Goal: Task Accomplishment & Management: Manage account settings

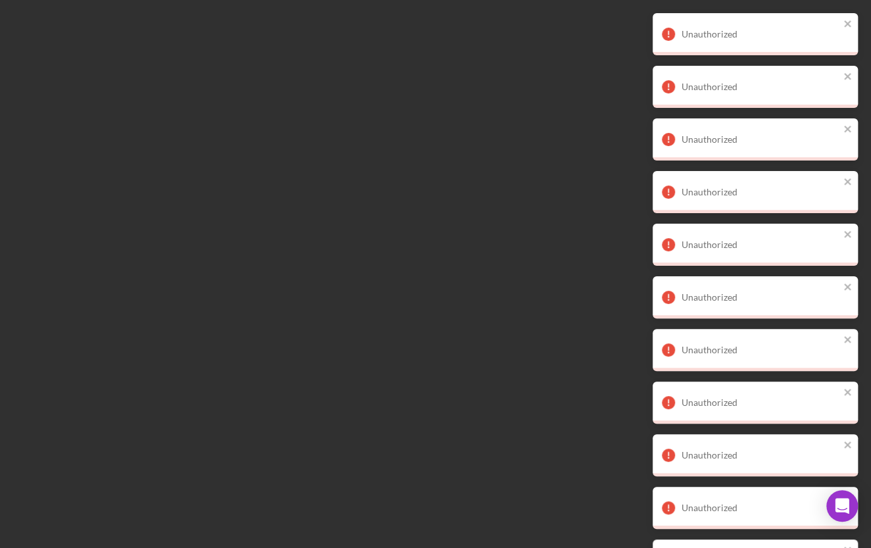
drag, startPoint x: 840, startPoint y: 20, endPoint x: 856, endPoint y: 33, distance: 20.6
click at [840, 20] on div "Unauthorized" at bounding box center [755, 34] width 205 height 42
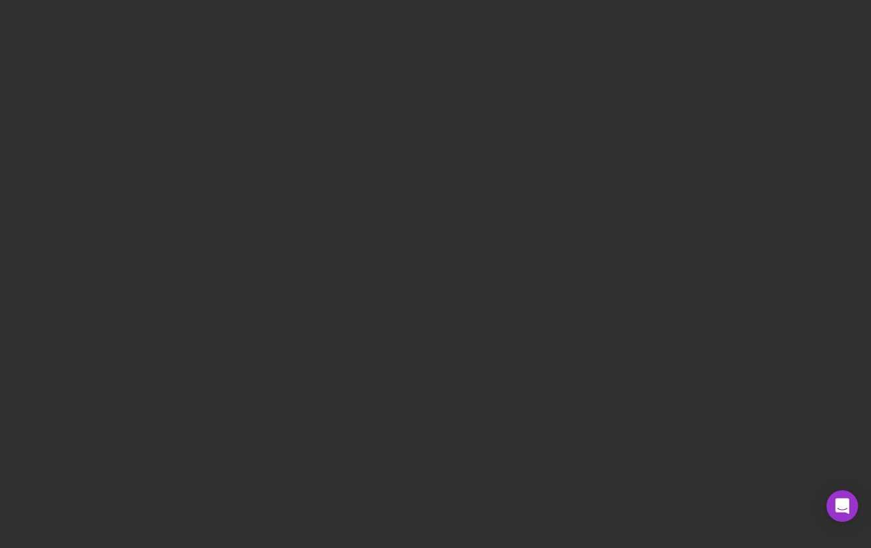
click at [230, 78] on div at bounding box center [435, 274] width 871 height 548
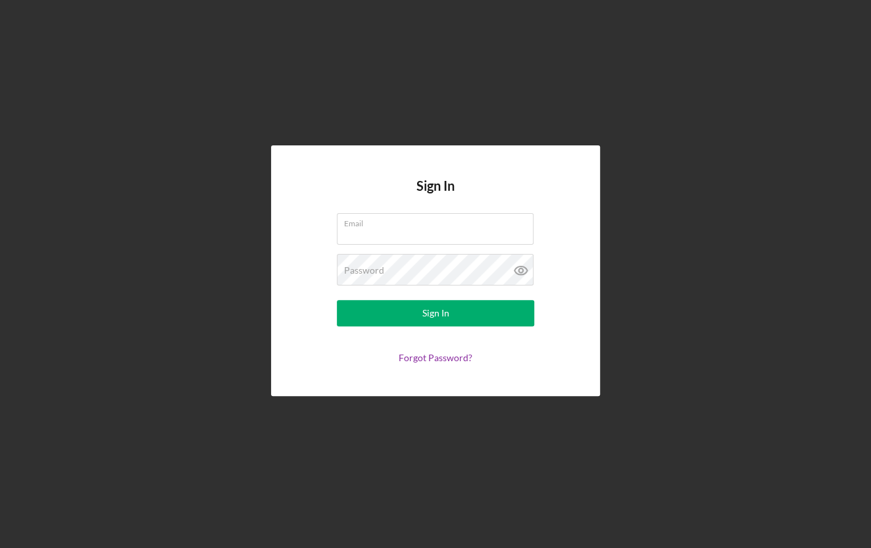
type input "[EMAIL_ADDRESS][DOMAIN_NAME]"
click at [436, 328] on form "Email [EMAIL_ADDRESS][DOMAIN_NAME] Password Sign In Forgot Password?" at bounding box center [435, 288] width 263 height 150
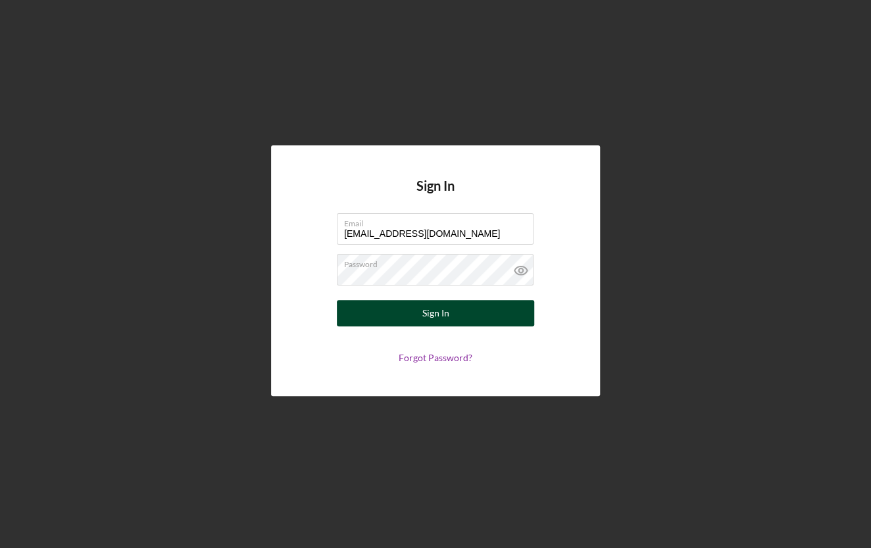
click at [436, 311] on div "Sign In" at bounding box center [436, 313] width 27 height 26
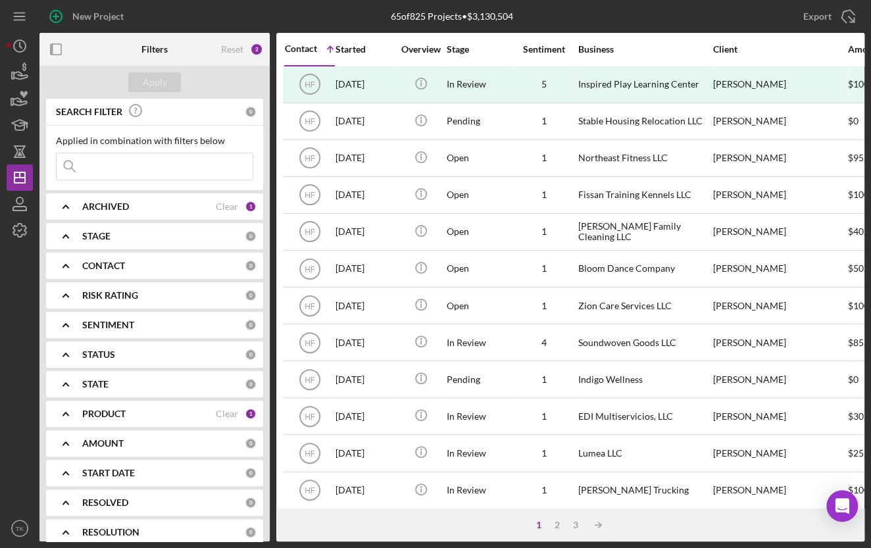
click at [125, 235] on div "STAGE" at bounding box center [163, 236] width 163 height 11
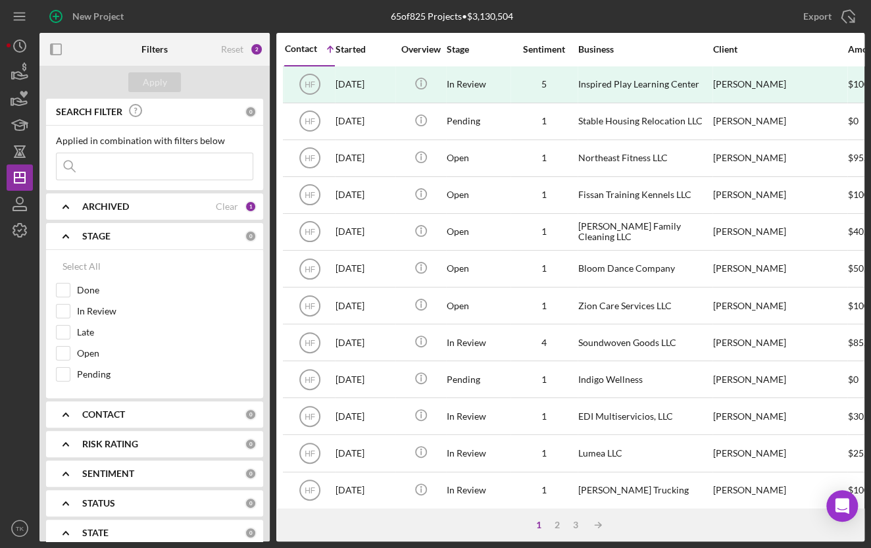
click at [125, 234] on div "STAGE" at bounding box center [163, 236] width 163 height 11
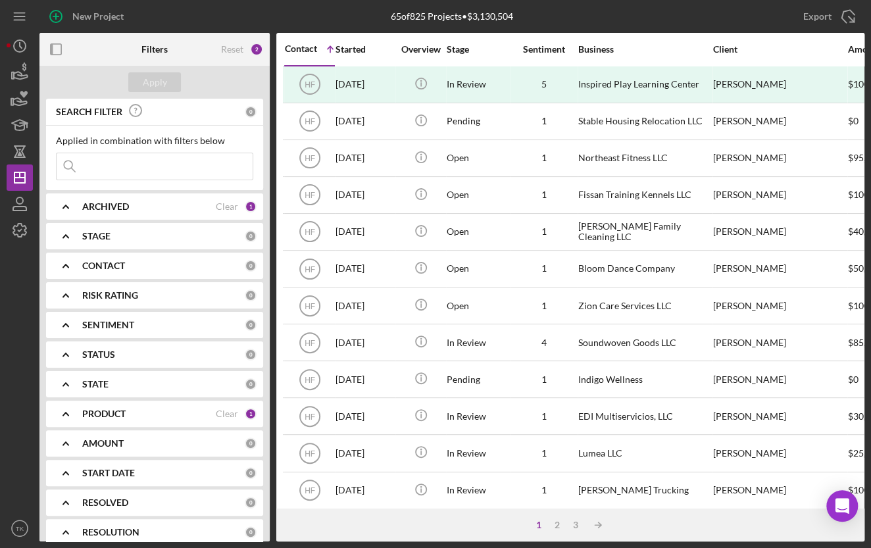
click at [140, 211] on div "ARCHIVED" at bounding box center [149, 206] width 134 height 11
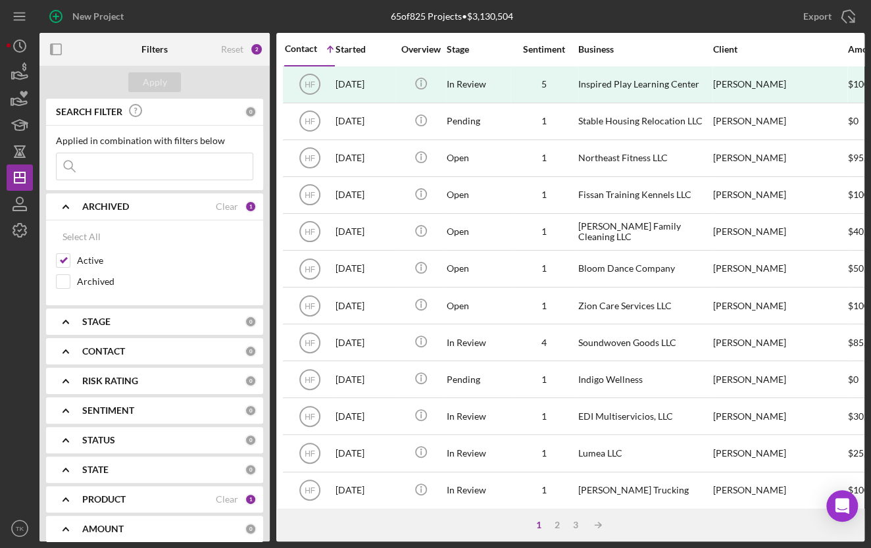
click at [140, 211] on div "ARCHIVED" at bounding box center [149, 206] width 134 height 11
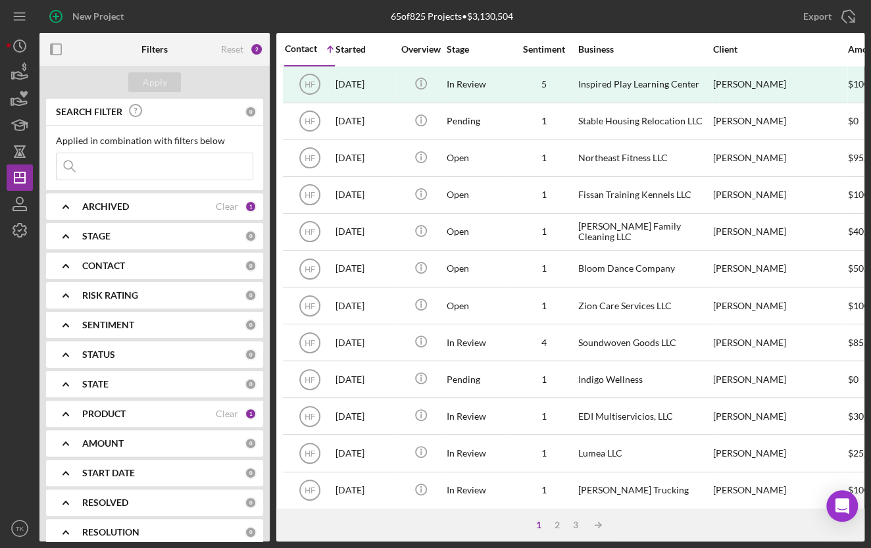
click at [132, 413] on div "PRODUCT" at bounding box center [149, 414] width 134 height 11
click at [132, 412] on div "PRODUCT" at bounding box center [149, 414] width 134 height 11
click at [143, 266] on div "CONTACT" at bounding box center [163, 266] width 163 height 11
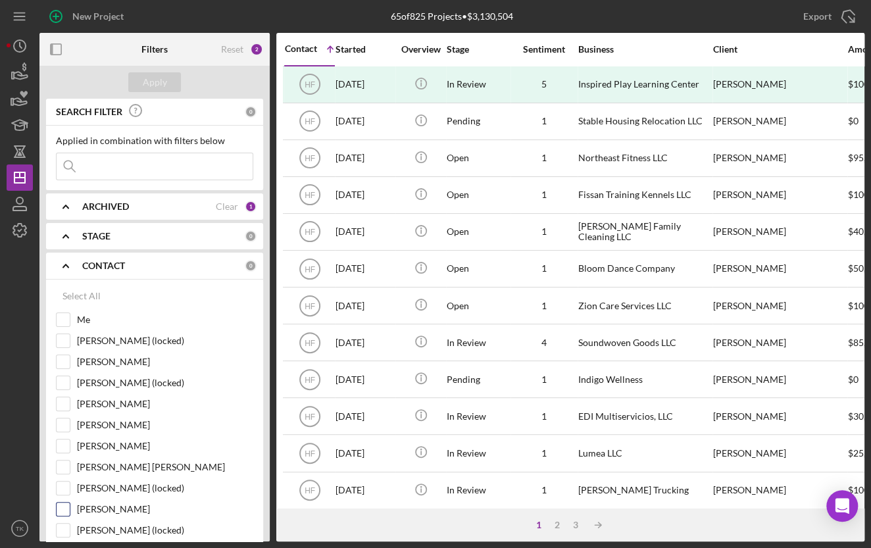
click at [72, 509] on div "[PERSON_NAME]" at bounding box center [154, 512] width 197 height 21
click at [67, 510] on input "[PERSON_NAME]" at bounding box center [63, 509] width 13 height 13
checkbox input "true"
click at [157, 78] on div "Apply" at bounding box center [155, 82] width 24 height 20
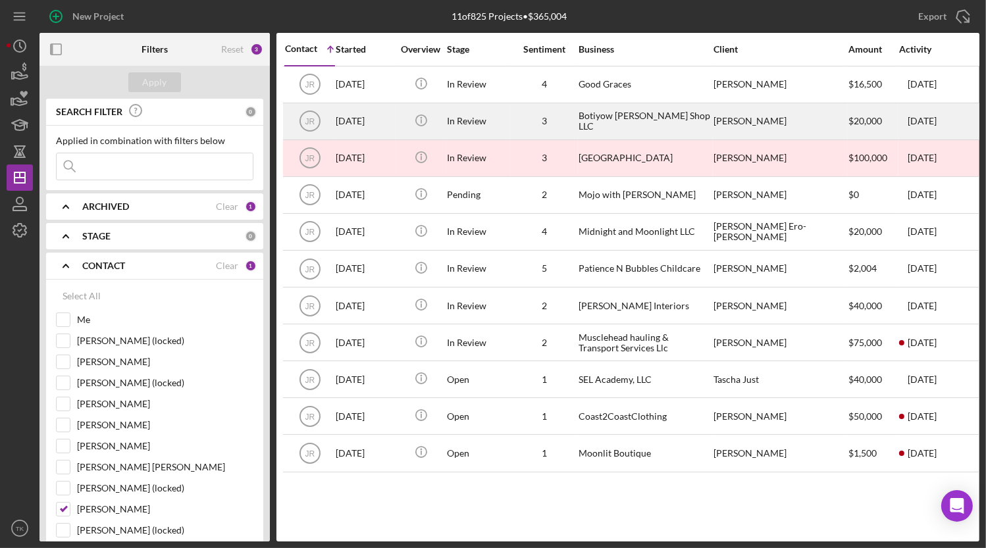
click at [598, 122] on div "Botiyow [PERSON_NAME] Shop LLC" at bounding box center [645, 121] width 132 height 35
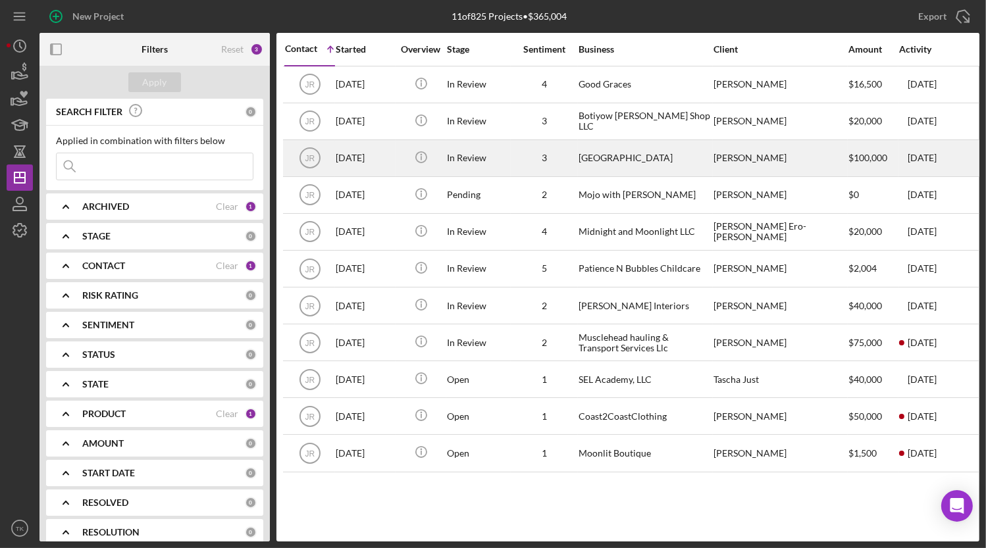
click at [491, 151] on div "In Review" at bounding box center [478, 158] width 63 height 35
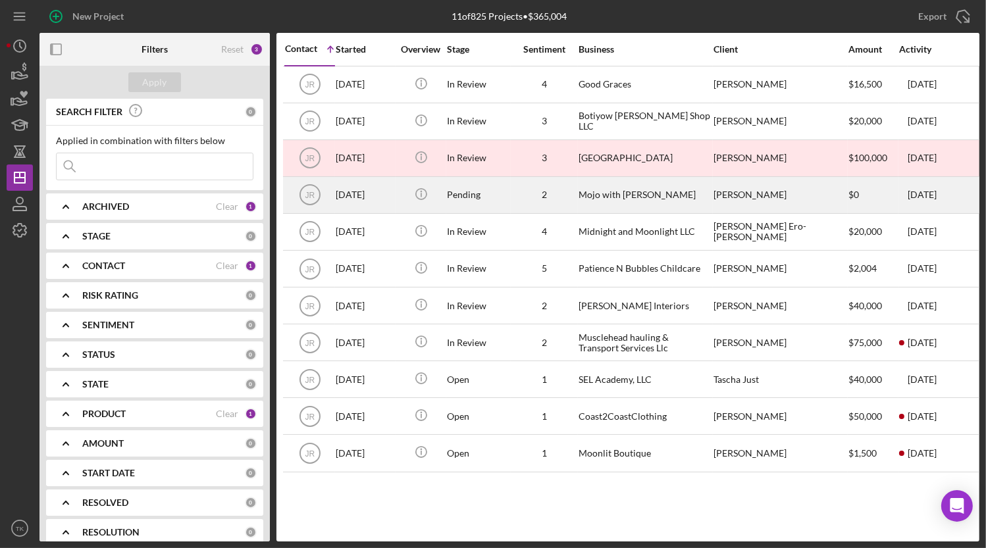
click at [484, 188] on div "Pending" at bounding box center [478, 195] width 63 height 35
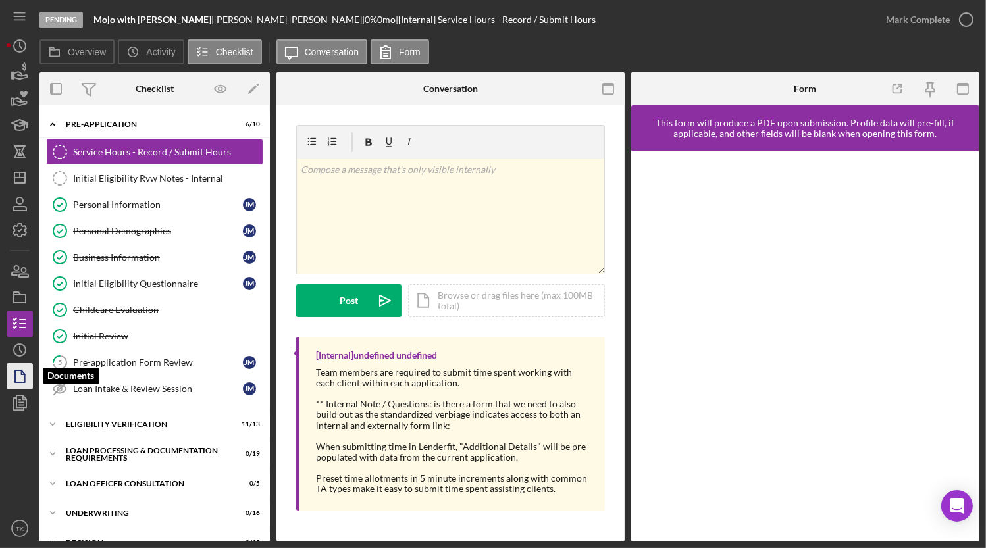
click at [16, 368] on icon "button" at bounding box center [19, 376] width 33 height 33
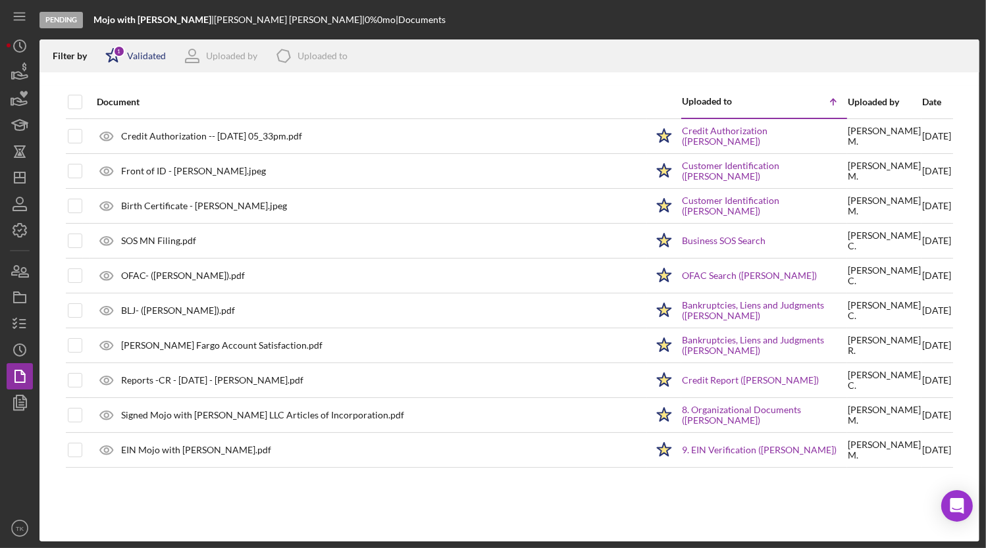
click at [134, 52] on div "Validated" at bounding box center [146, 56] width 39 height 11
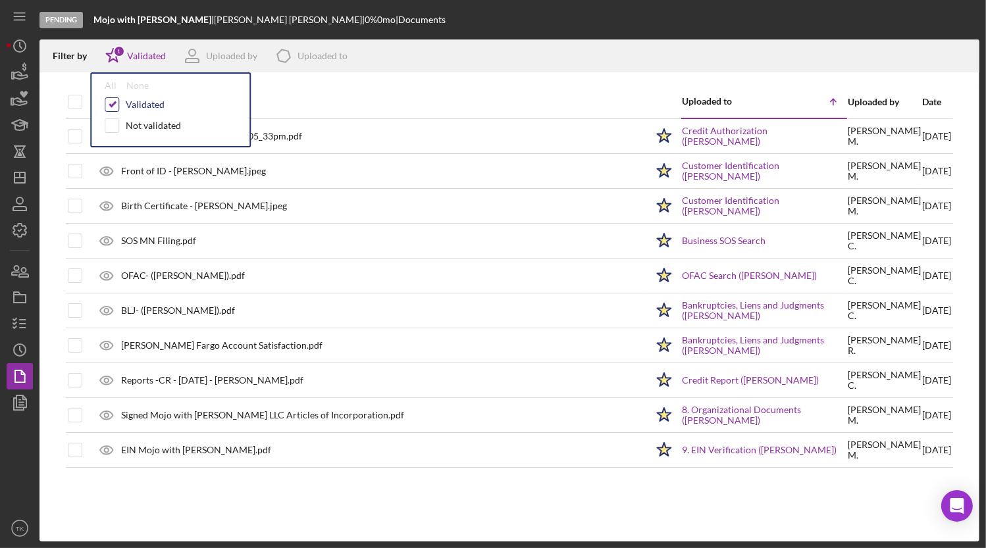
click at [110, 102] on input "checkbox" at bounding box center [111, 104] width 13 height 13
checkbox input "false"
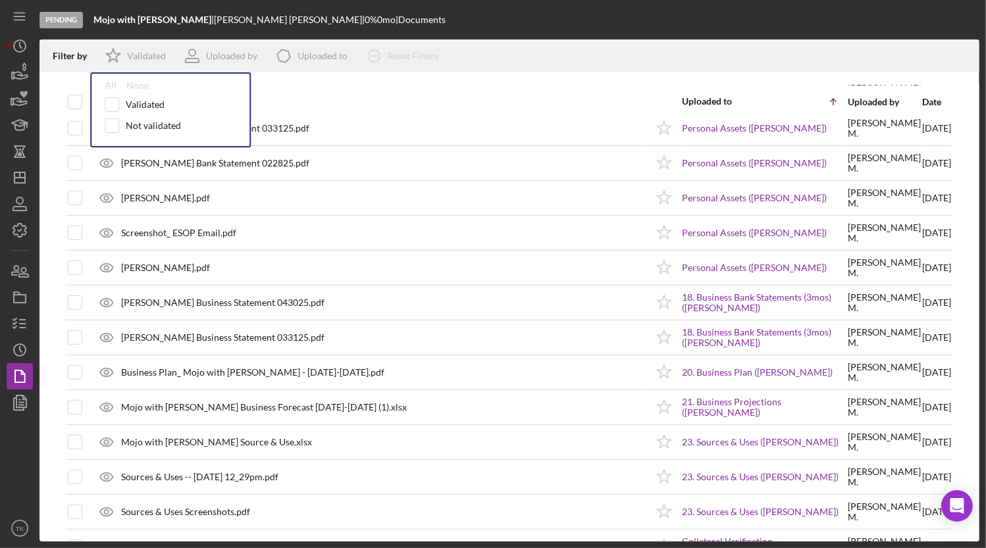
scroll to position [933, 0]
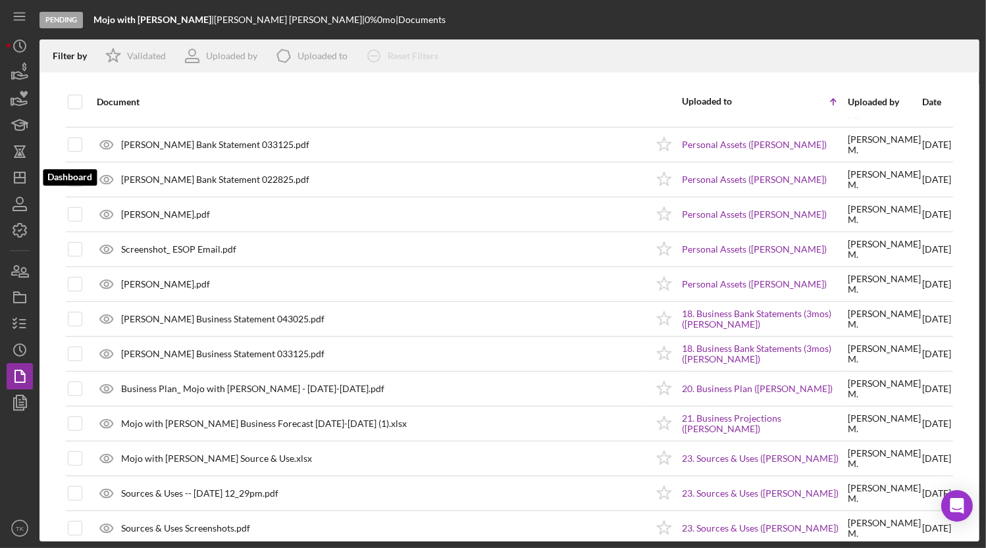
click at [30, 172] on icon "Icon/Dashboard" at bounding box center [19, 177] width 33 height 33
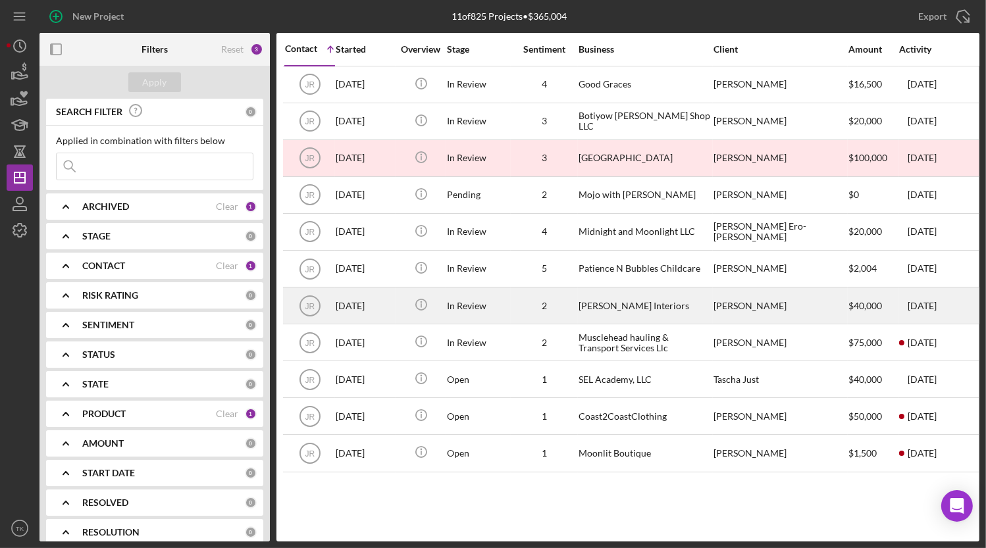
click at [505, 309] on div "In Review" at bounding box center [478, 305] width 63 height 35
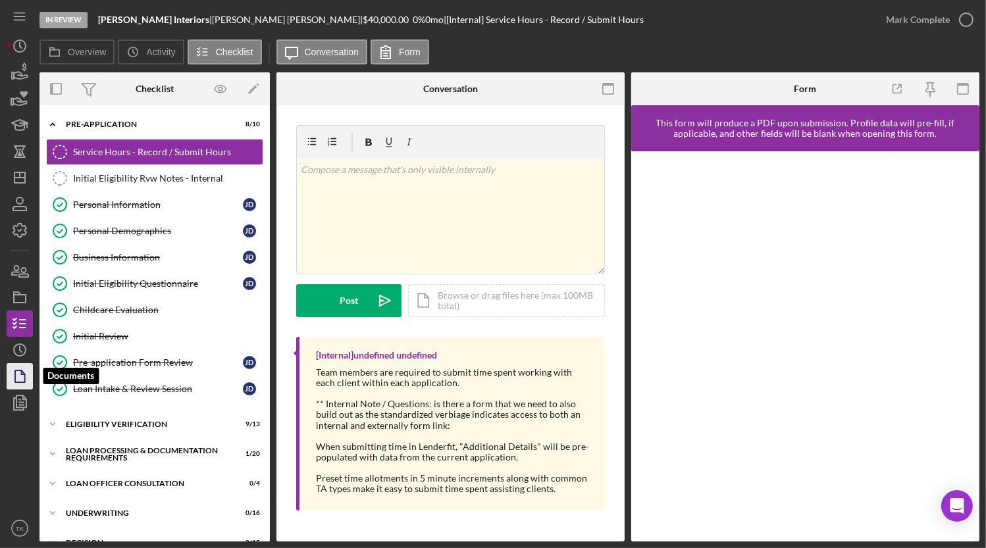
click at [19, 370] on icon "button" at bounding box center [19, 376] width 33 height 33
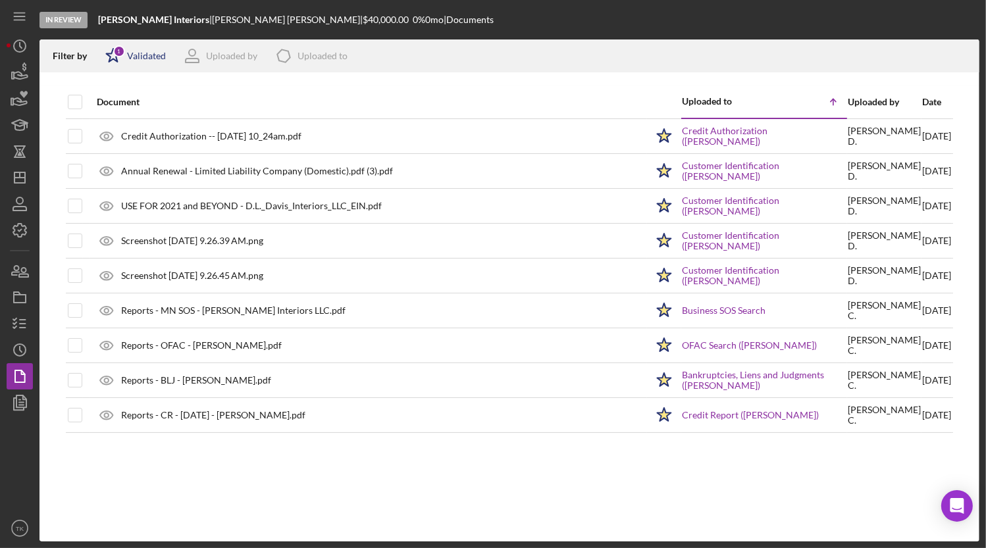
click at [122, 53] on div "1" at bounding box center [119, 51] width 12 height 12
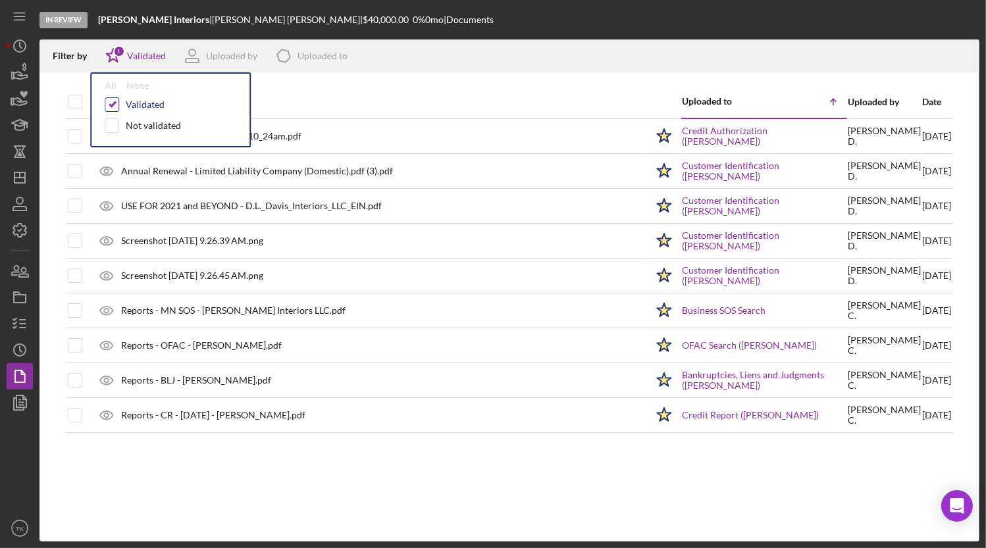
click at [109, 101] on input "checkbox" at bounding box center [111, 104] width 13 height 13
checkbox input "false"
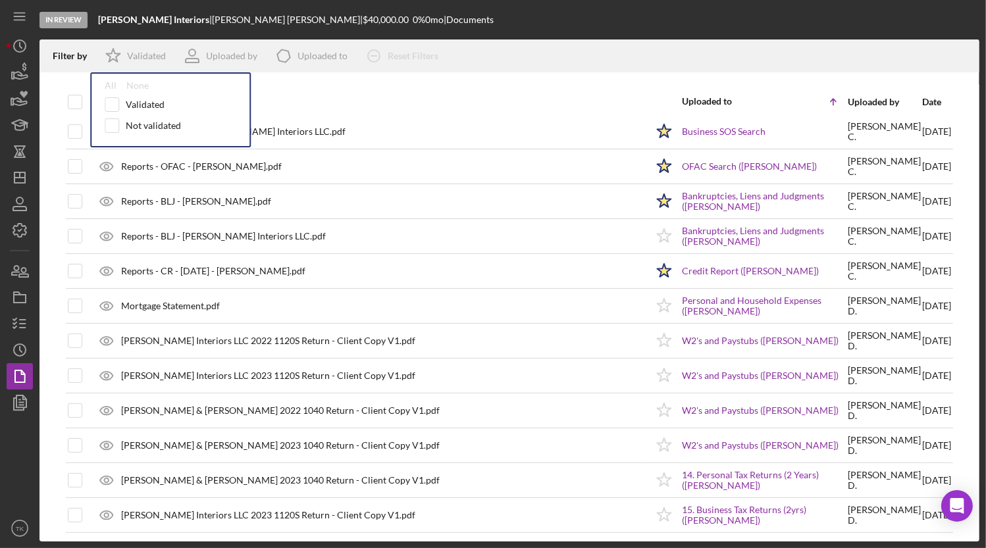
scroll to position [322, 0]
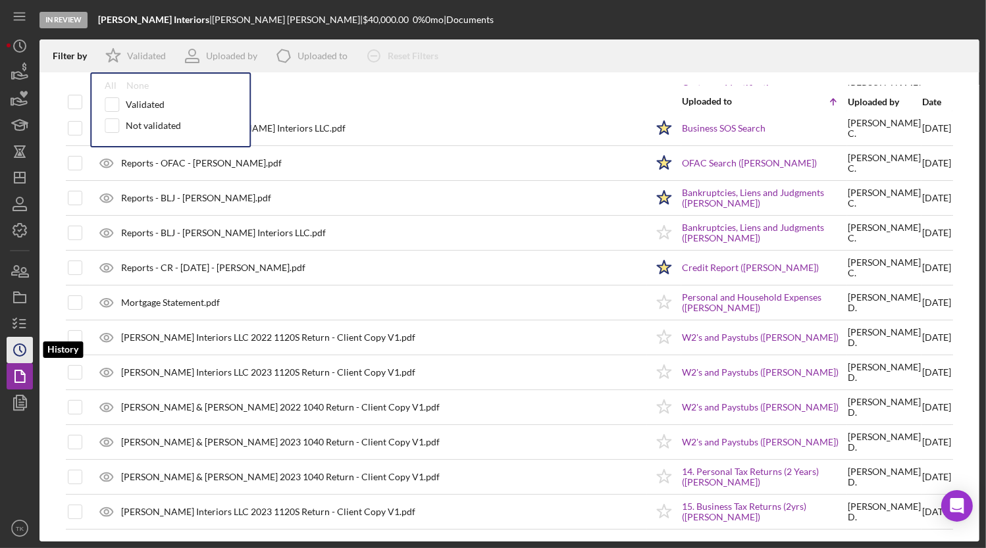
click at [22, 351] on icon "Icon/History" at bounding box center [19, 350] width 33 height 33
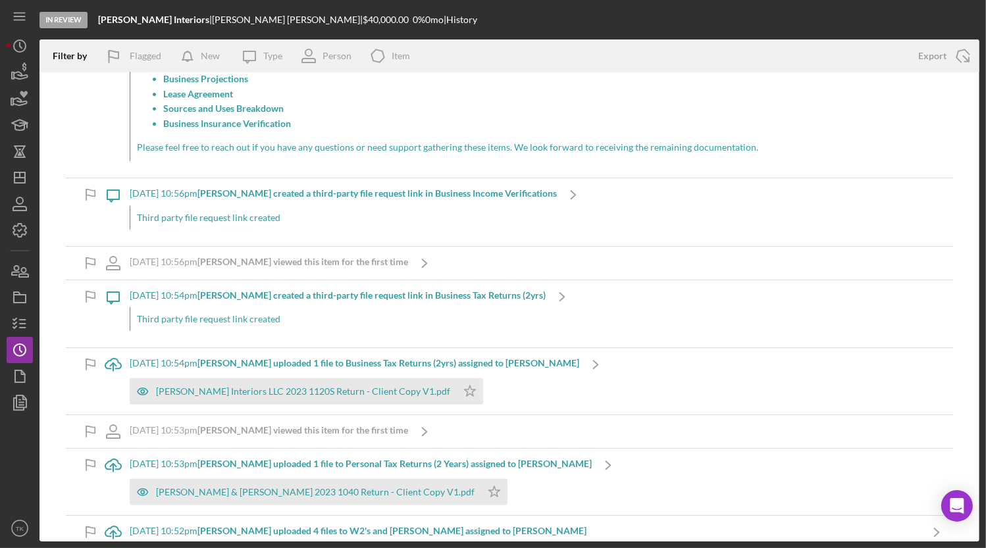
scroll to position [359, 0]
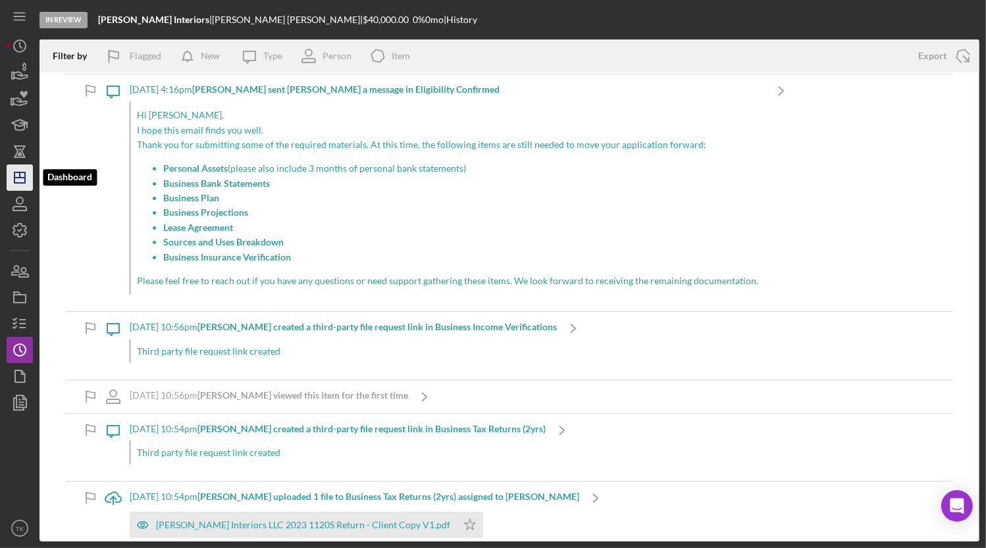
click at [20, 179] on icon "Icon/Dashboard" at bounding box center [19, 177] width 33 height 33
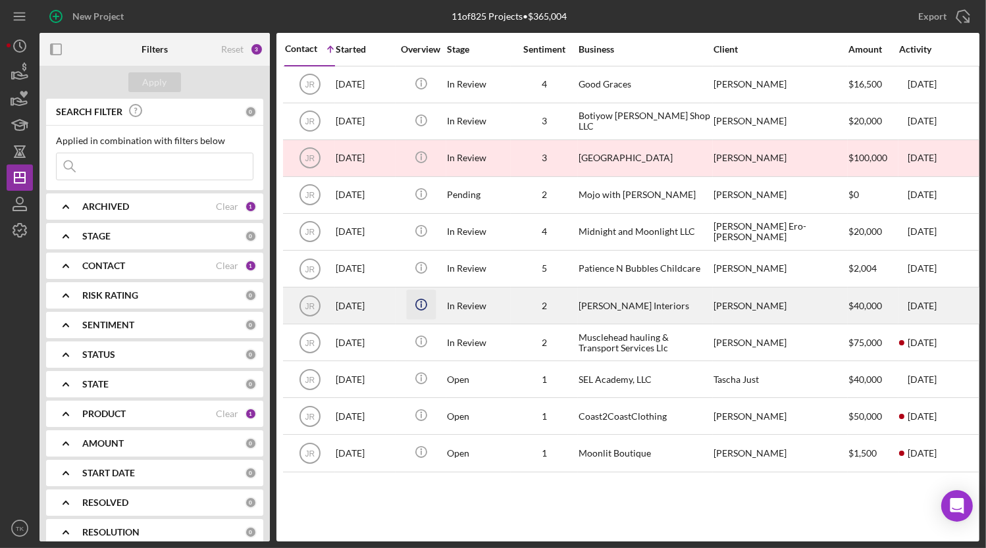
click at [429, 303] on icon "Icon/Info" at bounding box center [421, 305] width 30 height 30
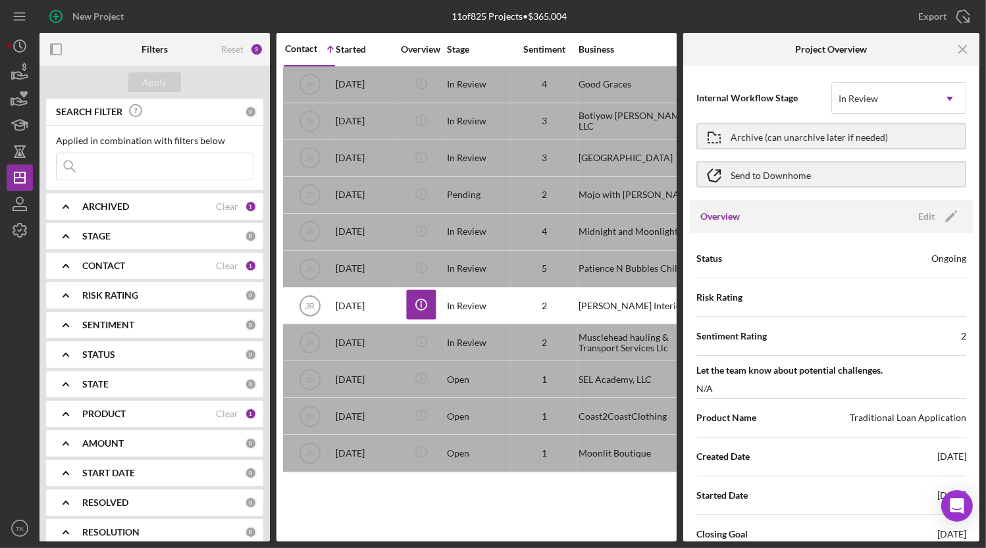
click at [660, 47] on div "Business" at bounding box center [645, 49] width 132 height 11
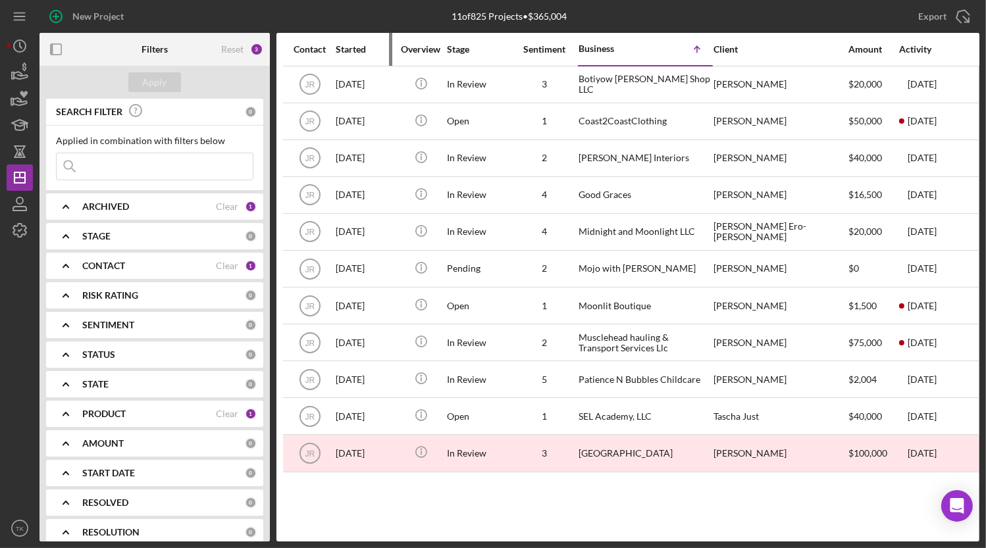
click at [353, 49] on div "Started" at bounding box center [365, 49] width 59 height 11
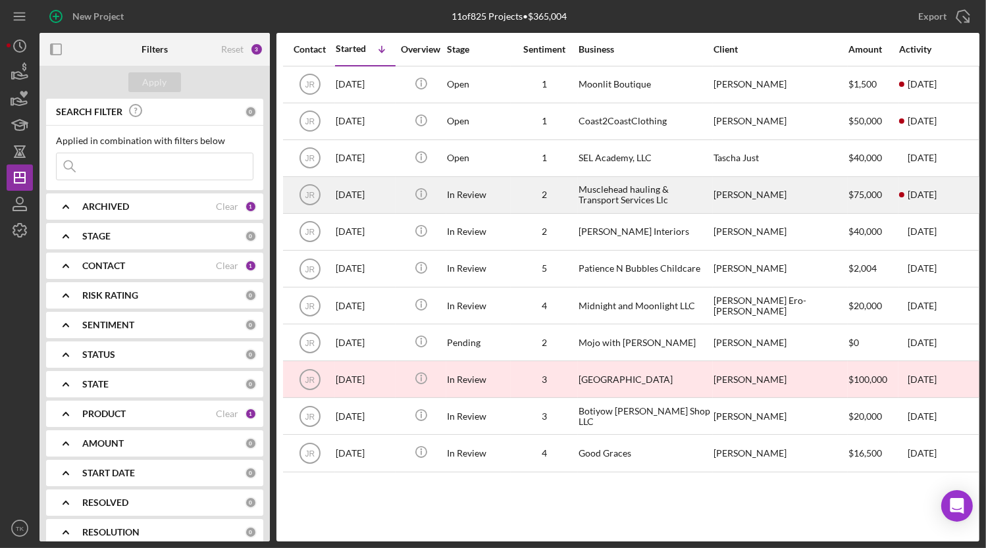
click at [475, 190] on div "In Review" at bounding box center [478, 195] width 63 height 35
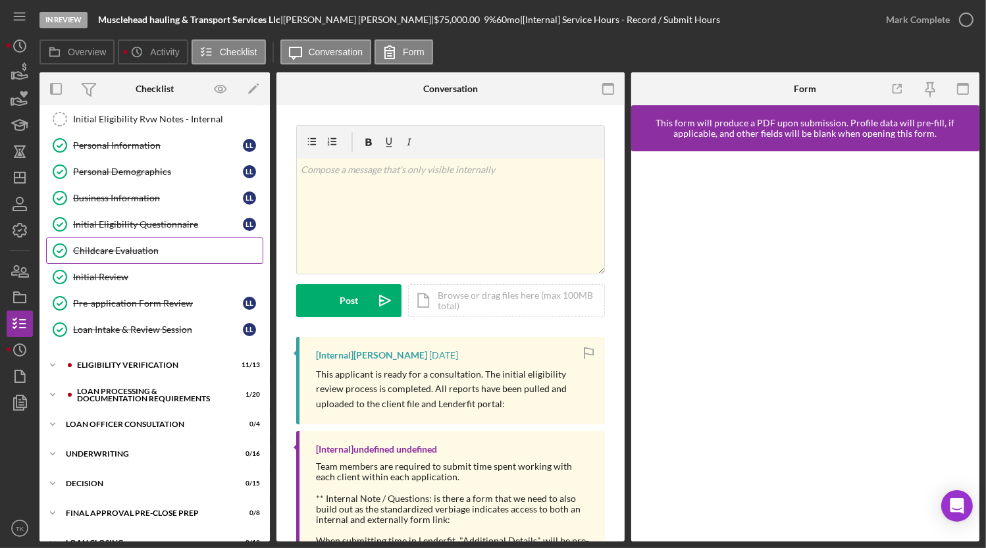
scroll to position [119, 0]
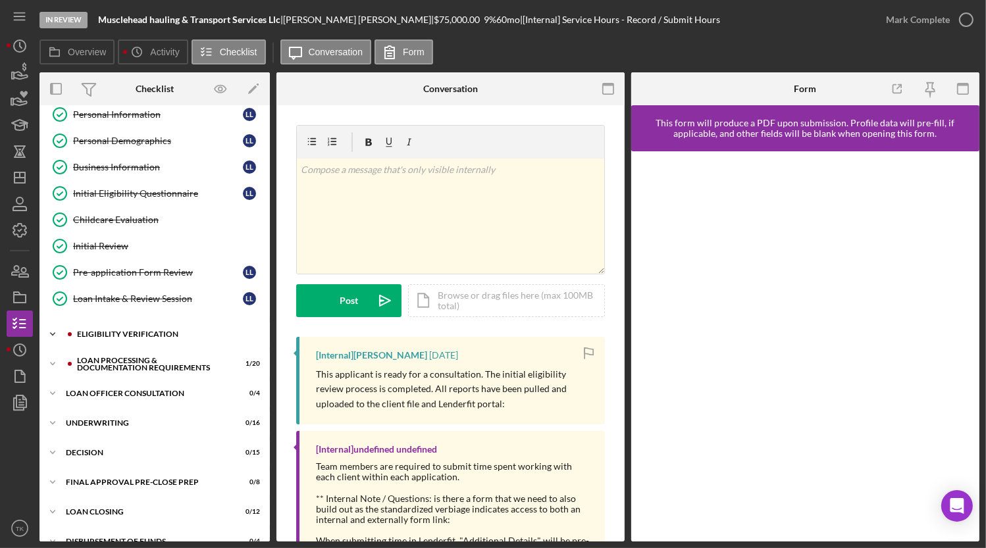
click at [55, 36] on polyline at bounding box center [53, 34] width 4 height 3
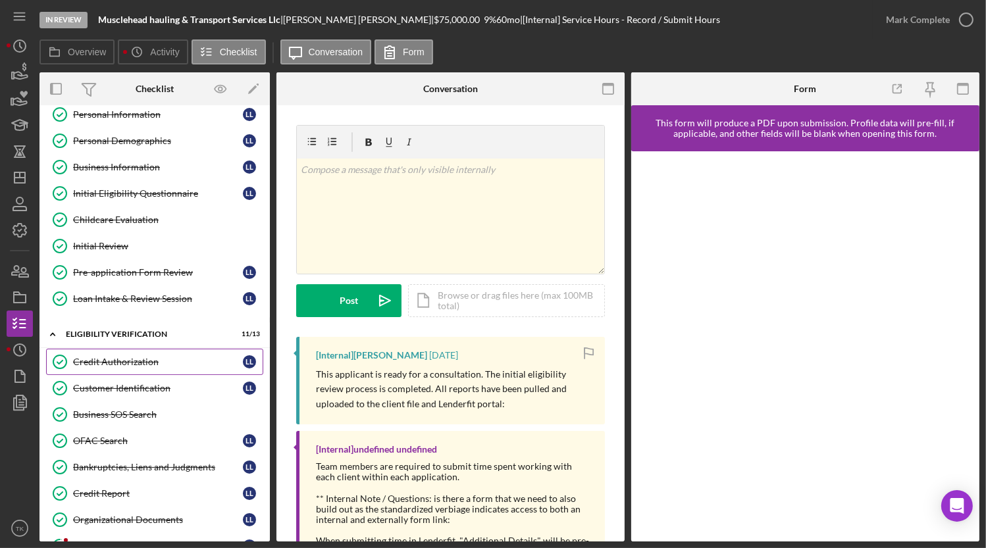
click at [129, 357] on div "Credit Authorization" at bounding box center [158, 362] width 170 height 11
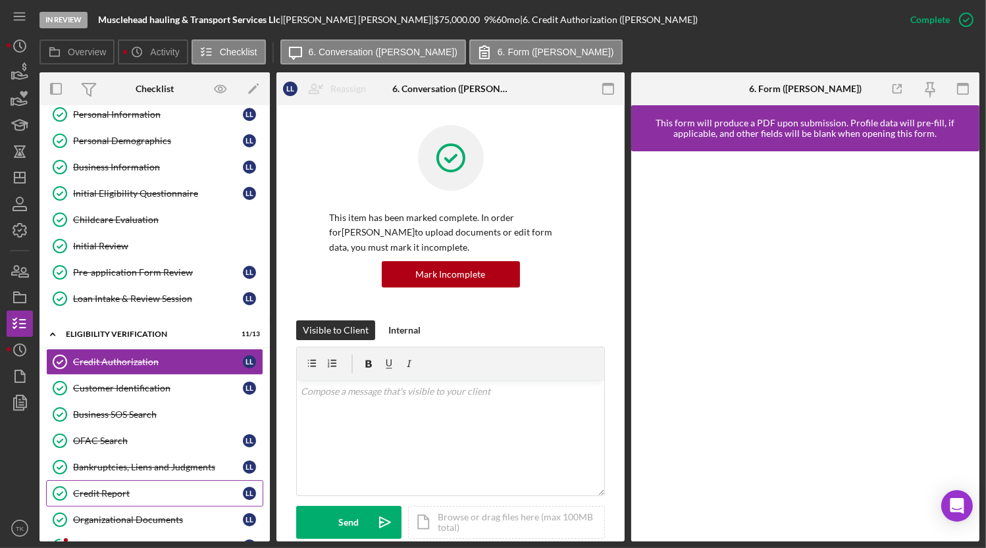
click at [101, 488] on div "Credit Report" at bounding box center [158, 493] width 170 height 11
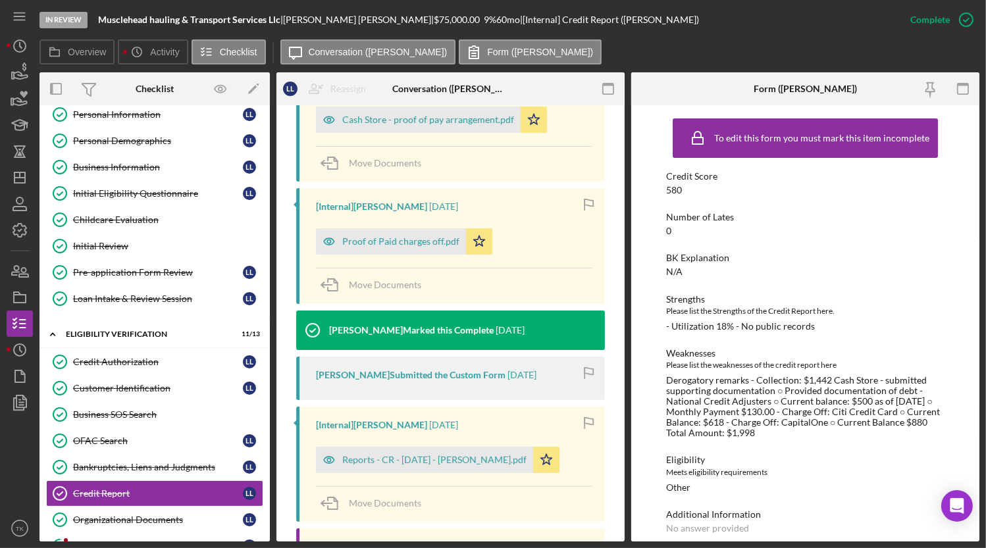
scroll to position [538, 0]
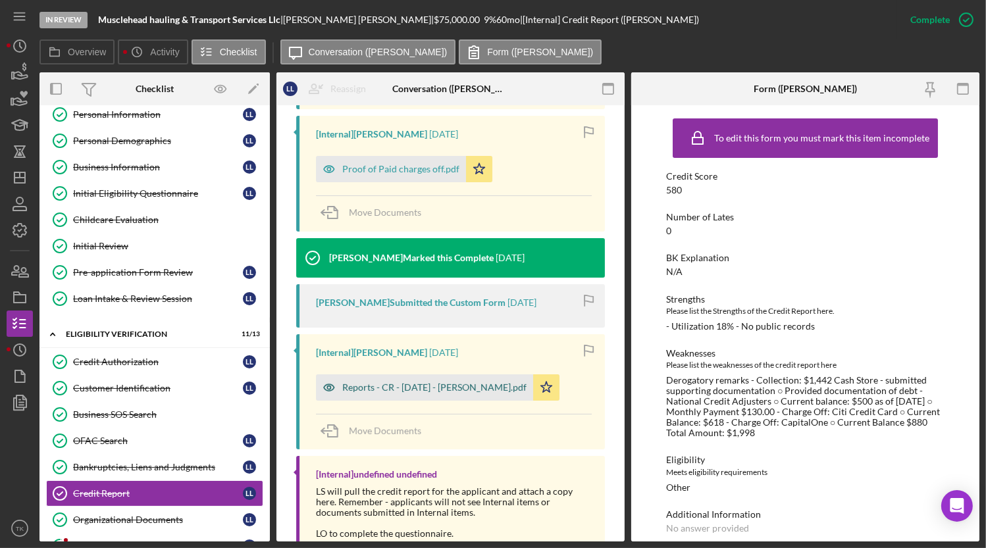
click at [384, 396] on div "Reports - CR - [DATE] - [PERSON_NAME].pdf" at bounding box center [424, 387] width 217 height 26
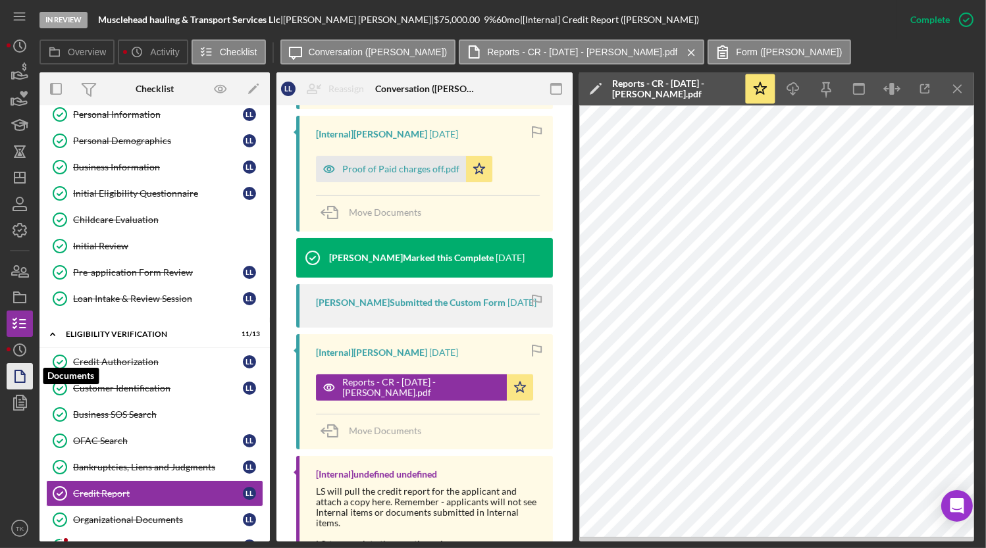
click at [26, 380] on icon "button" at bounding box center [19, 376] width 33 height 33
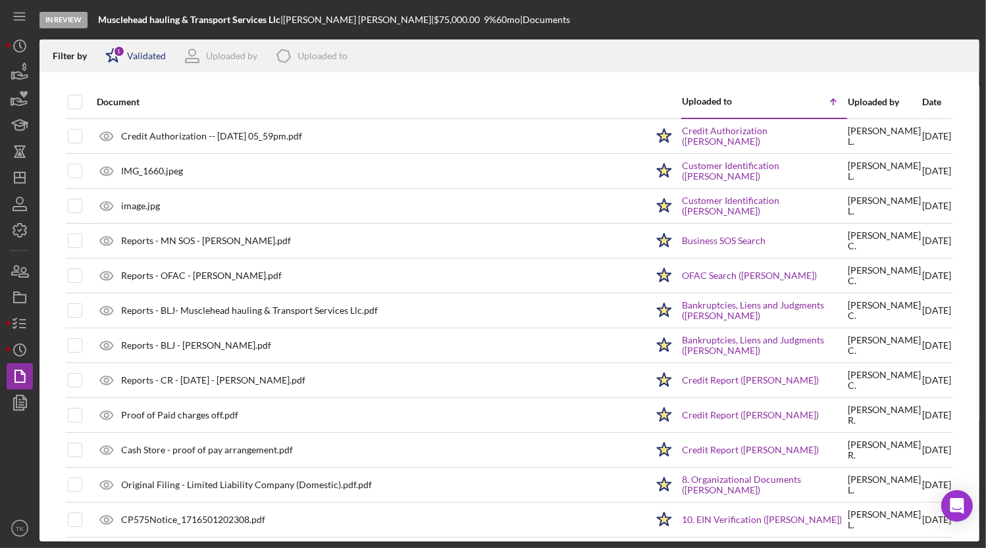
click at [114, 61] on icon "Icon/Star" at bounding box center [113, 55] width 33 height 33
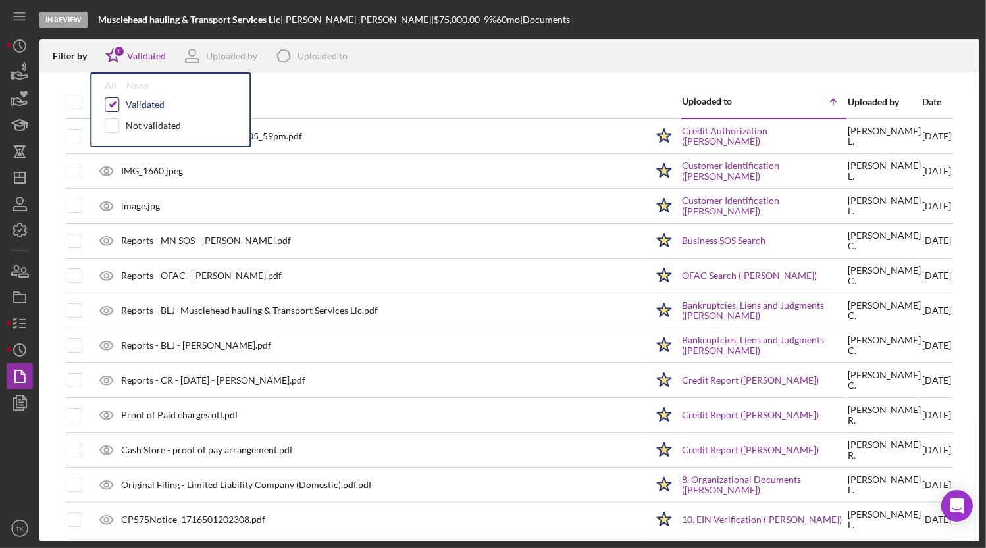
click at [111, 111] on input "checkbox" at bounding box center [111, 104] width 13 height 13
checkbox input "false"
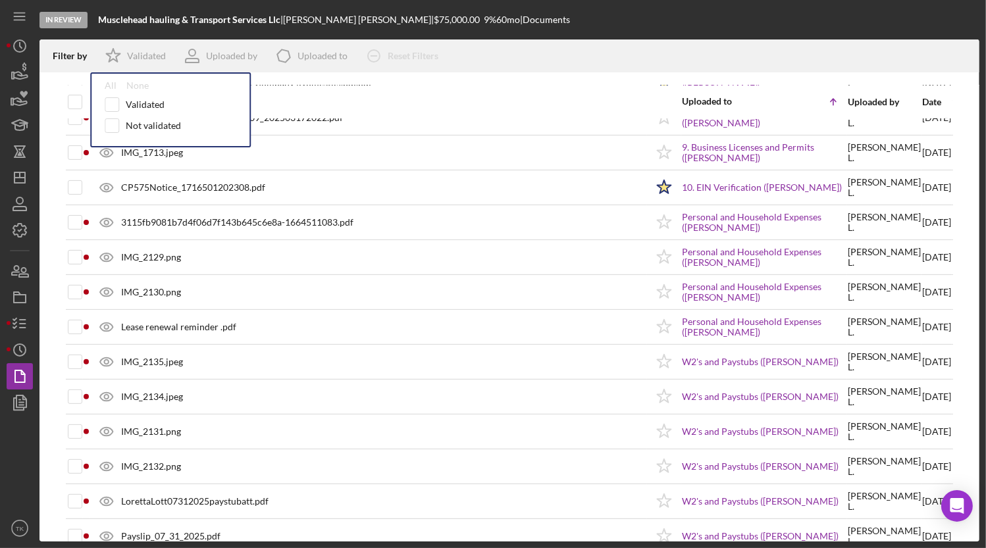
scroll to position [538, 0]
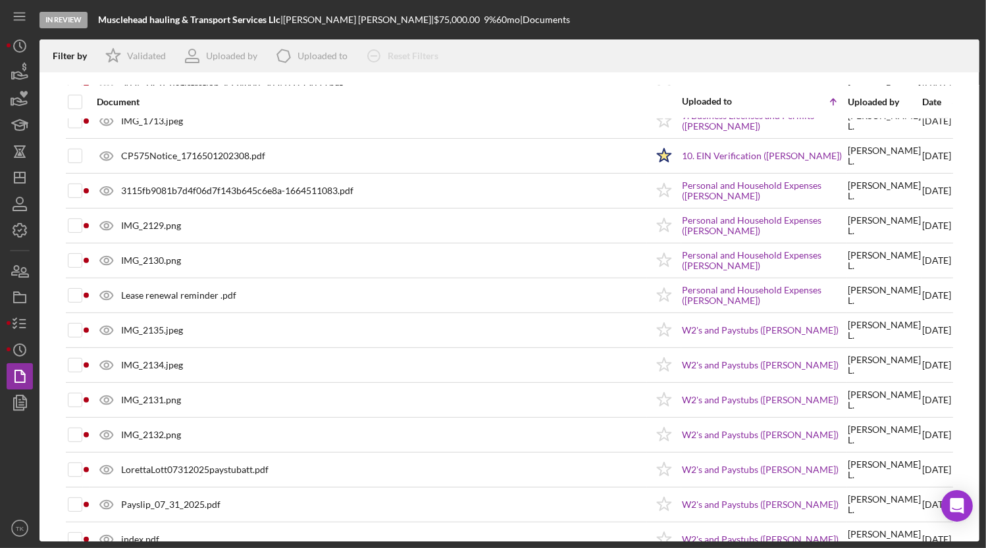
click at [360, 109] on div "Document" at bounding box center [372, 102] width 550 height 32
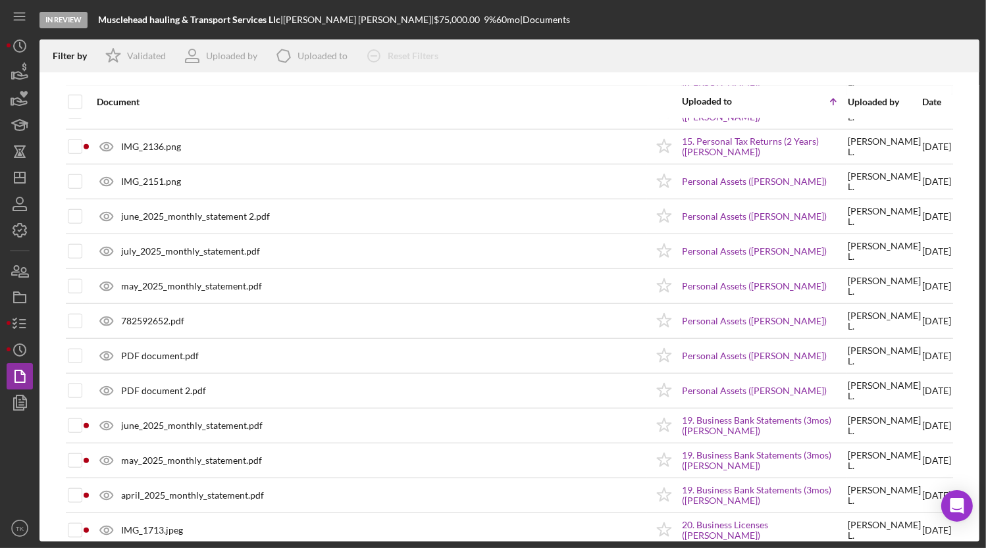
scroll to position [1077, 0]
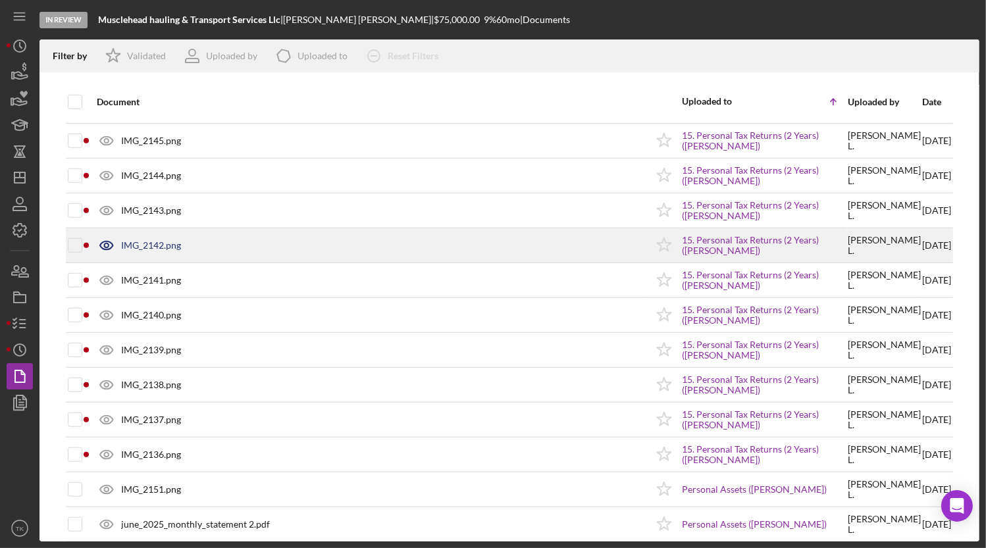
click at [282, 250] on div "IMG_2142.png" at bounding box center [368, 245] width 556 height 33
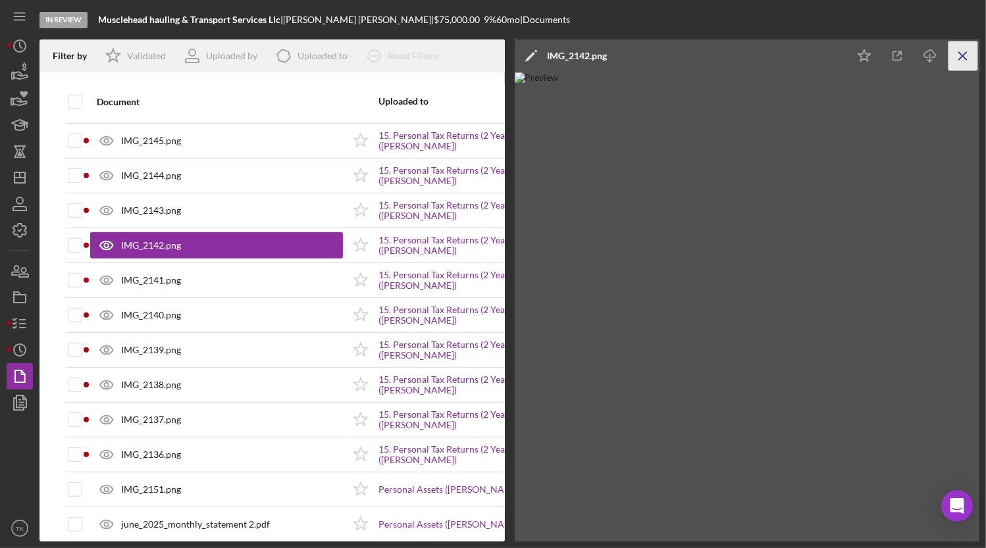
click at [871, 53] on line "button" at bounding box center [962, 55] width 7 height 7
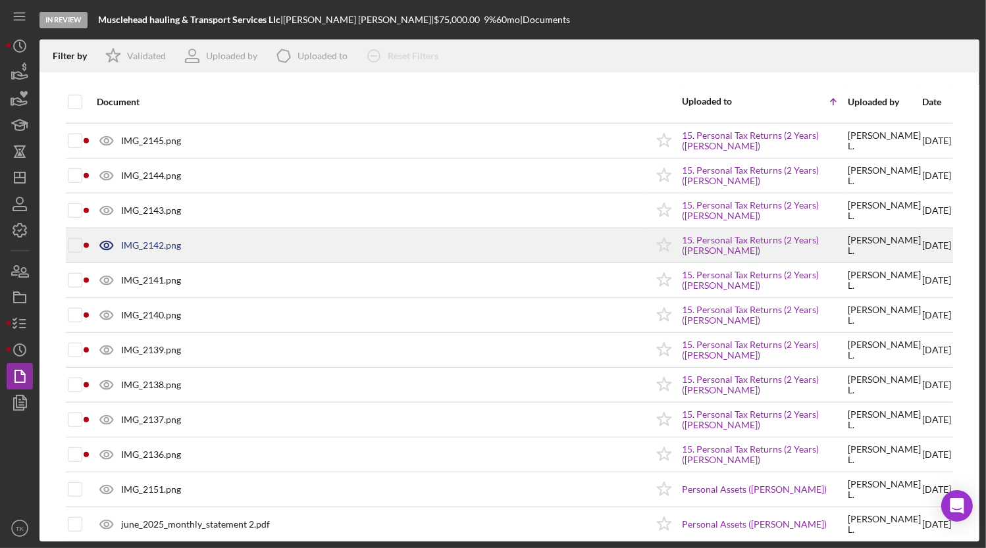
click at [208, 257] on div "IMG_2142.png" at bounding box center [368, 245] width 556 height 33
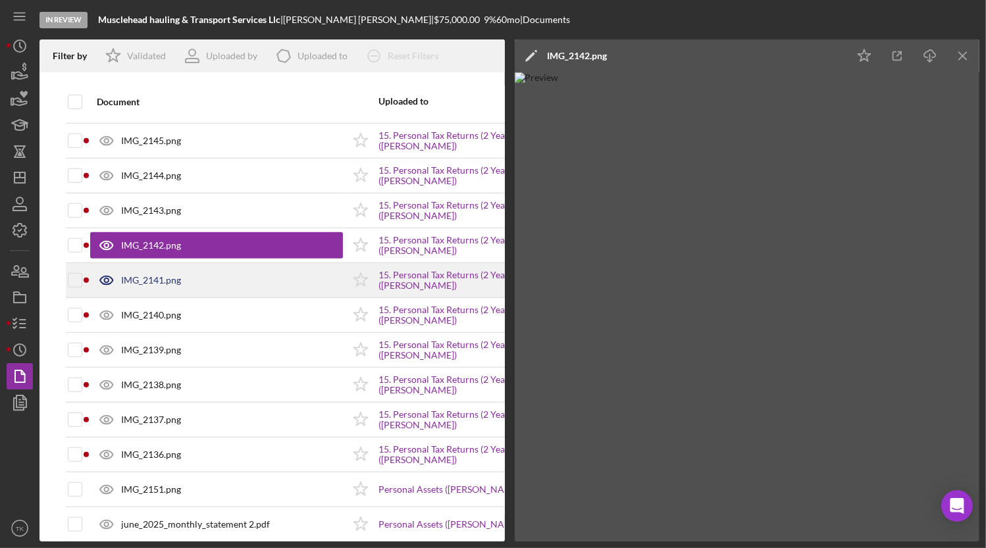
click at [209, 276] on div "IMG_2141.png" at bounding box center [216, 280] width 253 height 33
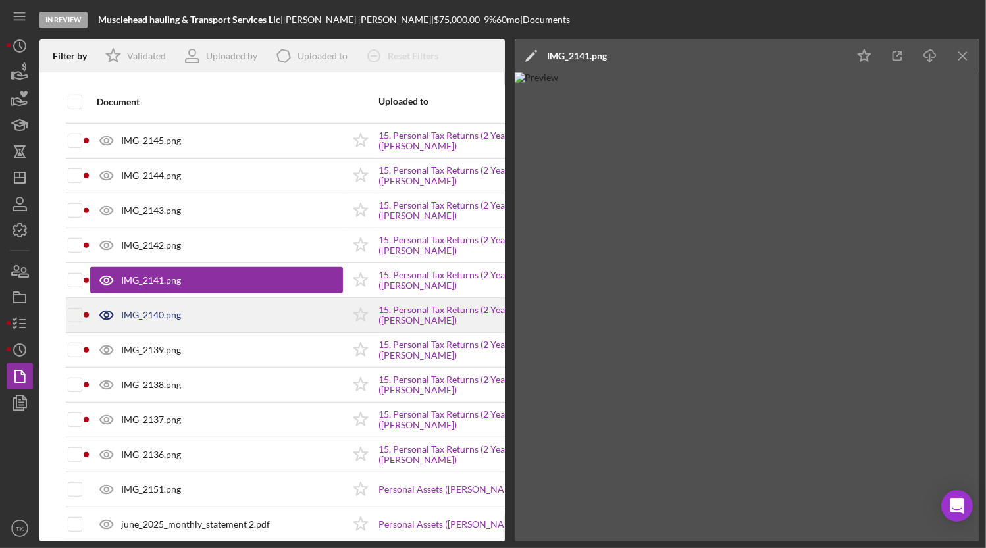
click at [167, 310] on div "IMG_2140.png" at bounding box center [151, 315] width 60 height 11
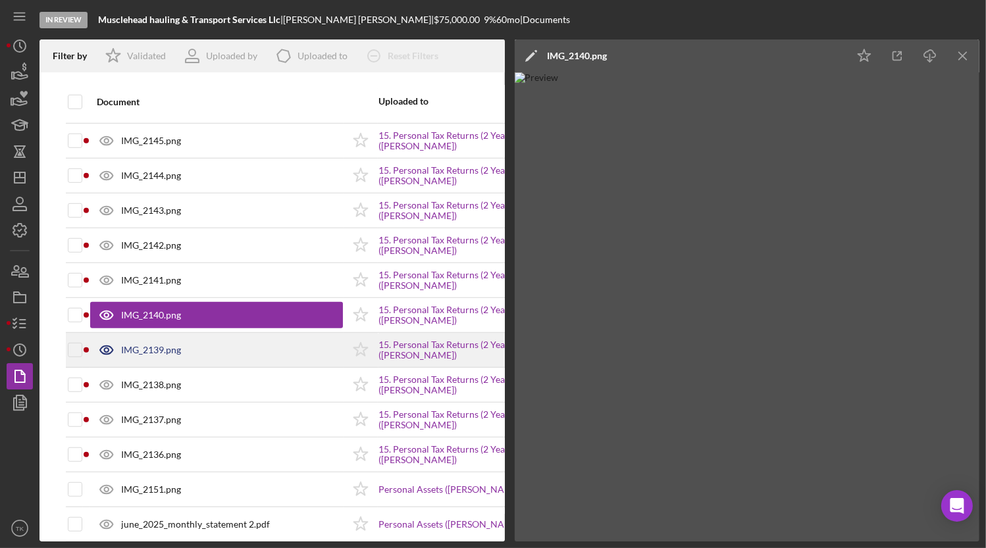
click at [151, 348] on div "IMG_2139.png" at bounding box center [151, 350] width 60 height 11
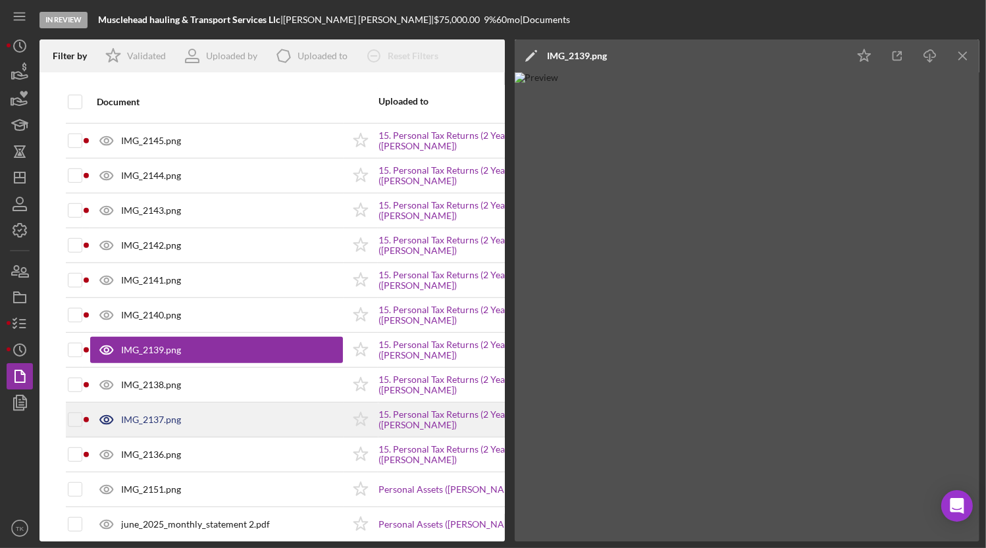
drag, startPoint x: 173, startPoint y: 421, endPoint x: 167, endPoint y: 430, distance: 11.3
click at [172, 421] on div "IMG_2137.png" at bounding box center [151, 420] width 60 height 11
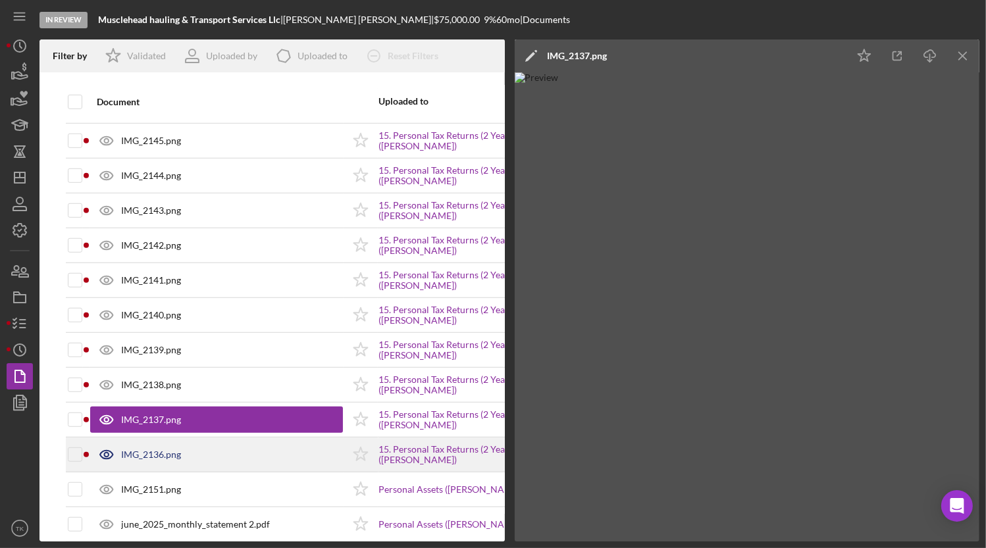
drag, startPoint x: 149, startPoint y: 458, endPoint x: 150, endPoint y: 450, distance: 8.0
click at [149, 455] on div "IMG_2136.png" at bounding box center [216, 454] width 253 height 33
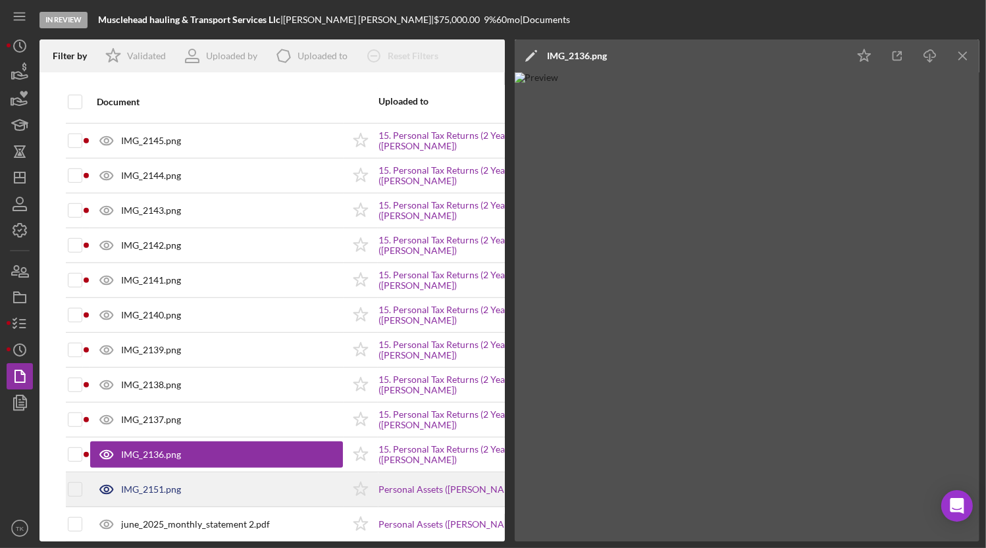
click at [149, 484] on div "IMG_2151.png" at bounding box center [151, 489] width 60 height 11
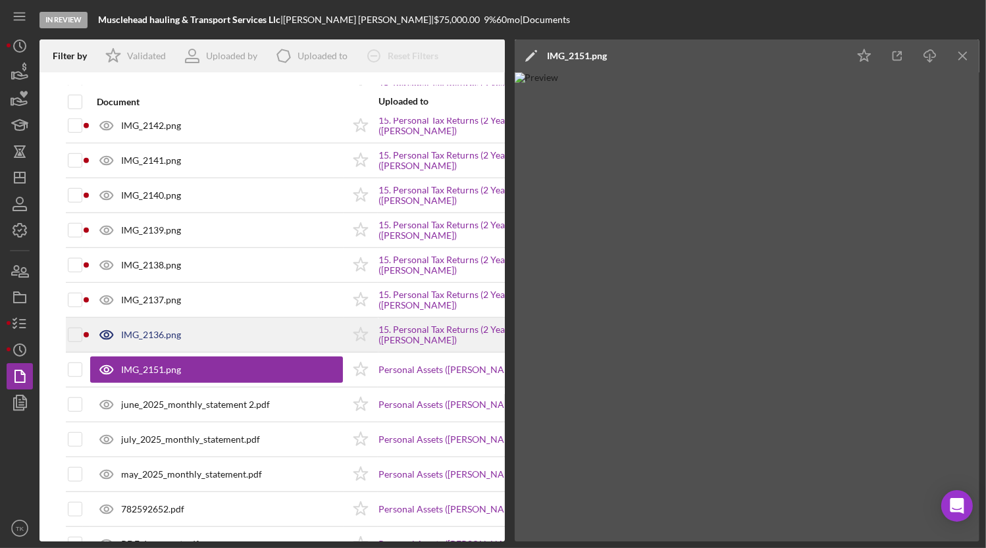
scroll to position [1376, 0]
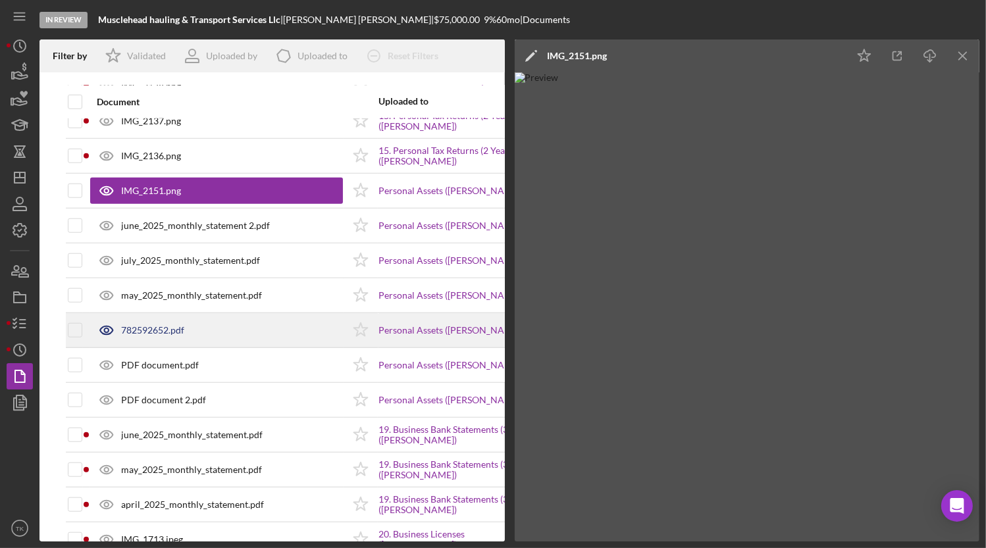
click at [175, 331] on div "782592652.pdf" at bounding box center [152, 330] width 63 height 11
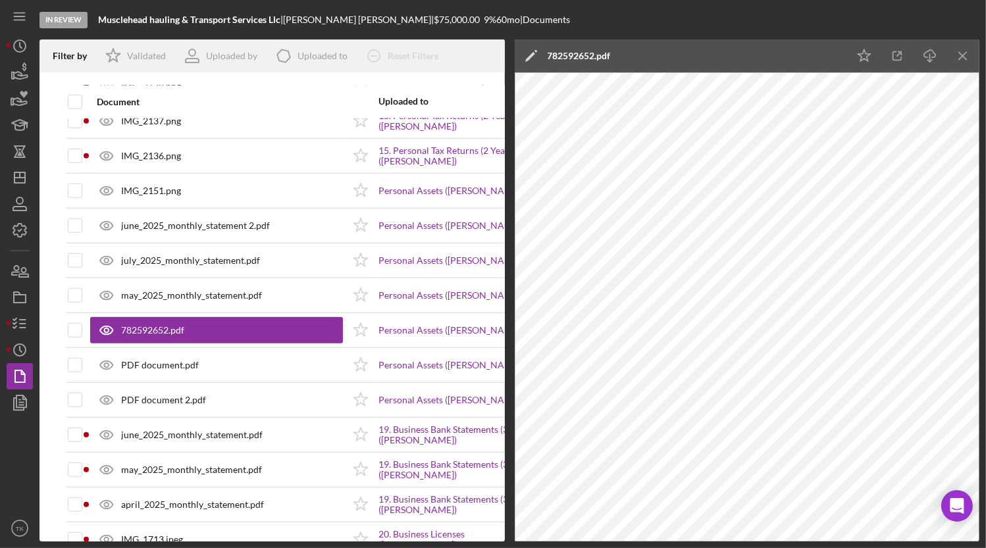
click at [871, 63] on icon "Icon/Menu Close" at bounding box center [963, 56] width 30 height 30
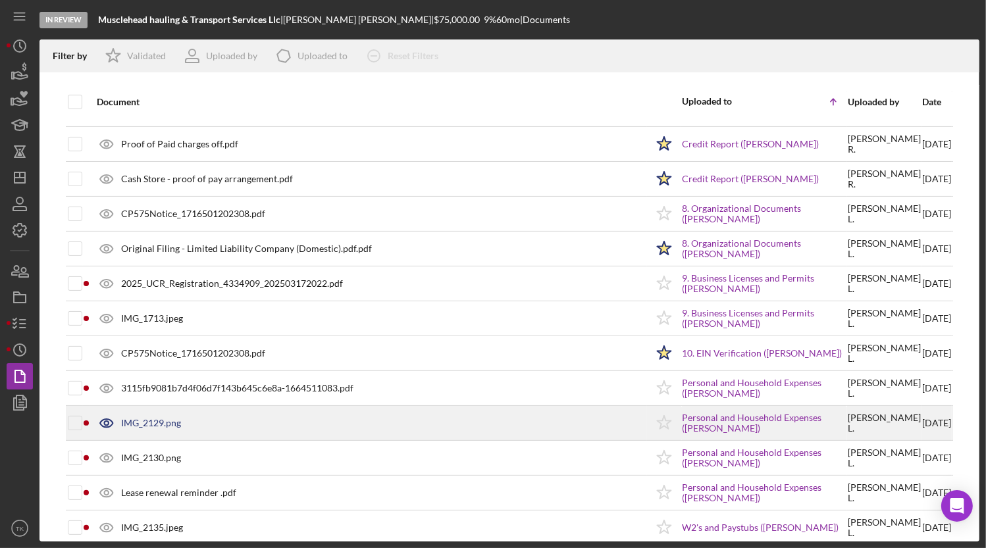
scroll to position [338, 0]
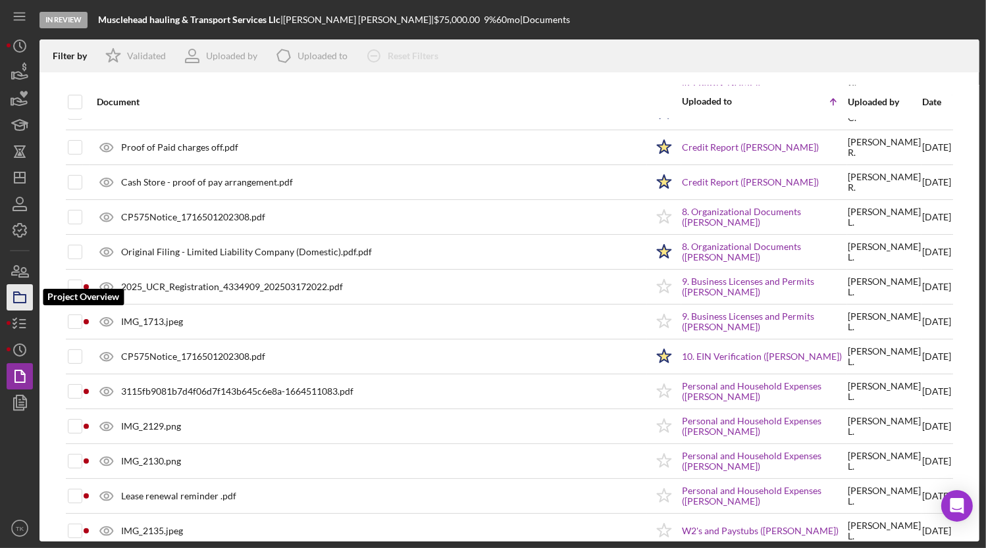
click at [21, 296] on icon "button" at bounding box center [19, 297] width 33 height 33
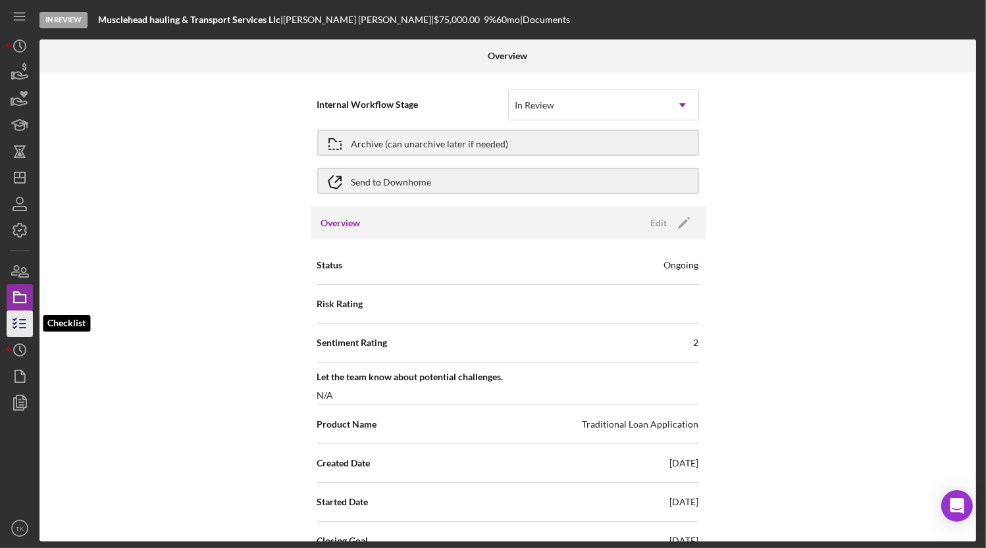
click at [19, 317] on icon "button" at bounding box center [19, 323] width 33 height 33
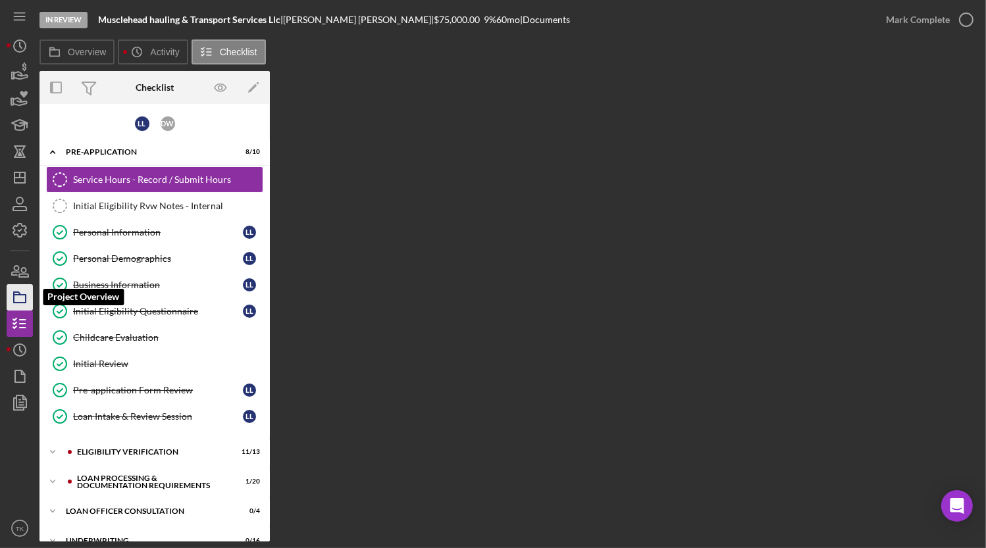
click at [25, 301] on rect "button" at bounding box center [20, 299] width 12 height 8
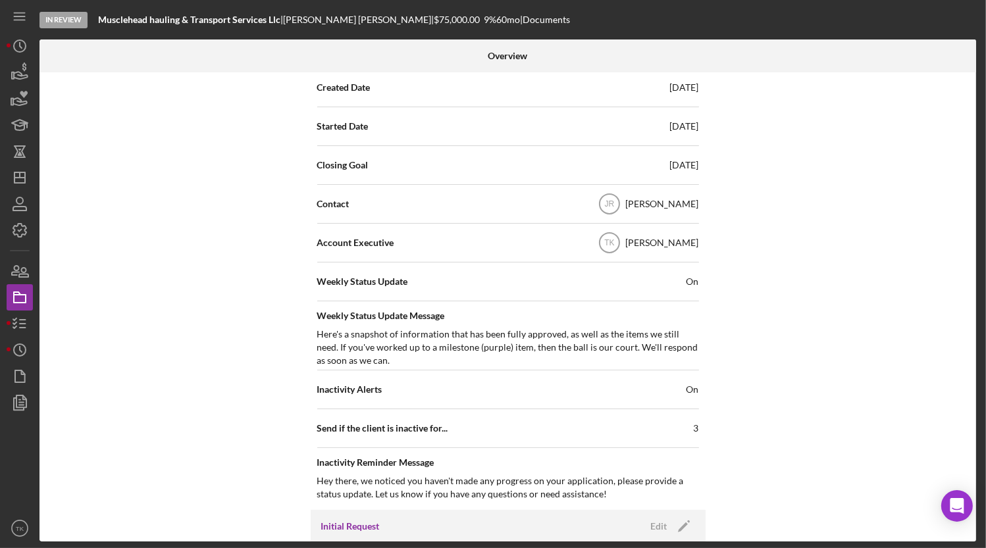
scroll to position [478, 0]
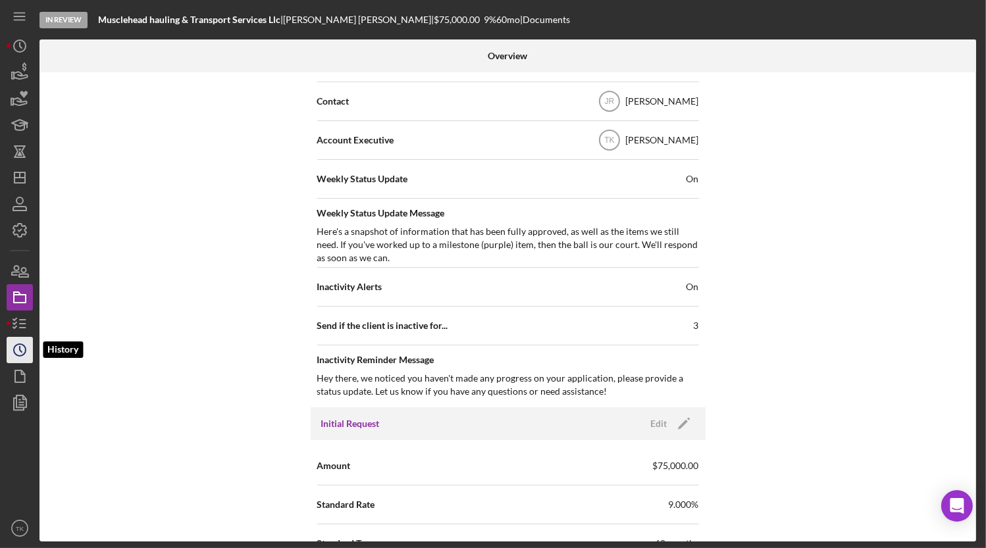
drag, startPoint x: 11, startPoint y: 349, endPoint x: 32, endPoint y: 346, distance: 21.2
click at [11, 349] on icon "Icon/History" at bounding box center [19, 350] width 33 height 33
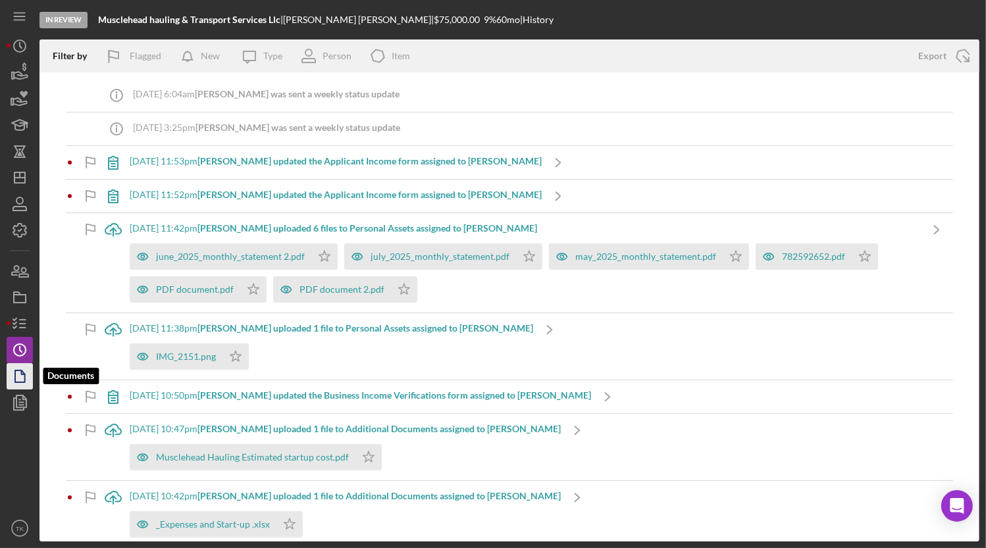
click at [28, 381] on icon "button" at bounding box center [19, 376] width 33 height 33
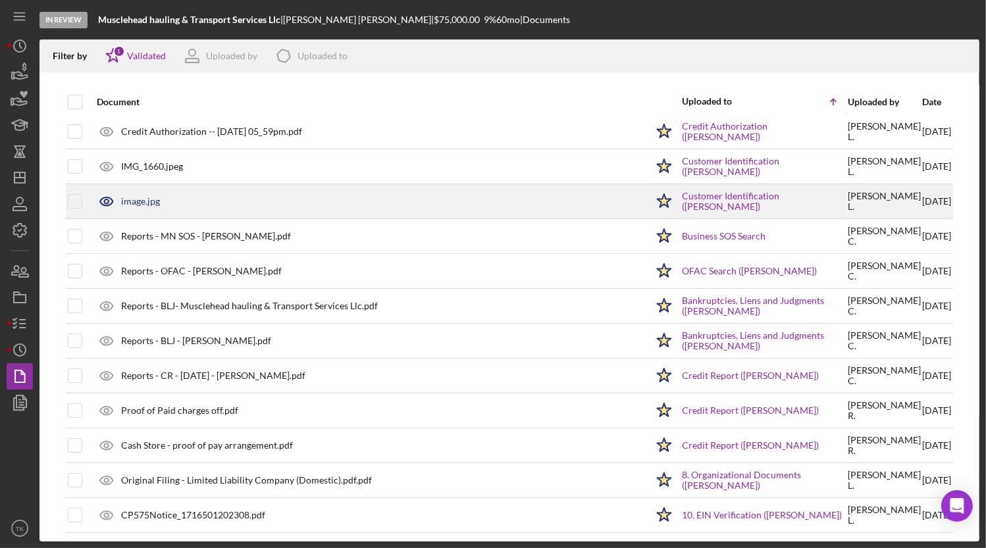
scroll to position [8, 0]
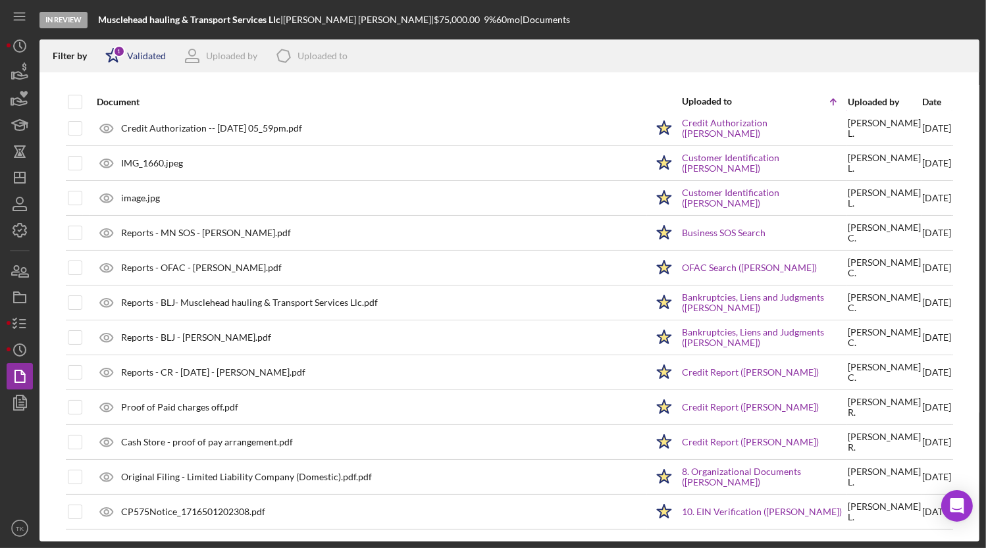
click at [164, 57] on div "Validated" at bounding box center [146, 56] width 39 height 11
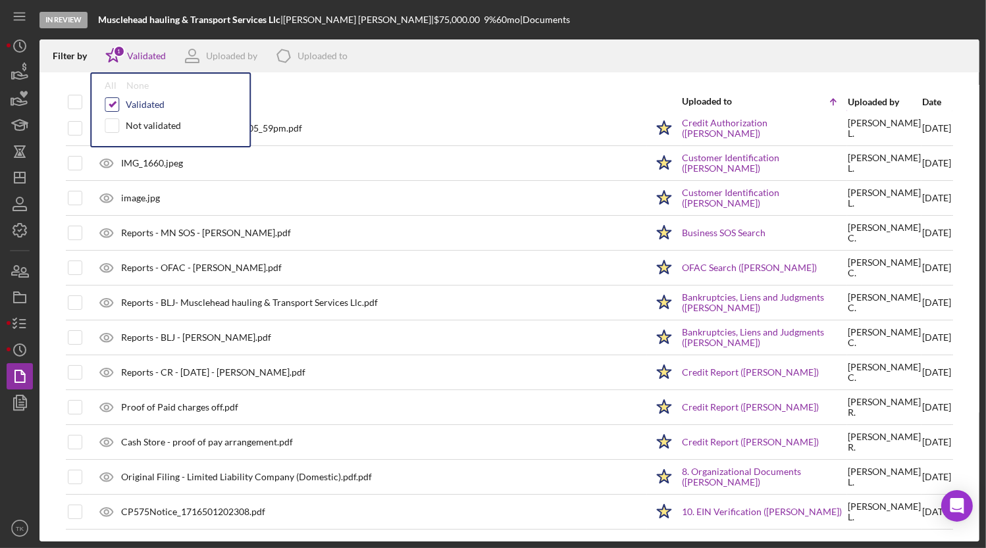
click at [107, 105] on input "checkbox" at bounding box center [111, 104] width 13 height 13
checkbox input "false"
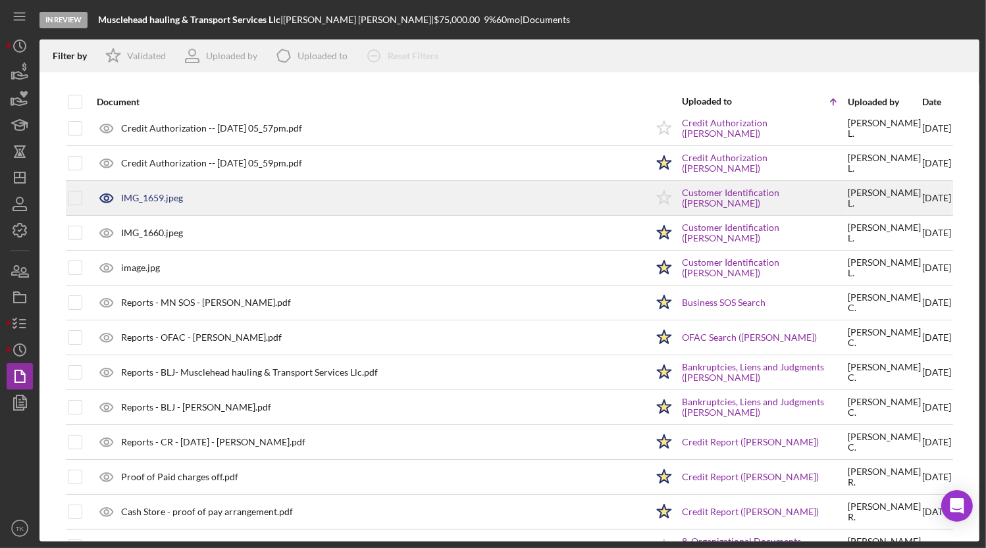
click at [152, 210] on div "IMG_1659.jpeg" at bounding box center [368, 198] width 556 height 33
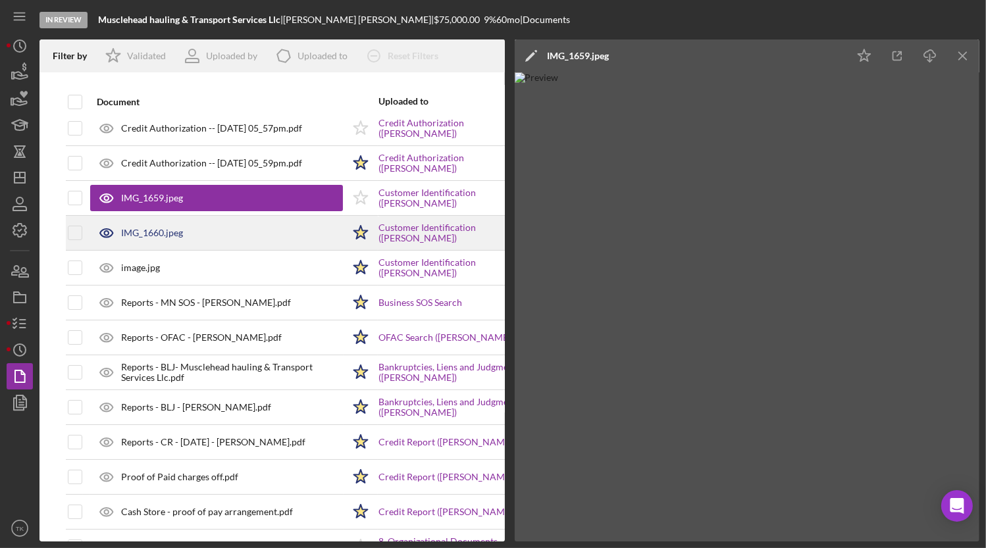
click at [151, 228] on div "IMG_1660.jpeg" at bounding box center [152, 233] width 62 height 11
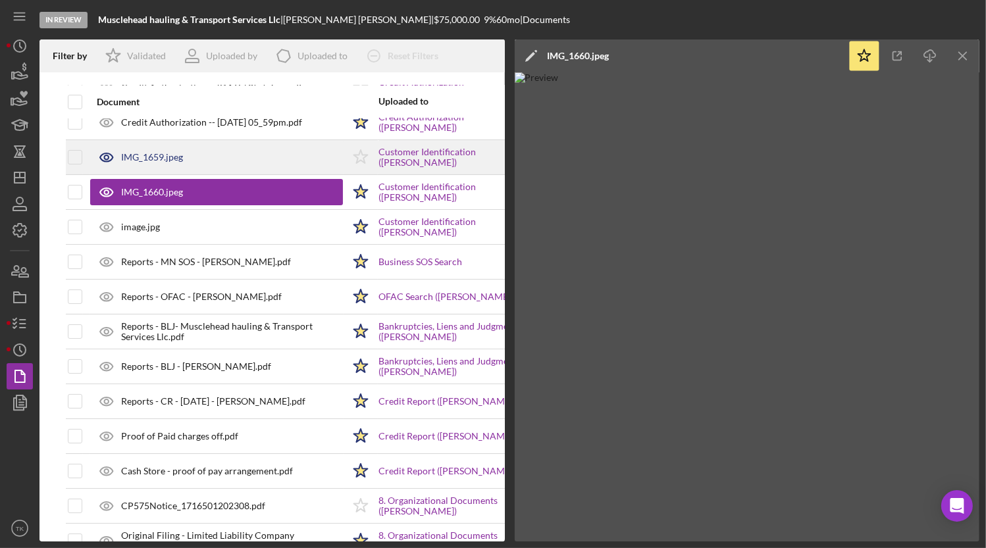
scroll to position [128, 0]
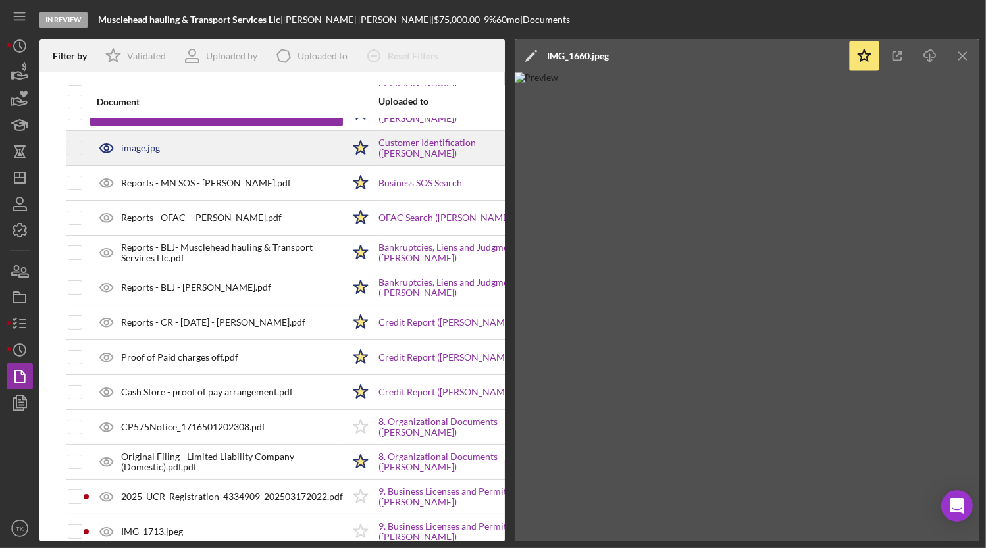
click at [143, 153] on div "image.jpg" at bounding box center [216, 148] width 253 height 33
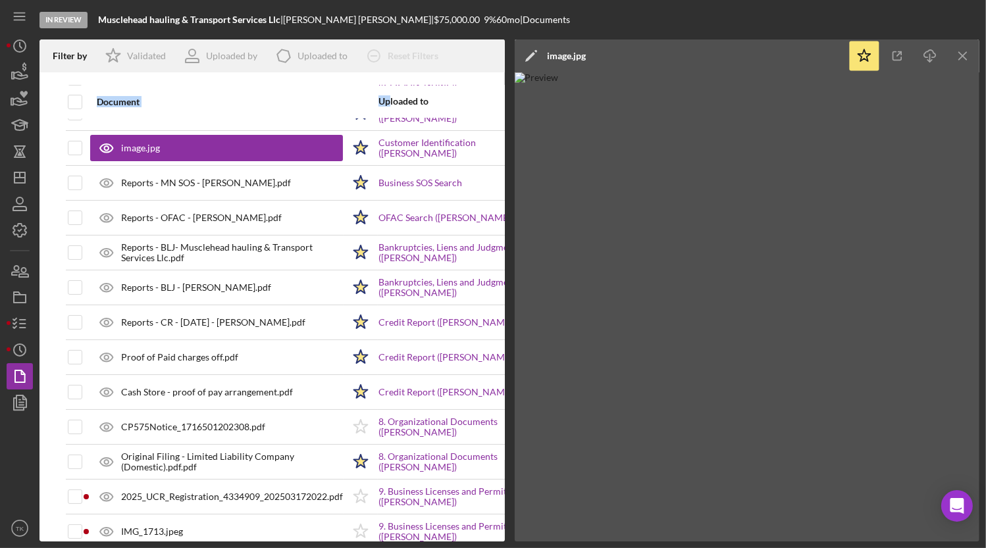
drag, startPoint x: 398, startPoint y: 85, endPoint x: 493, endPoint y: 51, distance: 100.8
click at [493, 51] on div "Filter by Icon/Star Validated Uploaded by Icon/Product Uploaded to Icon/Clear A…" at bounding box center [271, 290] width 465 height 502
copy div "Document Up"
click at [532, 57] on icon "Icon/Edit" at bounding box center [531, 55] width 33 height 33
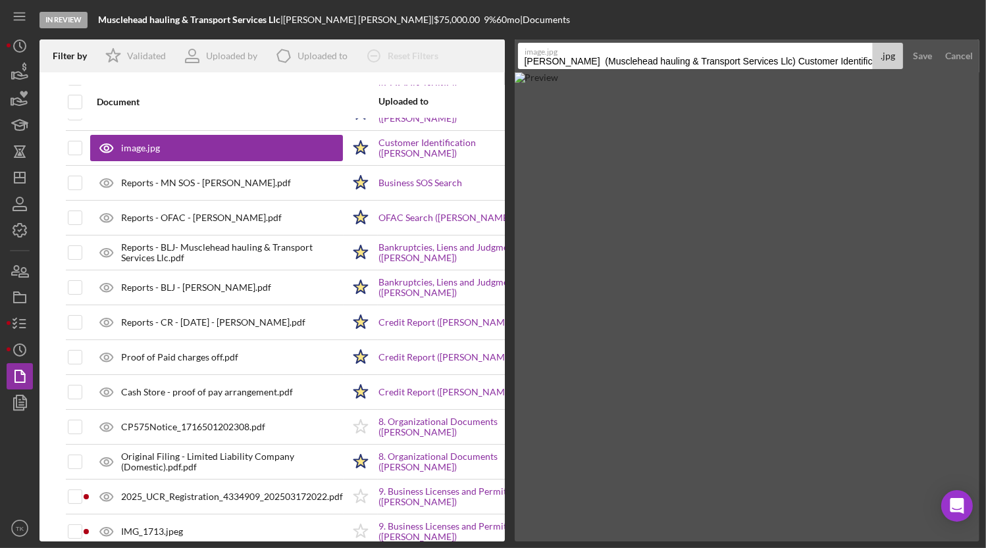
click at [608, 57] on input "[PERSON_NAME] (Musclehead hauling & Transport Services Llc) Customer Identifica…" at bounding box center [695, 56] width 355 height 26
type input "Birth Certificate"
click at [871, 53] on div "Save" at bounding box center [922, 56] width 19 height 26
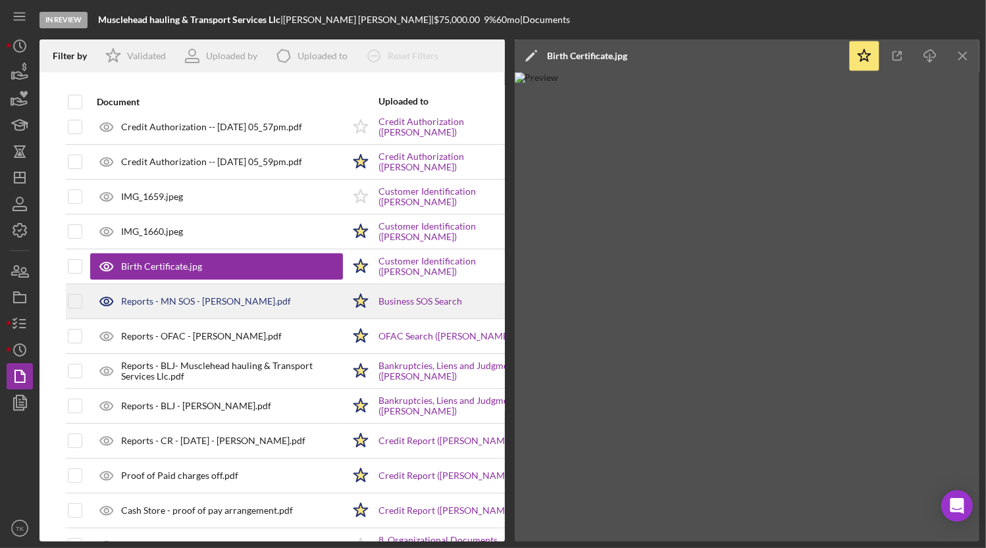
scroll to position [8, 0]
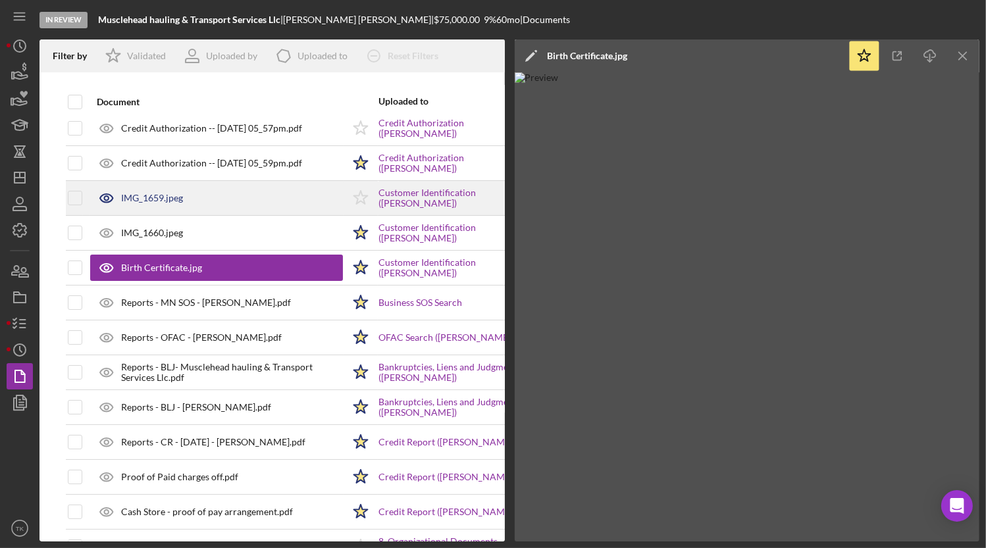
click at [168, 203] on div "IMG_1659.jpeg" at bounding box center [216, 198] width 253 height 33
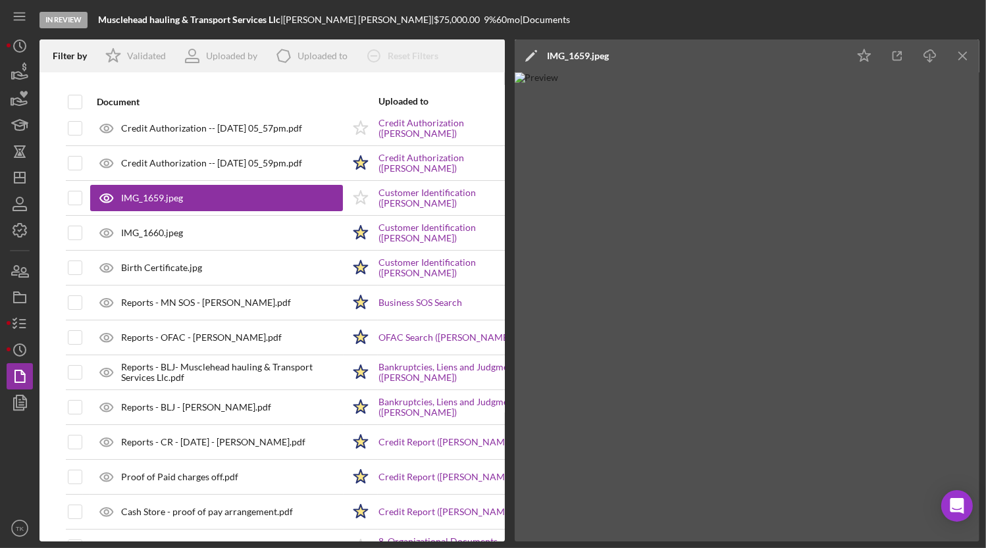
click at [563, 53] on div "IMG_1659.jpeg" at bounding box center [579, 56] width 62 height 11
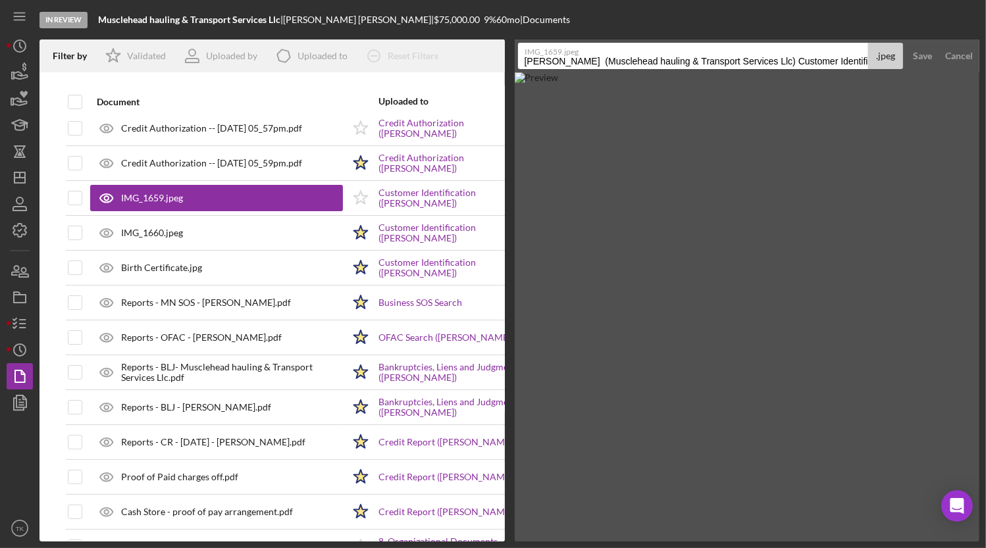
click at [591, 59] on input "[PERSON_NAME] (Musclehead hauling & Transport Services Llc) Customer Identifica…" at bounding box center [693, 56] width 351 height 26
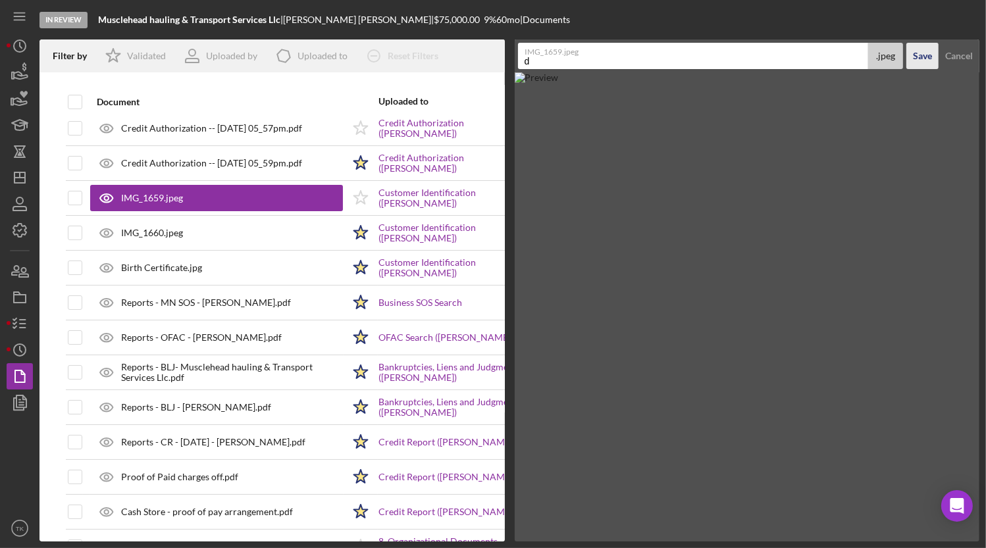
type input "d"
drag, startPoint x: 912, startPoint y: 57, endPoint x: 918, endPoint y: 57, distance: 6.6
click at [871, 57] on button "Save" at bounding box center [922, 56] width 32 height 26
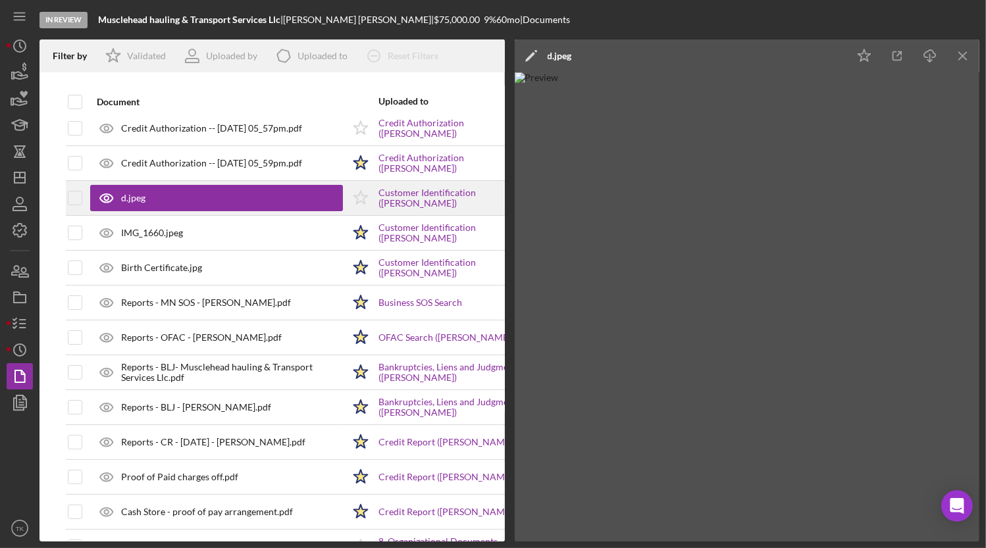
click at [178, 188] on div "d.jpeg" at bounding box center [216, 198] width 253 height 26
click at [563, 51] on div "d.jpeg" at bounding box center [560, 56] width 24 height 11
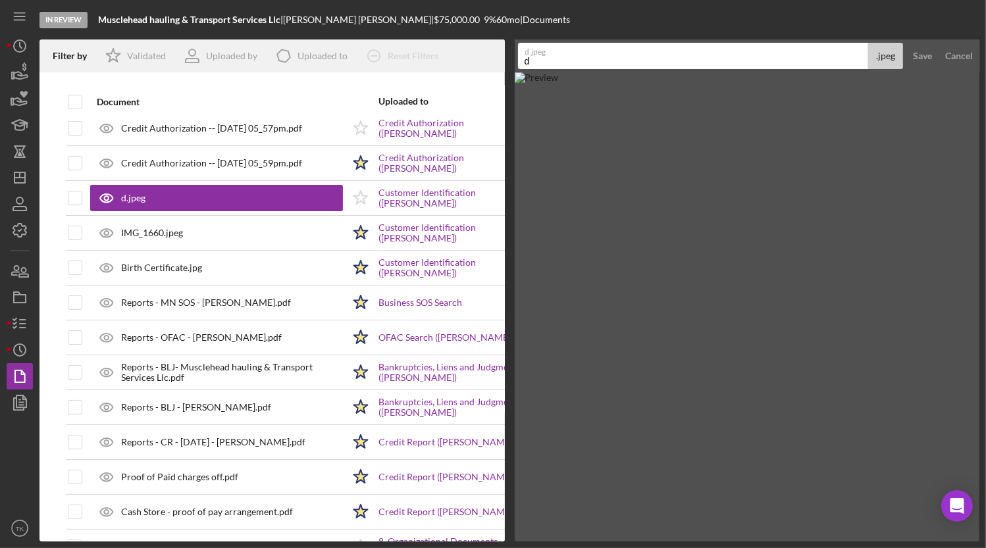
click at [558, 63] on input "d" at bounding box center [693, 56] width 351 height 26
type input "Drivers License - Front"
click at [871, 53] on div "Save" at bounding box center [922, 56] width 19 height 26
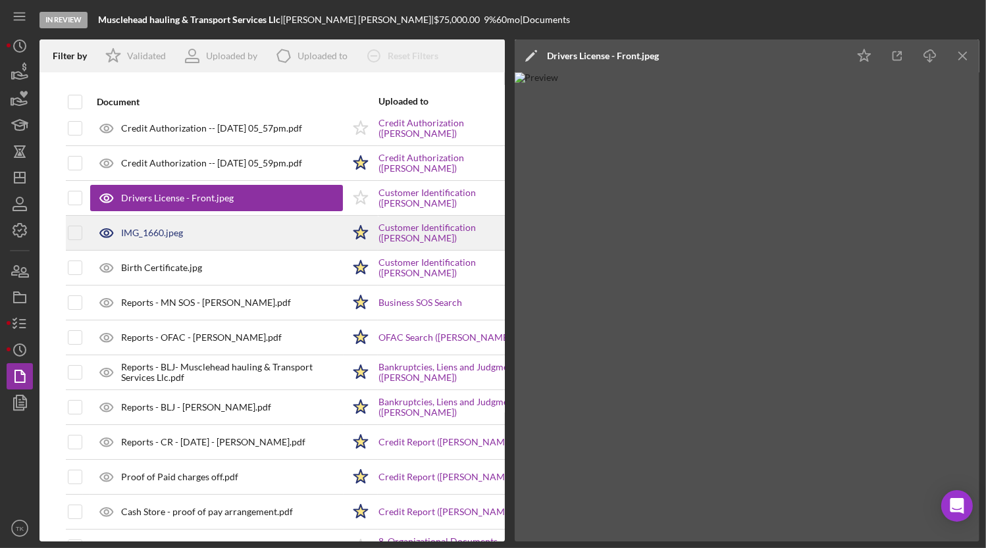
click at [159, 221] on div "IMG_1660.jpeg" at bounding box center [216, 233] width 253 height 33
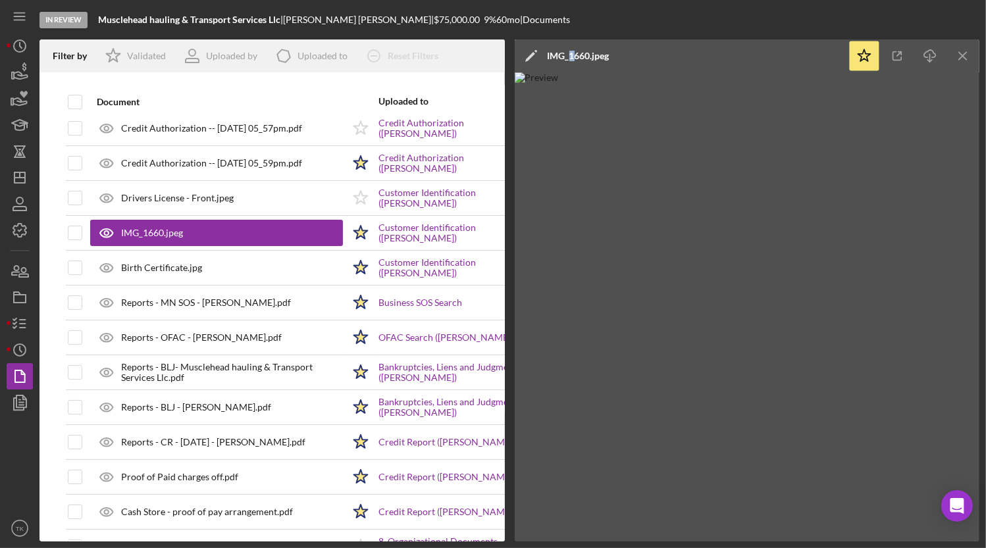
click at [571, 47] on div "IMG_1660.jpeg" at bounding box center [579, 55] width 62 height 33
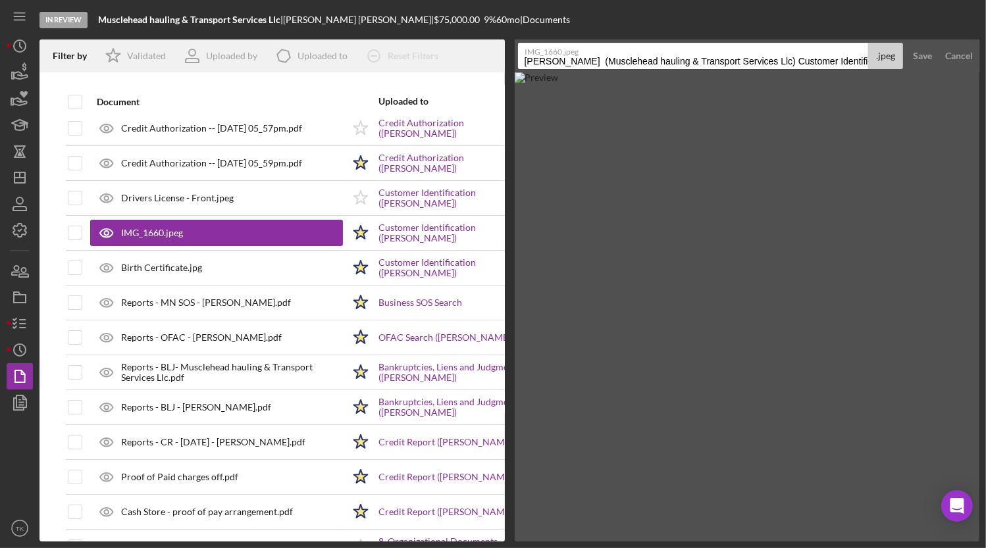
click at [572, 62] on input "[PERSON_NAME] (Musclehead hauling & Transport Services Llc) Customer Identifica…" at bounding box center [693, 56] width 351 height 26
click at [572, 64] on input "[PERSON_NAME] (Musclehead hauling & Transport Services Llc) Customer Identifica…" at bounding box center [693, 56] width 351 height 26
type input "Drivers License - Back"
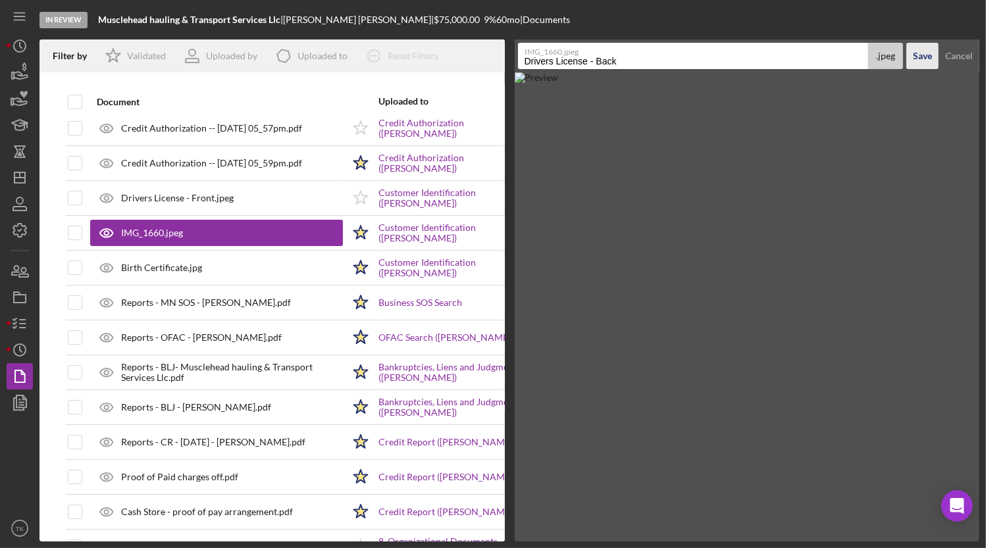
click at [871, 52] on div "Save" at bounding box center [922, 56] width 19 height 26
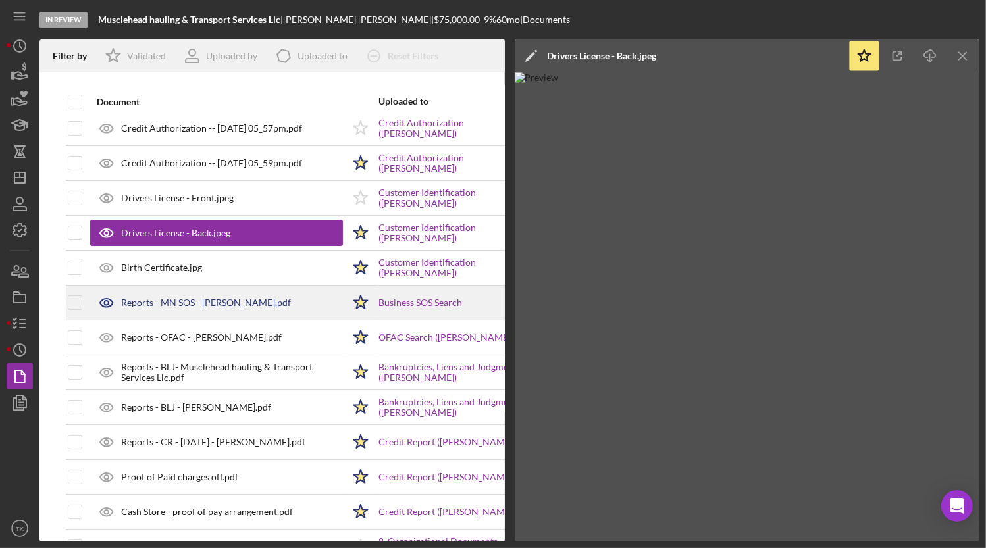
click at [180, 300] on div "Reports - MN SOS - [PERSON_NAME].pdf" at bounding box center [206, 302] width 170 height 11
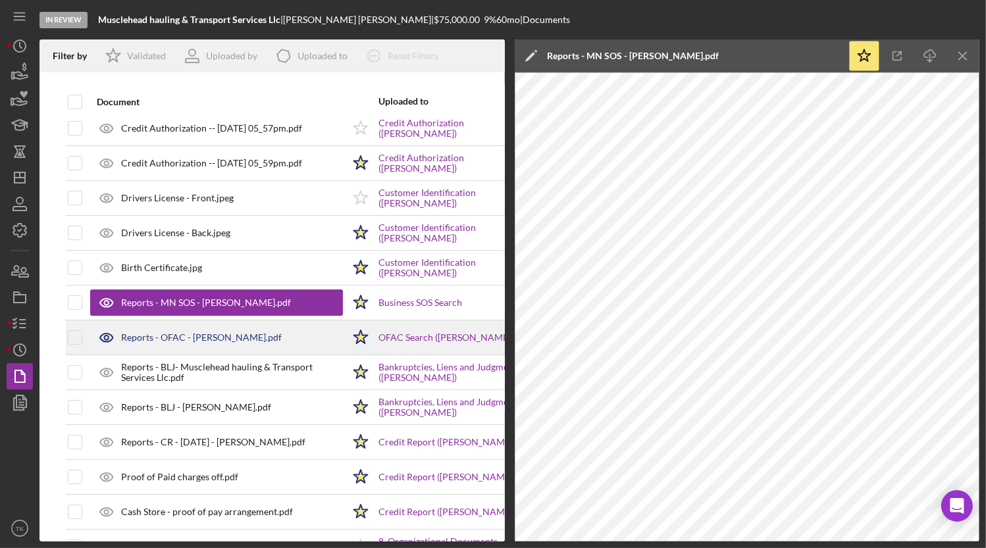
drag, startPoint x: 172, startPoint y: 323, endPoint x: 165, endPoint y: 331, distance: 10.7
click at [166, 330] on div "Reports - OFAC - [PERSON_NAME].pdf" at bounding box center [216, 337] width 253 height 33
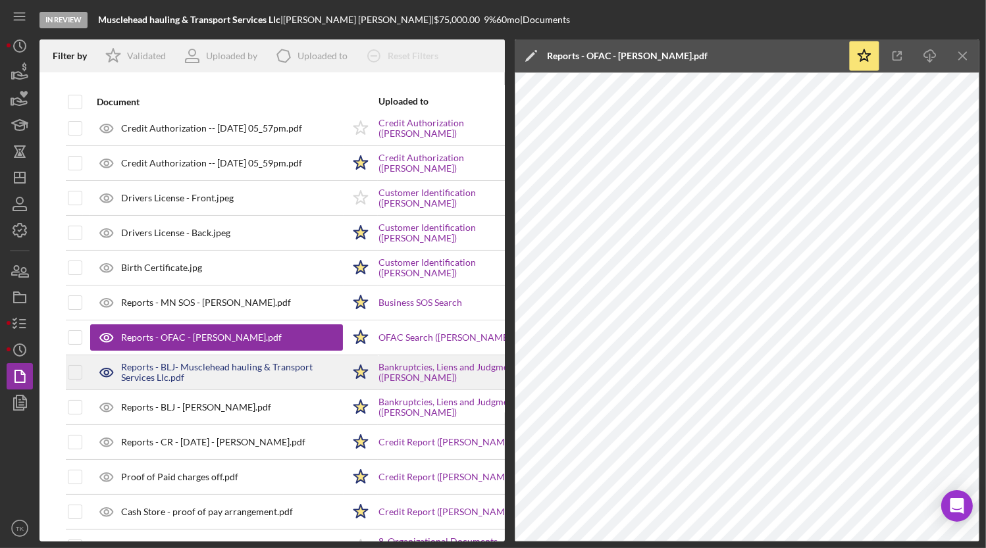
drag, startPoint x: 165, startPoint y: 331, endPoint x: 178, endPoint y: 361, distance: 32.1
click at [178, 362] on div "Reports - BLJ- Musclehead hauling & Transport Services Llc.pdf" at bounding box center [232, 372] width 222 height 21
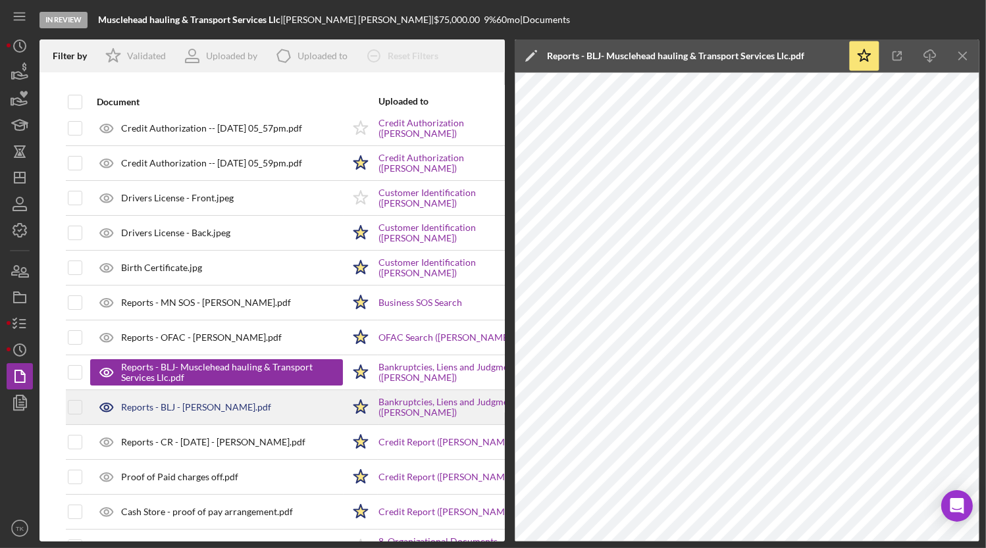
click at [166, 402] on div "Reports - BLJ - [PERSON_NAME].pdf" at bounding box center [196, 407] width 150 height 11
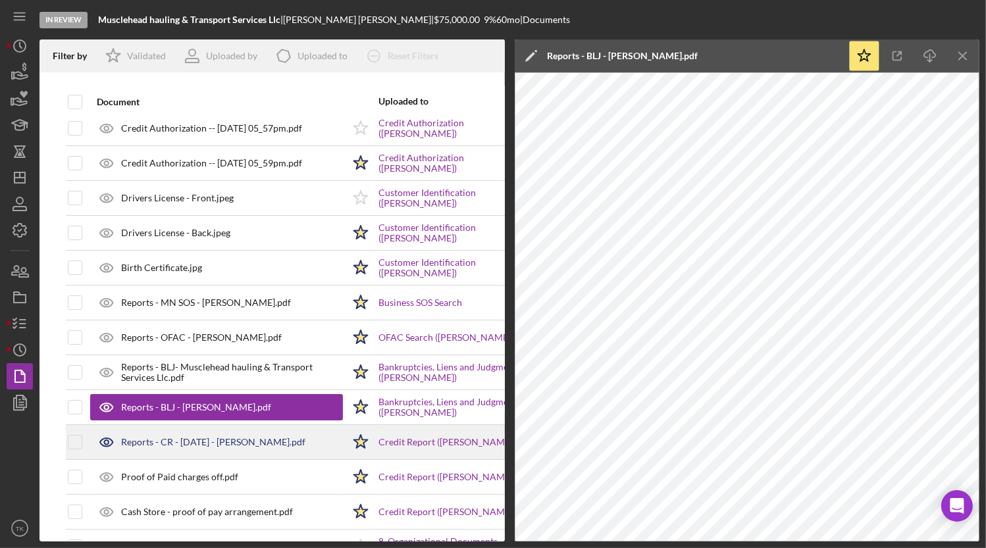
click at [157, 437] on div "Reports - CR - [DATE] - [PERSON_NAME].pdf" at bounding box center [213, 442] width 184 height 11
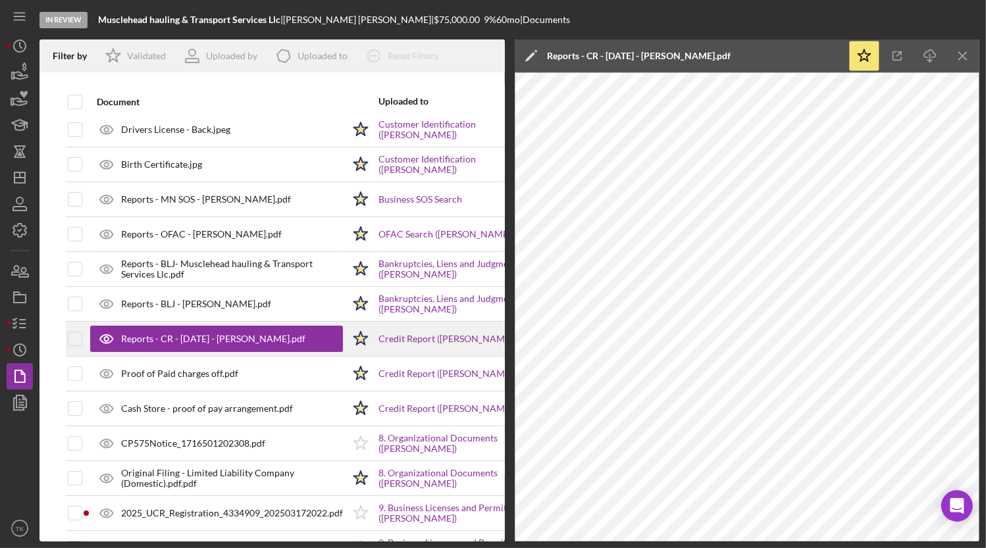
scroll to position [188, 0]
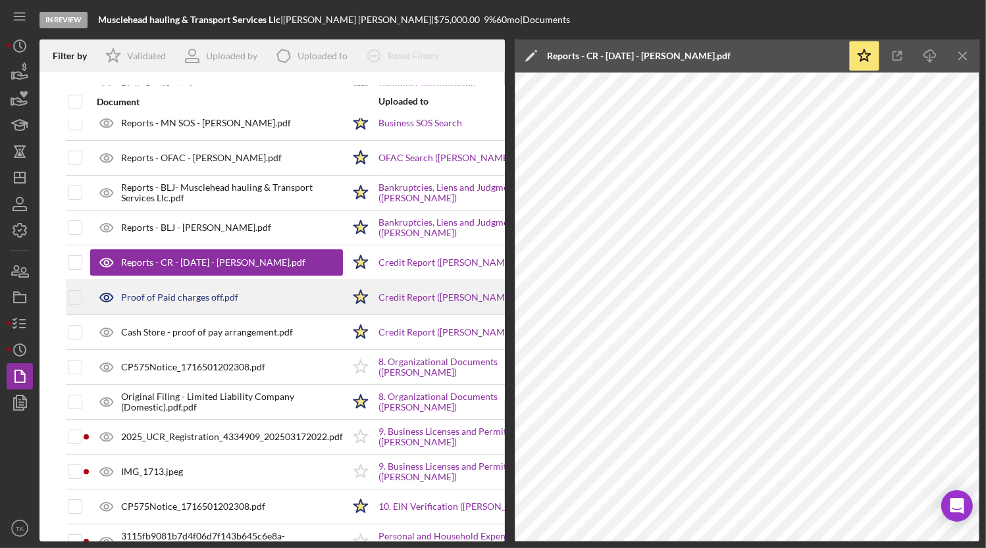
click at [184, 296] on div "Proof of Paid charges off.pdf" at bounding box center [179, 297] width 117 height 11
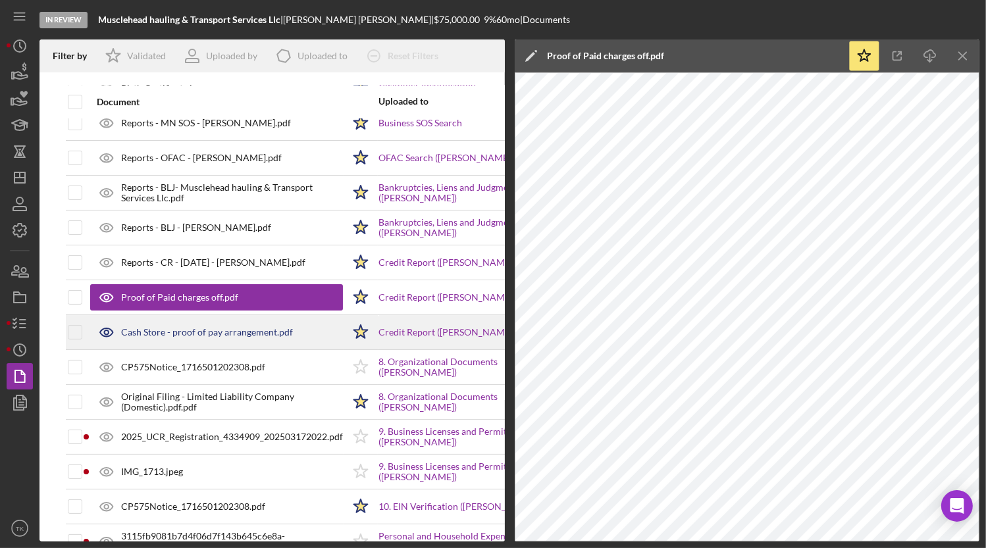
click at [172, 324] on div "Cash Store - proof of pay arrangement.pdf" at bounding box center [216, 332] width 253 height 33
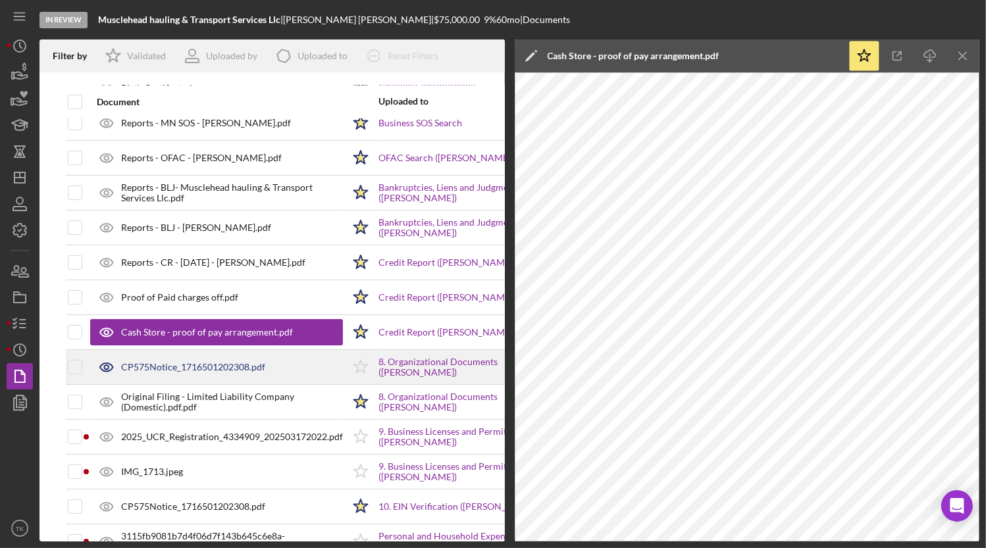
click at [164, 365] on div "CP575Notice_1716501202308.pdf" at bounding box center [193, 367] width 144 height 11
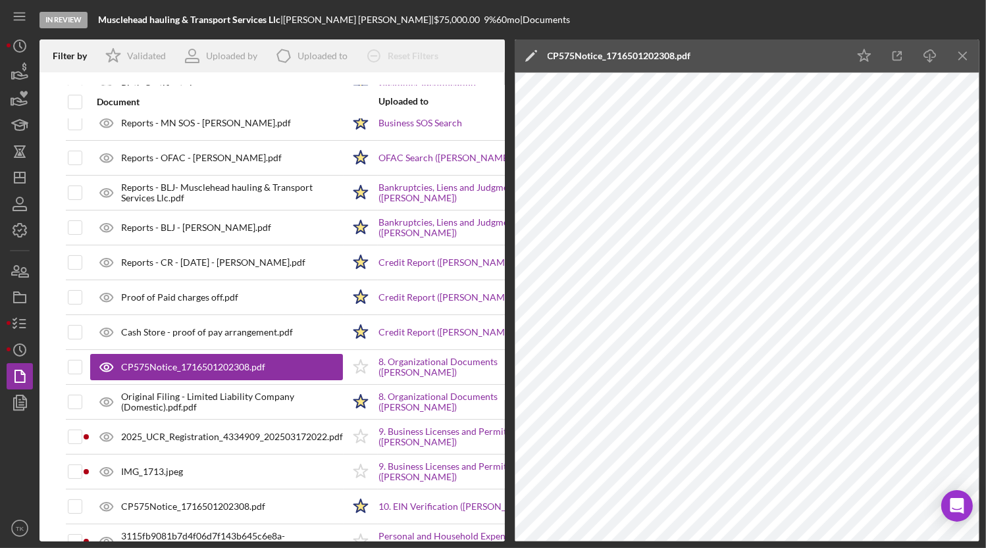
click at [555, 45] on div "CP575Notice_1716501202308.pdf" at bounding box center [619, 55] width 143 height 33
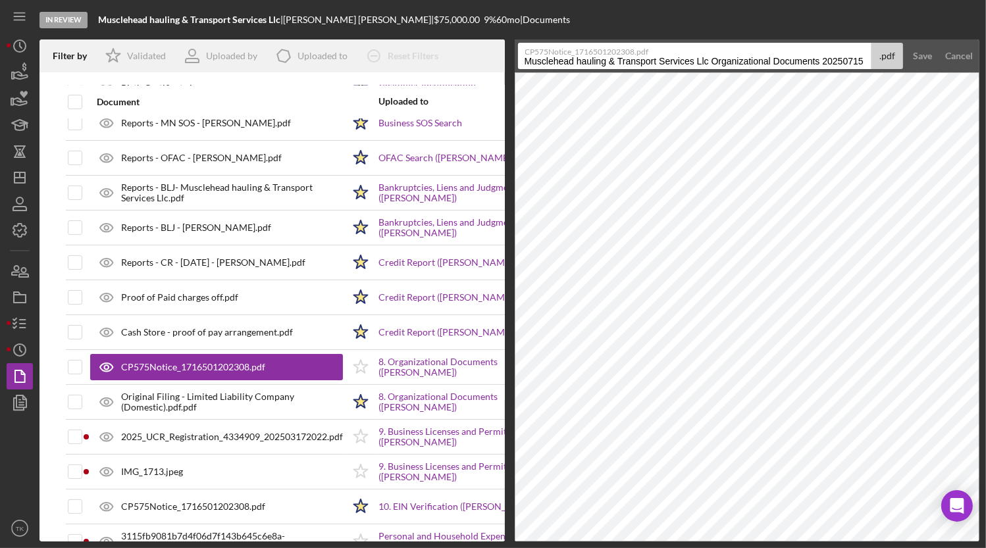
click at [555, 45] on label "CP575Notice_1716501202308.pdf" at bounding box center [698, 49] width 346 height 13
click at [555, 45] on input "Musclehead hauling & Transport Services Llc Organizational Documents 20250715" at bounding box center [695, 56] width 354 height 26
drag, startPoint x: 555, startPoint y: 45, endPoint x: 554, endPoint y: 53, distance: 7.4
click at [554, 53] on label "CP575Notice_1716501202308.pdf" at bounding box center [698, 49] width 346 height 13
click at [554, 53] on input "Musclehead hauling & Transport Services Llc Organizational Documents 20250715" at bounding box center [695, 56] width 354 height 26
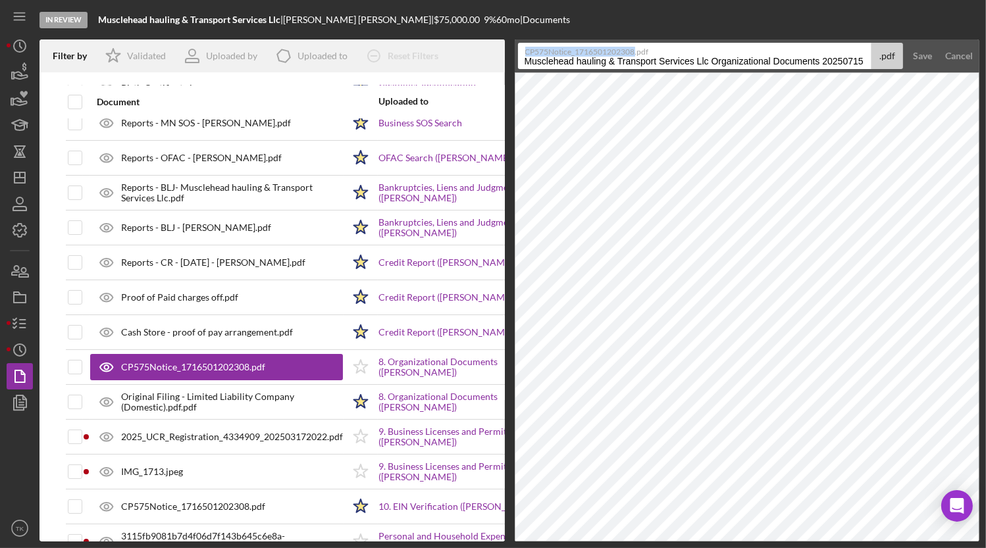
click at [553, 53] on label "CP575Notice_1716501202308.pdf" at bounding box center [698, 49] width 346 height 13
click at [553, 53] on input "Musclehead hauling & Transport Services Llc Organizational Documents 20250715" at bounding box center [695, 56] width 354 height 26
click at [553, 53] on label "CP575Notice_1716501202308.pdf" at bounding box center [698, 49] width 346 height 13
click at [553, 53] on input "Musclehead hauling & Transport Services Llc Organizational Documents 20250715" at bounding box center [695, 56] width 354 height 26
drag, startPoint x: 553, startPoint y: 53, endPoint x: 554, endPoint y: 61, distance: 7.9
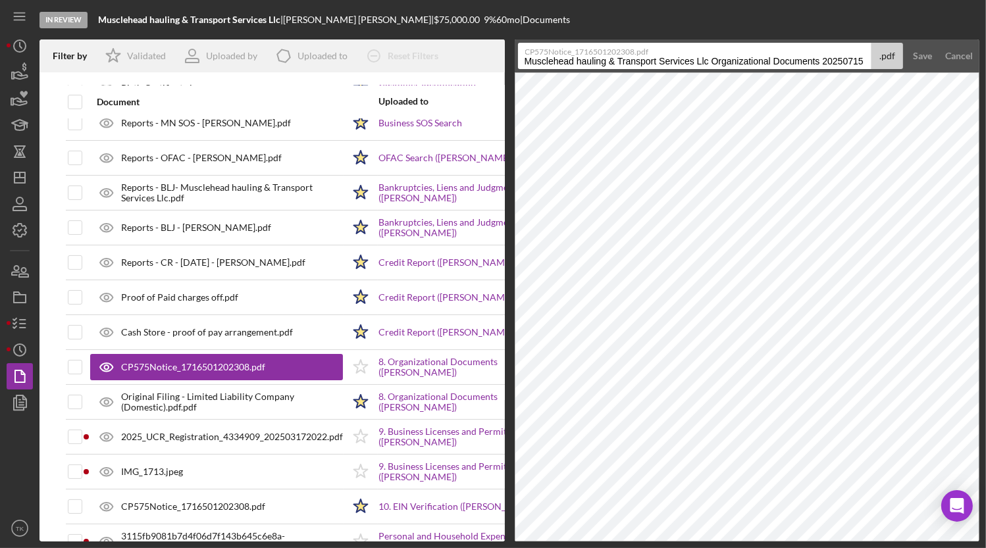
click at [554, 61] on input "Musclehead hauling & Transport Services Llc Organizational Documents 20250715" at bounding box center [695, 56] width 354 height 26
type input "r"
type input "e"
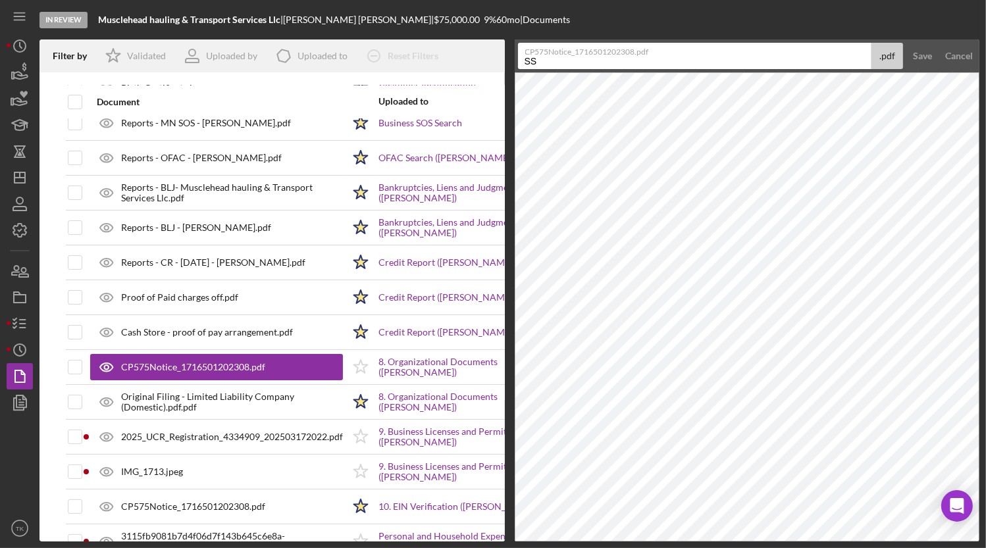
type input "SS-4 EIN Verif"
click at [871, 55] on button "Save" at bounding box center [922, 56] width 32 height 26
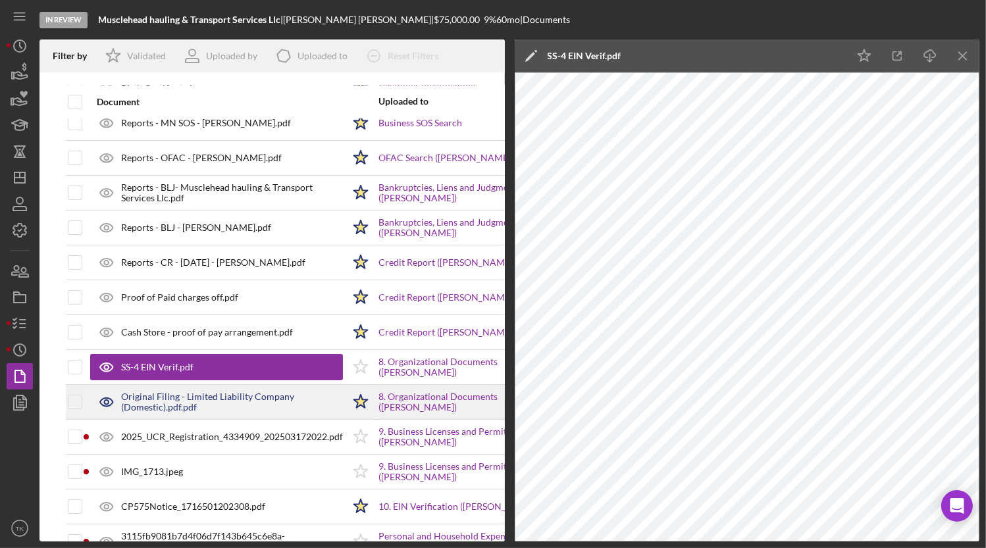
click at [169, 403] on div "Original Filing - Limited Liability Company (Domestic).pdf.pdf" at bounding box center [232, 402] width 222 height 21
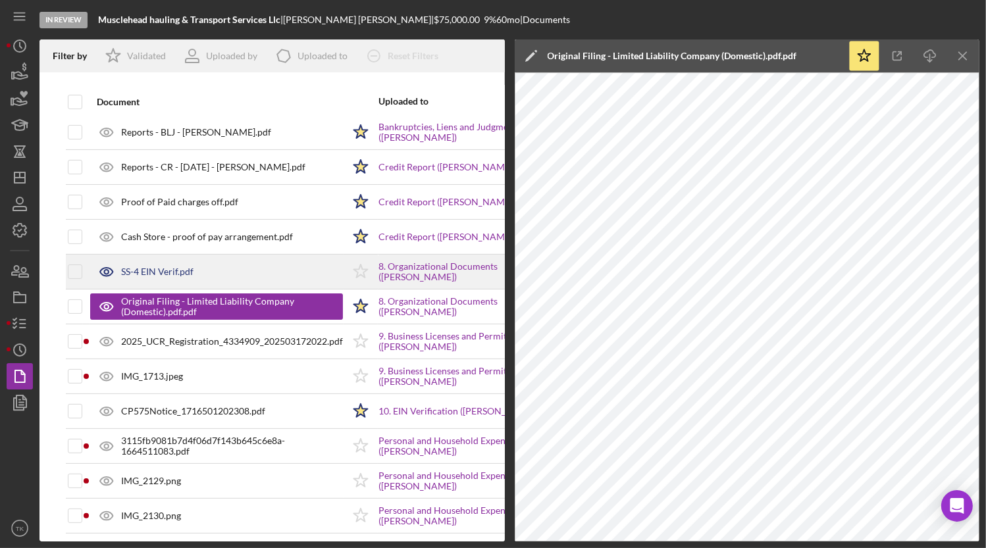
scroll to position [307, 0]
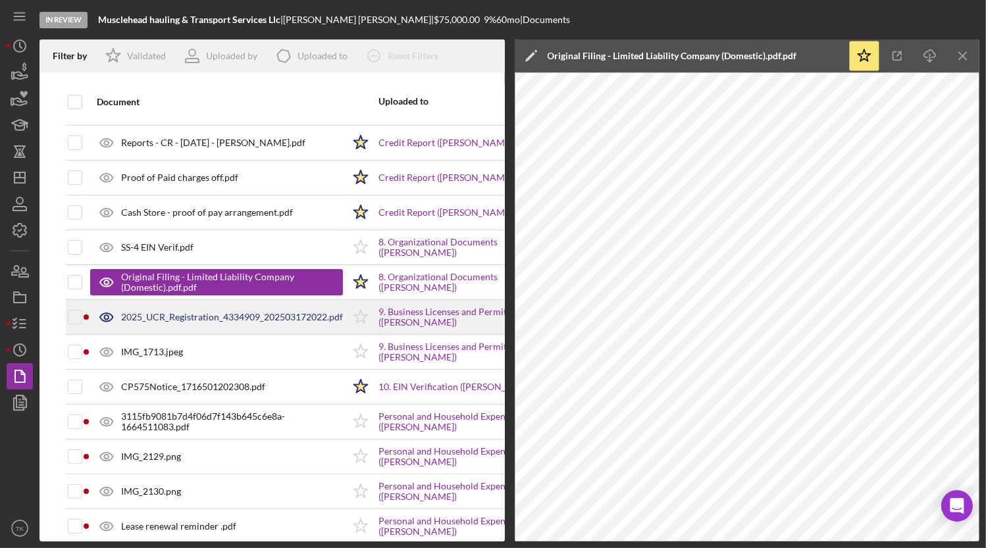
click at [226, 322] on div "2025_UCR_Registration_4334909_202503172022.pdf" at bounding box center [216, 317] width 253 height 33
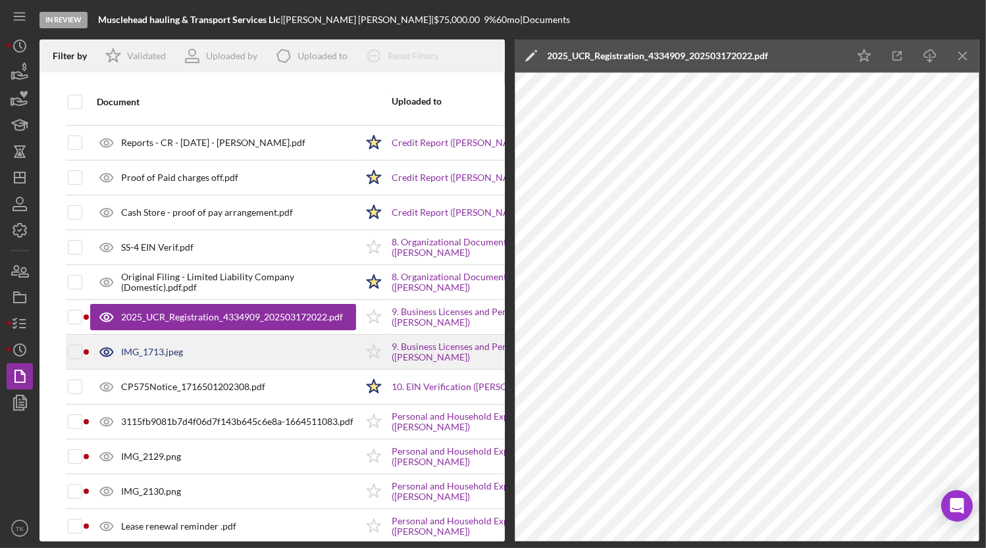
click at [207, 348] on div "IMG_1713.jpeg" at bounding box center [223, 352] width 266 height 33
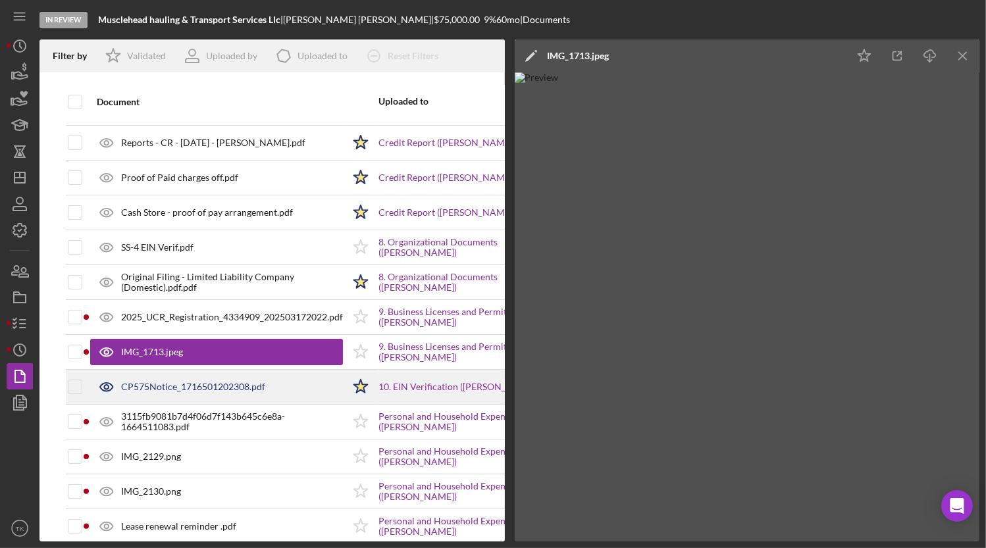
click at [192, 384] on div "CP575Notice_1716501202308.pdf" at bounding box center [193, 387] width 144 height 11
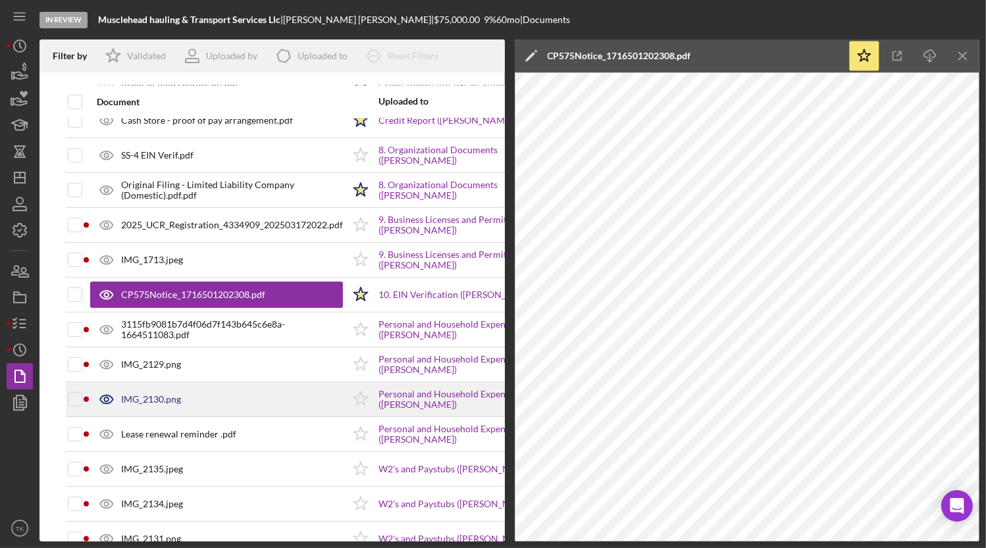
scroll to position [427, 0]
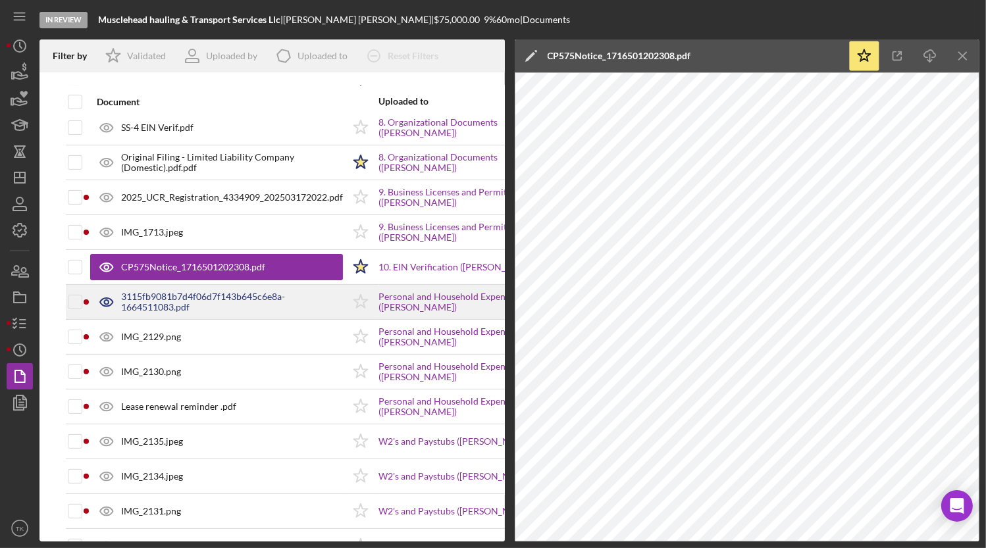
click at [151, 305] on div "3115fb9081b7d4f06d7f143b645c6e8a-1664511083.pdf" at bounding box center [232, 302] width 222 height 21
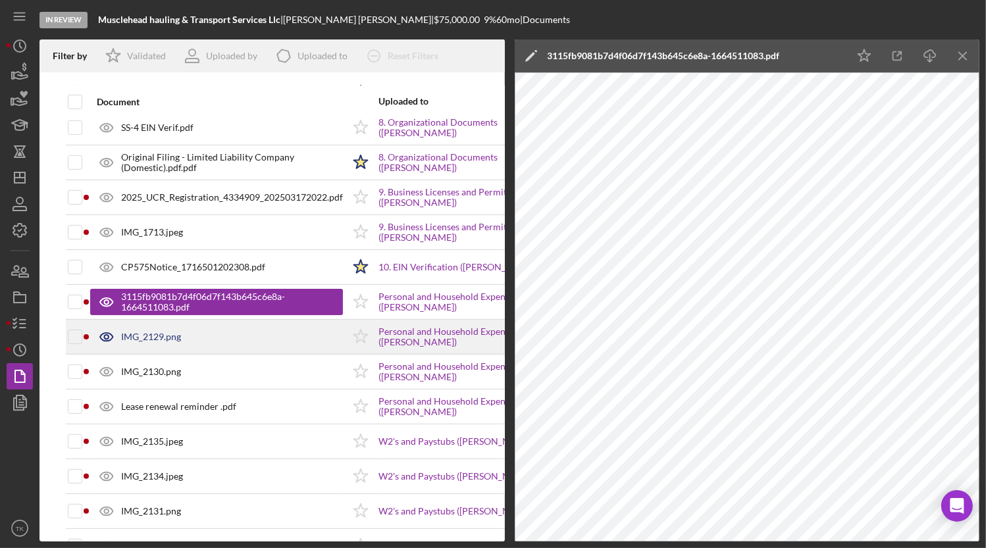
click at [170, 335] on div "IMG_2129.png" at bounding box center [151, 337] width 60 height 11
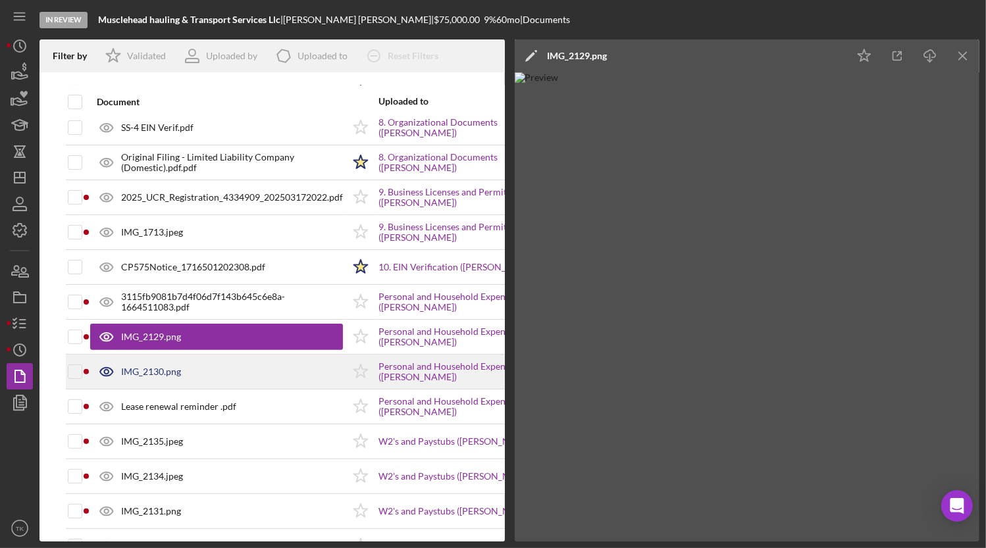
click at [157, 374] on div "IMG_2130.png" at bounding box center [151, 372] width 60 height 11
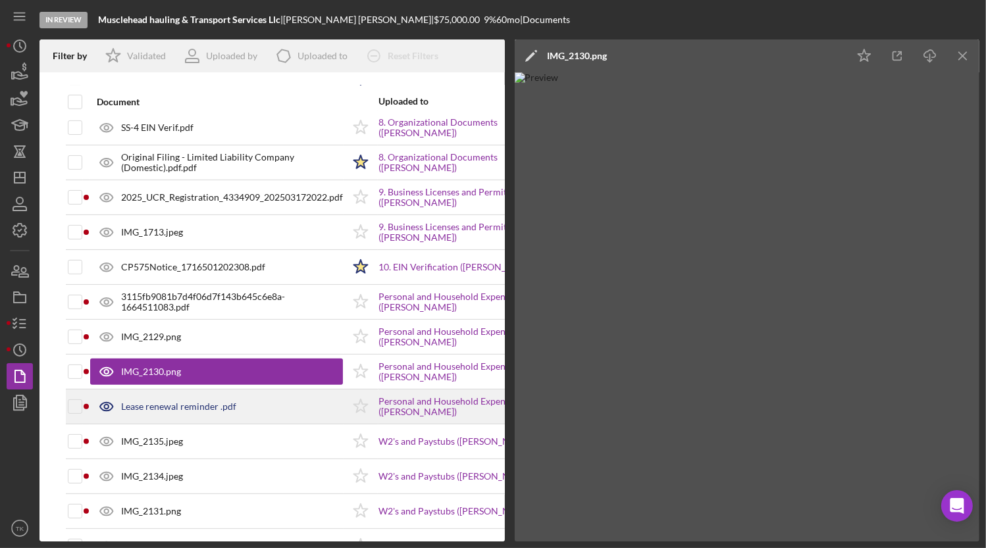
click at [184, 403] on div "Lease renewal reminder .pdf" at bounding box center [178, 406] width 115 height 11
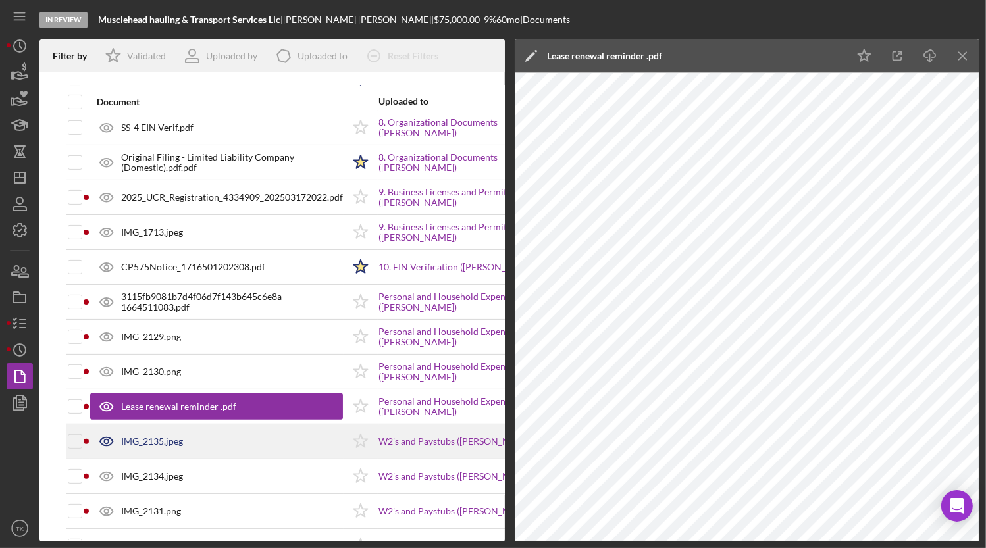
click at [178, 440] on div "IMG_2135.jpeg" at bounding box center [152, 441] width 62 height 11
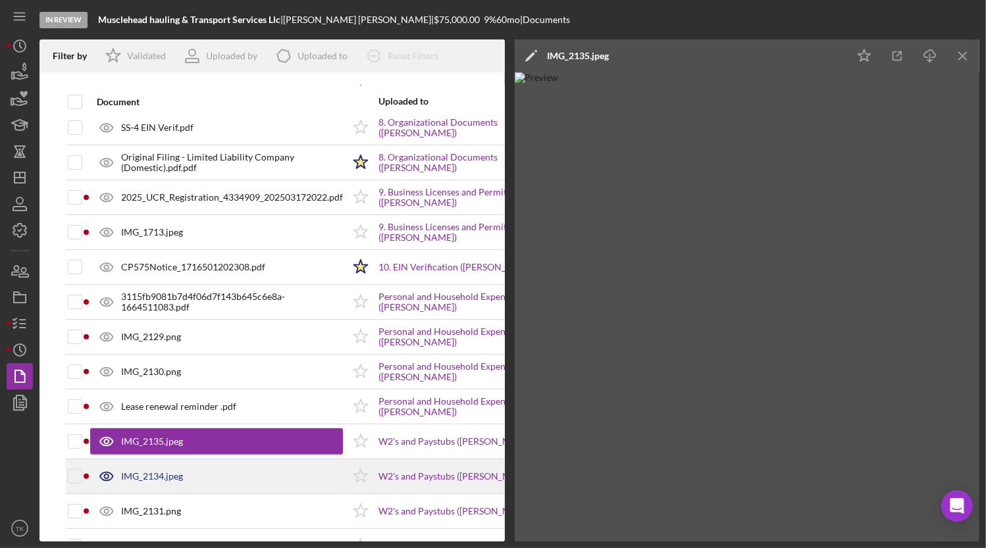
click at [170, 485] on div "IMG_2134.jpeg" at bounding box center [216, 476] width 253 height 33
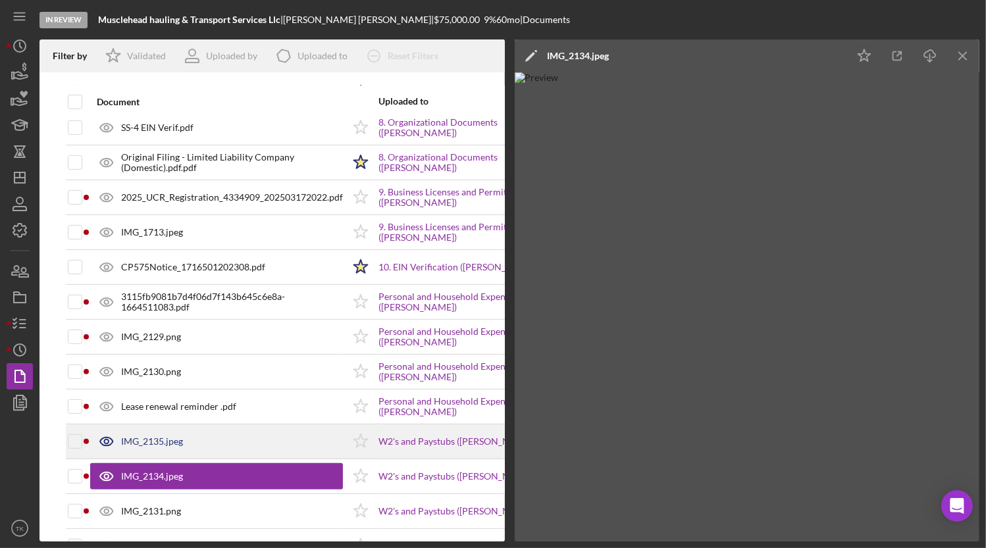
click at [171, 439] on div "IMG_2135.jpeg" at bounding box center [152, 441] width 62 height 11
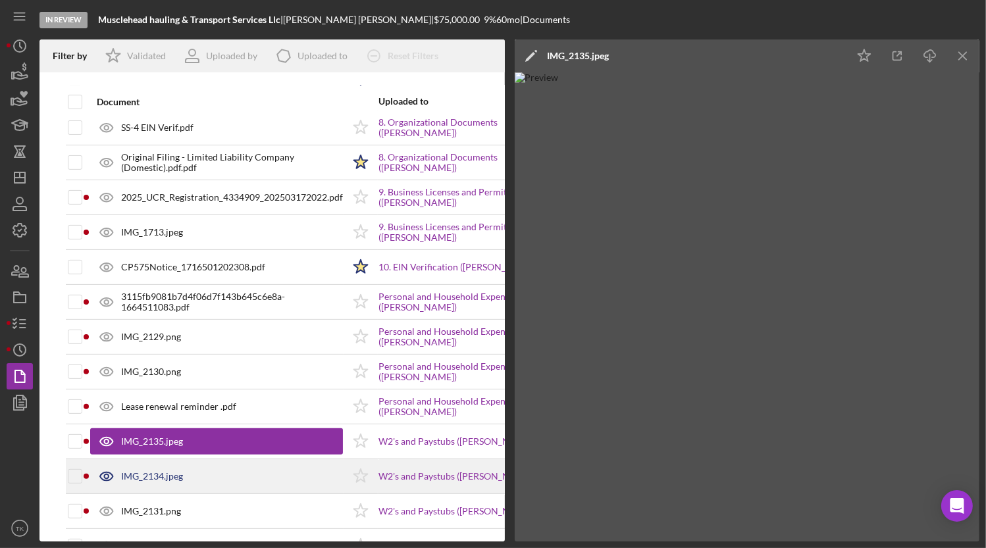
click at [157, 475] on div "IMG_2134.jpeg" at bounding box center [152, 476] width 62 height 11
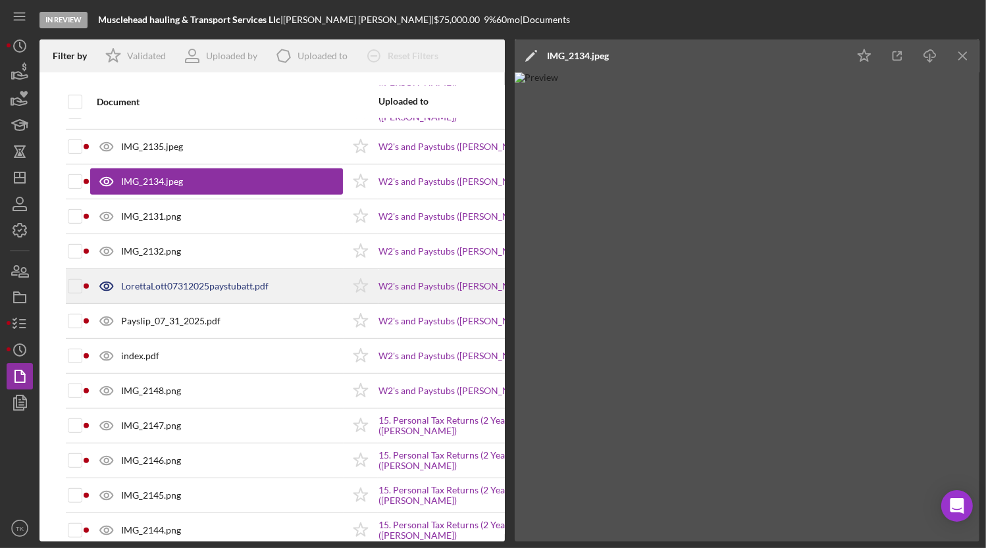
scroll to position [726, 0]
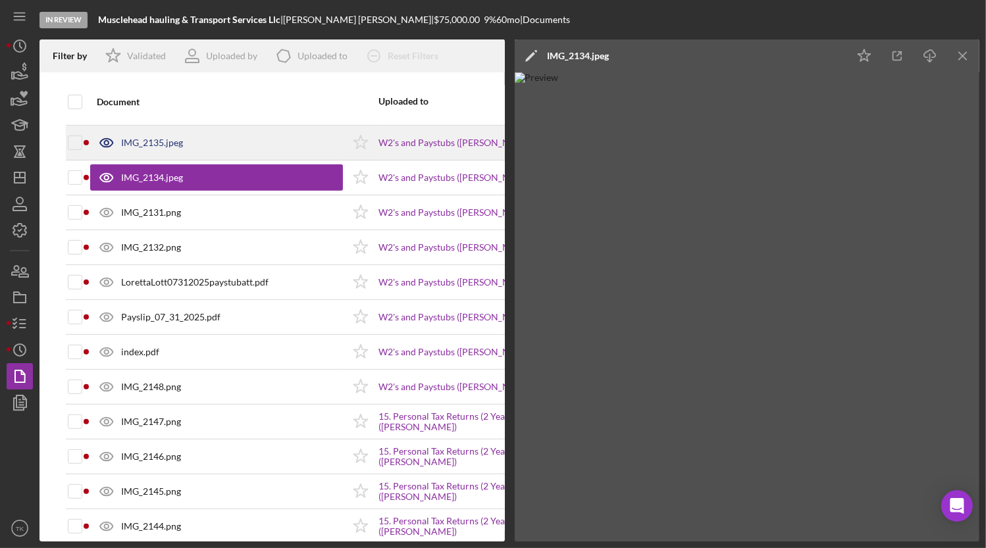
click at [145, 134] on div "IMG_2135.jpeg" at bounding box center [216, 142] width 253 height 33
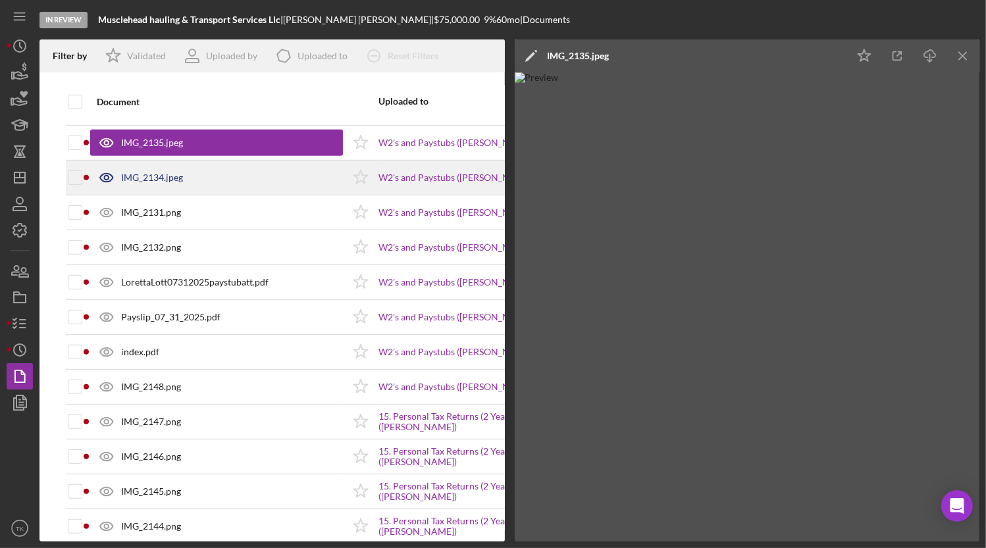
drag, startPoint x: 140, startPoint y: 171, endPoint x: 141, endPoint y: 179, distance: 8.0
click at [140, 172] on div "IMG_2134.jpeg" at bounding box center [152, 177] width 62 height 11
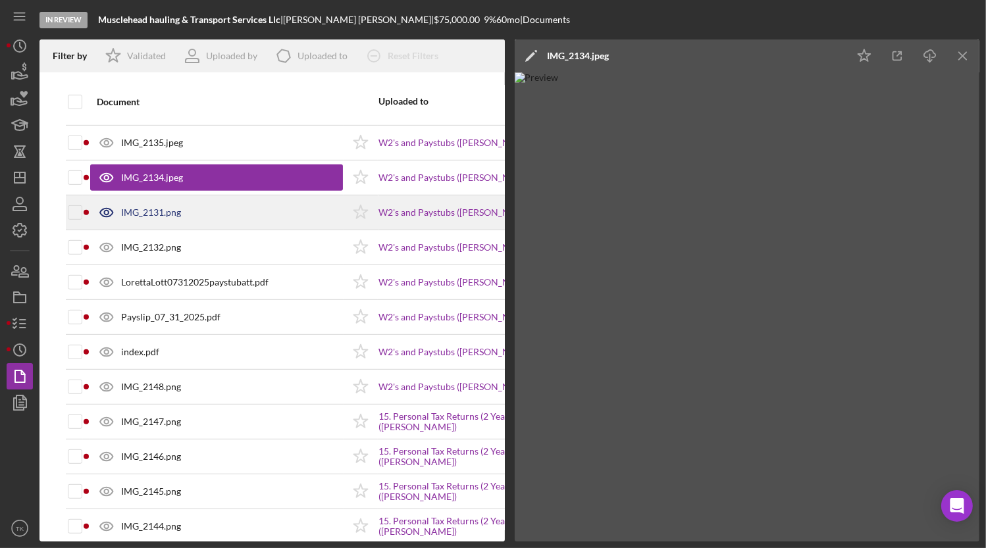
click at [162, 213] on div "IMG_2131.png" at bounding box center [151, 212] width 60 height 11
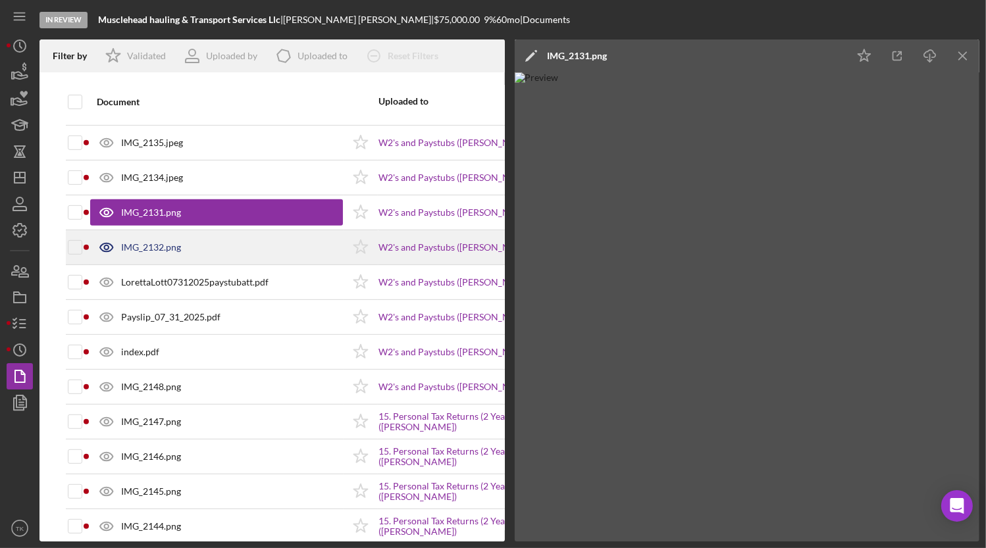
click at [158, 250] on div "IMG_2132.png" at bounding box center [151, 247] width 60 height 11
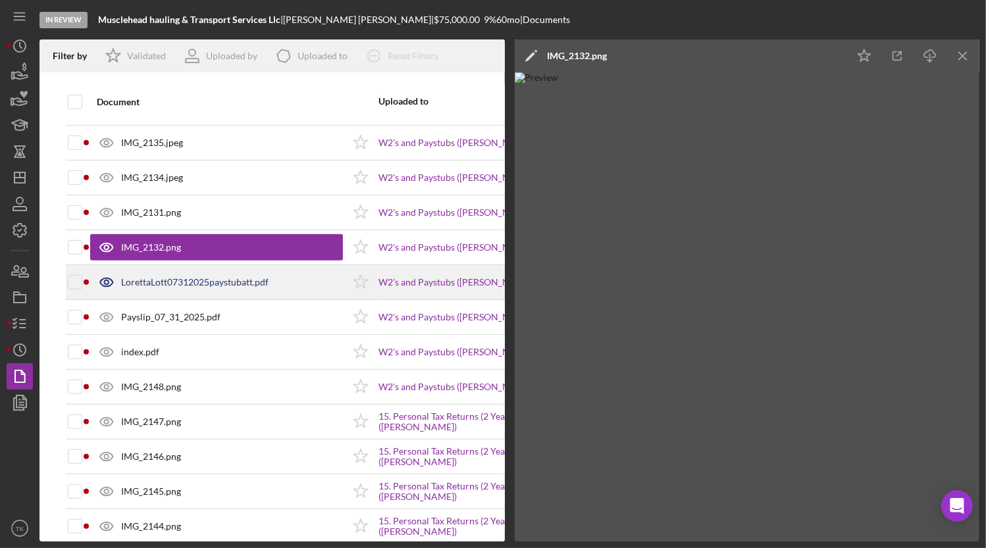
click at [157, 272] on div "LorettaLott07312025paystubatt.pdf" at bounding box center [216, 282] width 253 height 33
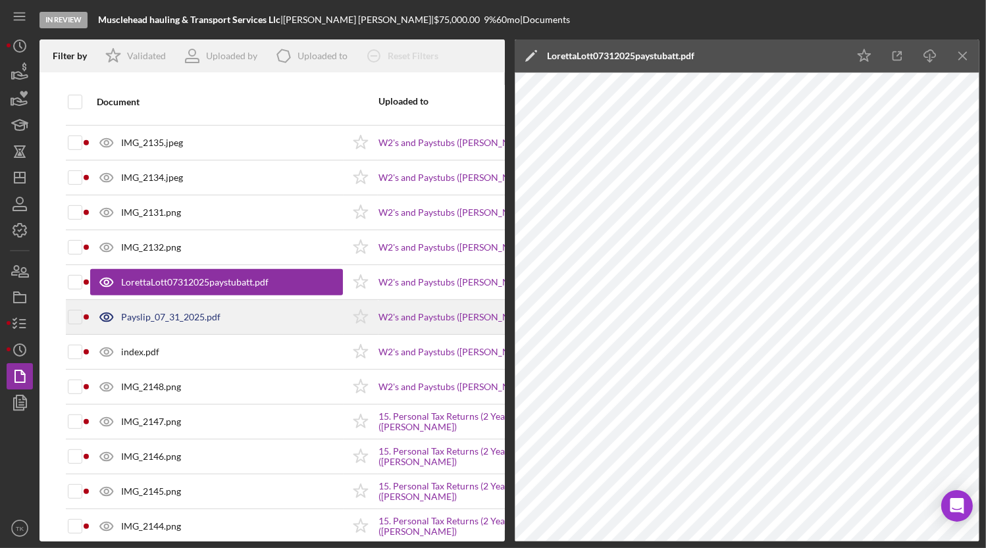
click at [153, 315] on div "Payslip_07_31_2025.pdf" at bounding box center [170, 317] width 99 height 11
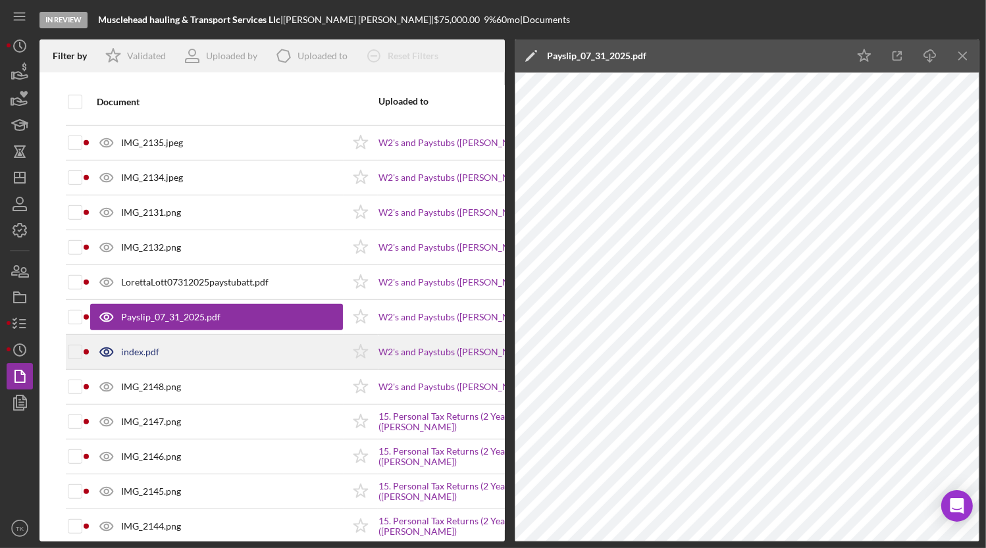
click at [147, 352] on div "index.pdf" at bounding box center [140, 352] width 38 height 11
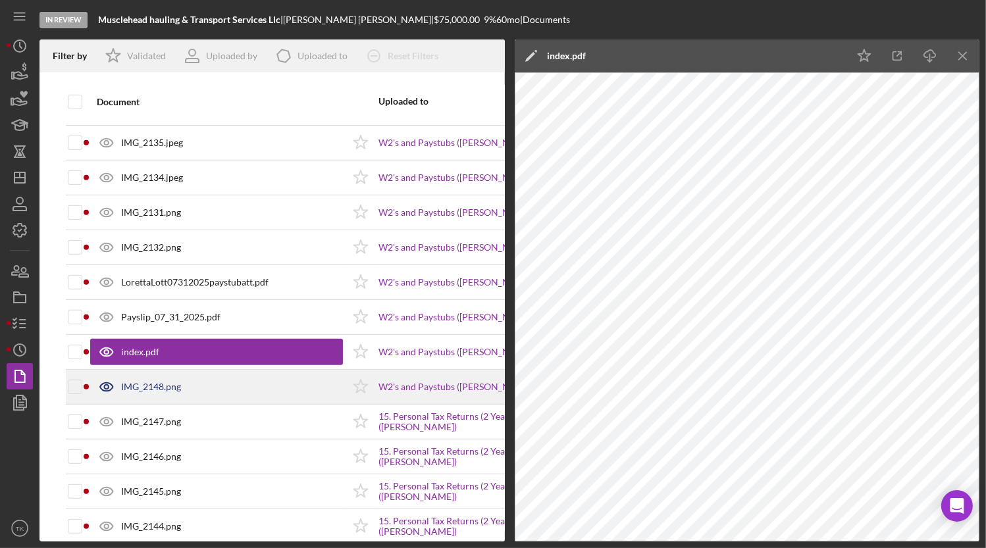
click at [140, 374] on div "IMG_2148.png" at bounding box center [216, 387] width 253 height 33
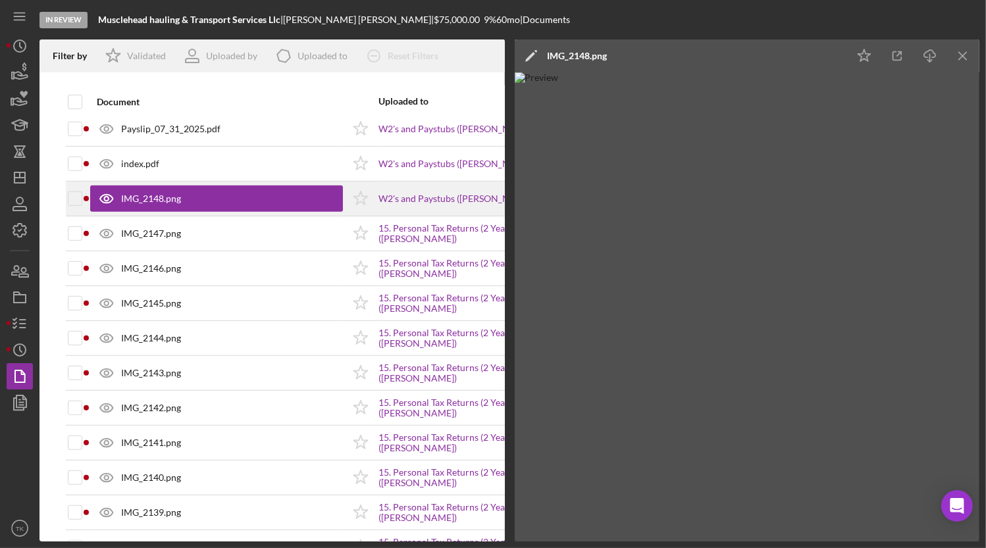
scroll to position [906, 0]
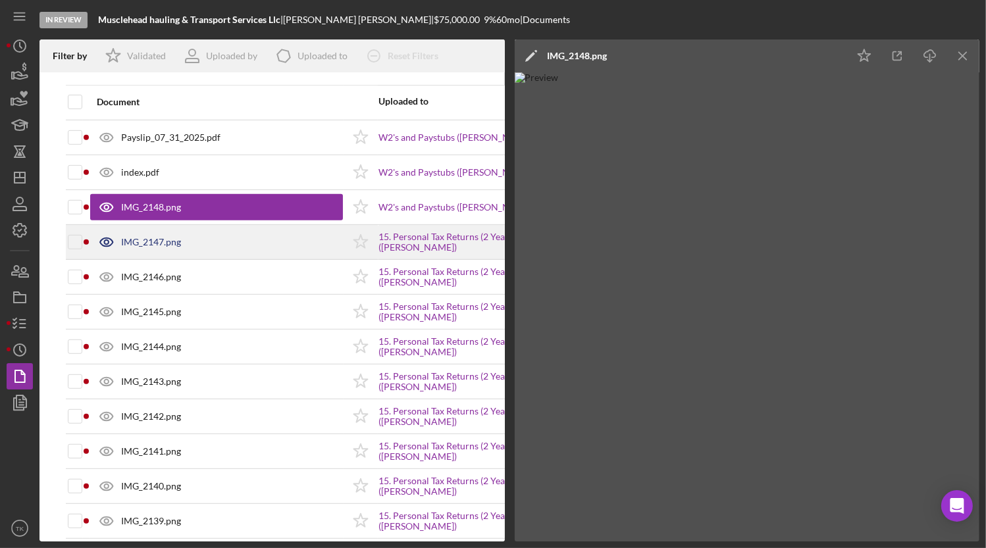
click at [143, 238] on div "IMG_2147.png" at bounding box center [151, 242] width 60 height 11
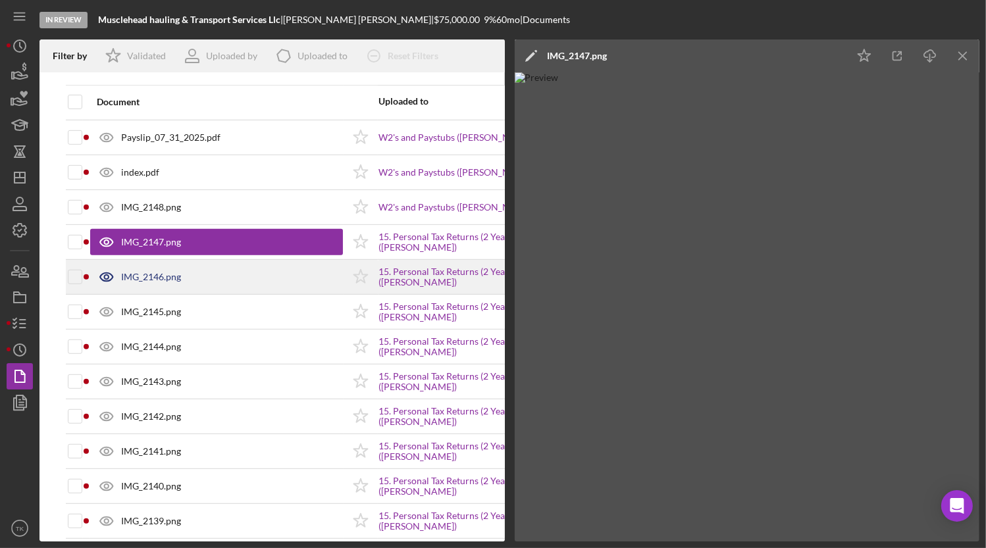
click at [151, 272] on div "IMG_2146.png" at bounding box center [151, 277] width 60 height 11
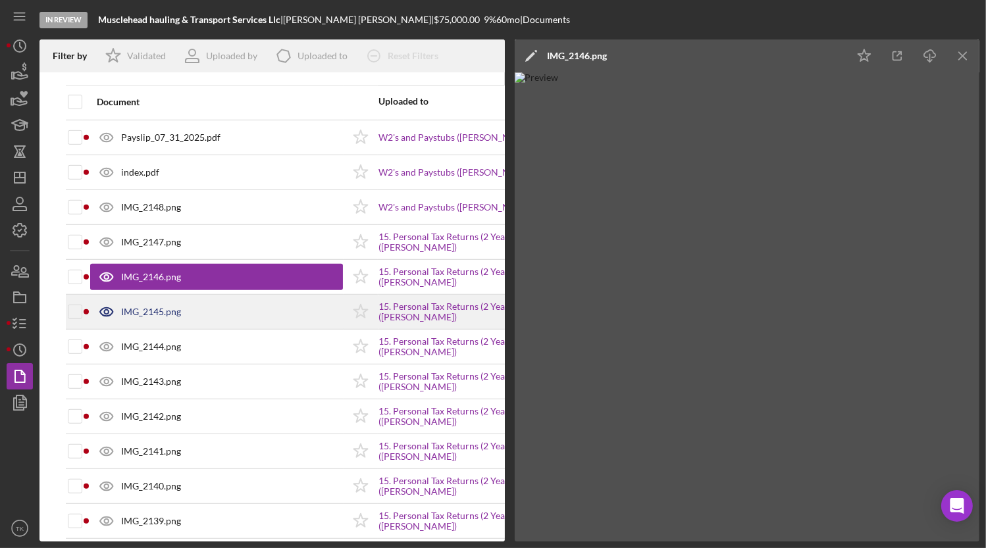
click at [144, 303] on div "IMG_2145.png" at bounding box center [216, 312] width 253 height 33
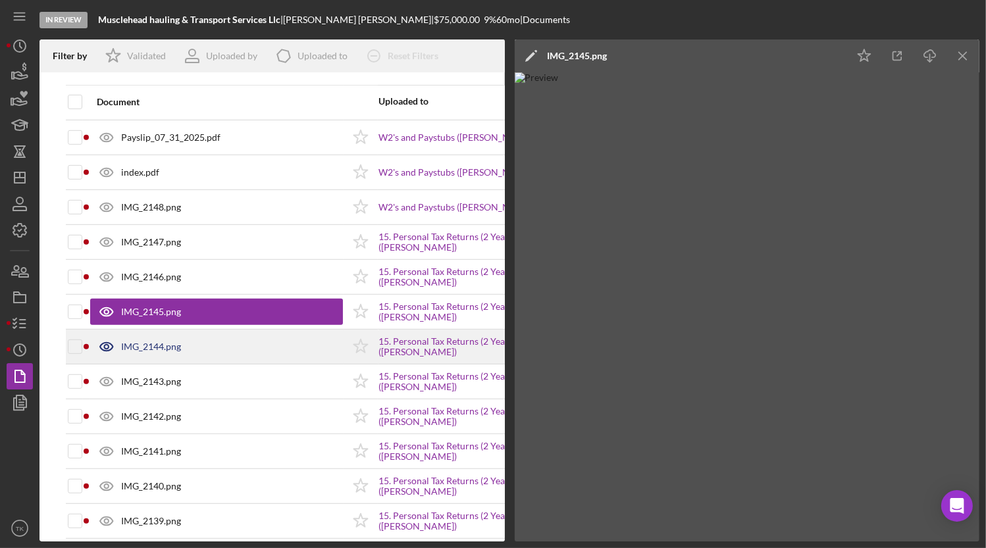
click at [147, 346] on div "IMG_2144.png" at bounding box center [151, 347] width 60 height 11
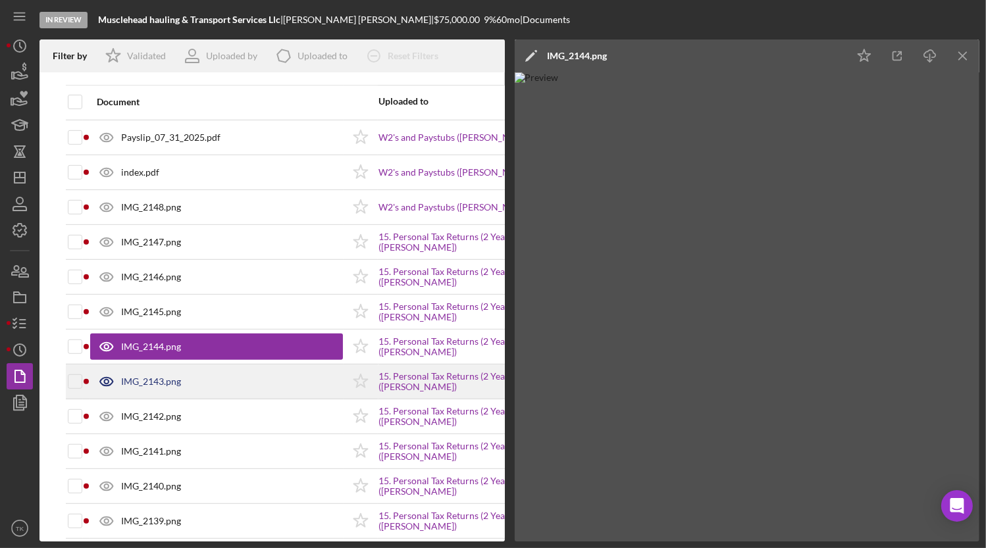
click at [151, 376] on div "IMG_2143.png" at bounding box center [151, 381] width 60 height 11
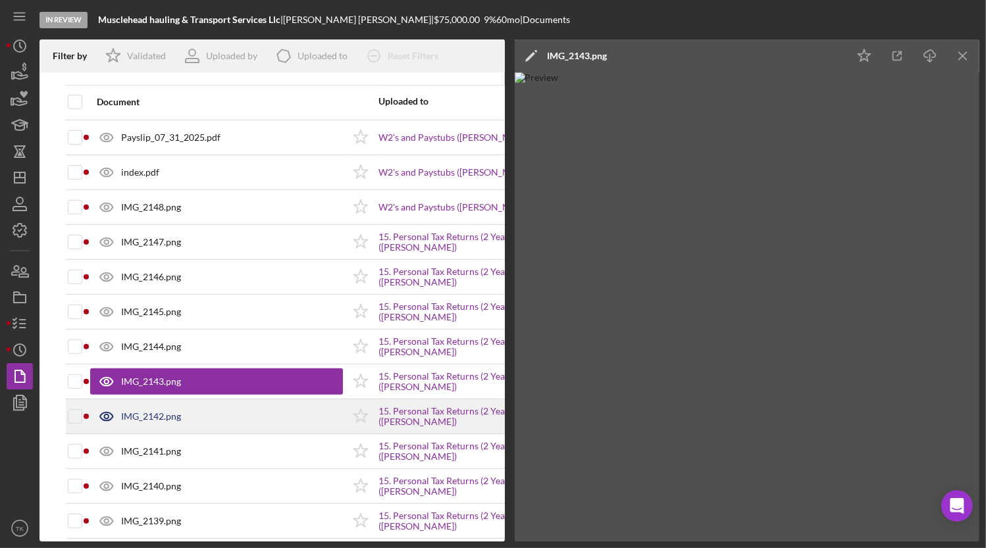
click at [155, 421] on div "IMG_2142.png" at bounding box center [216, 416] width 253 height 33
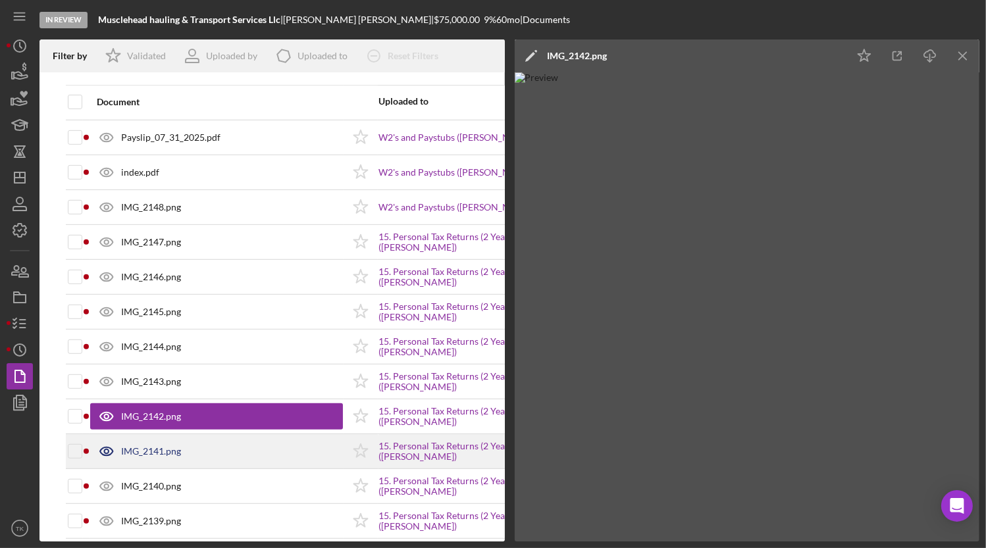
click at [151, 446] on div "IMG_2141.png" at bounding box center [151, 451] width 60 height 11
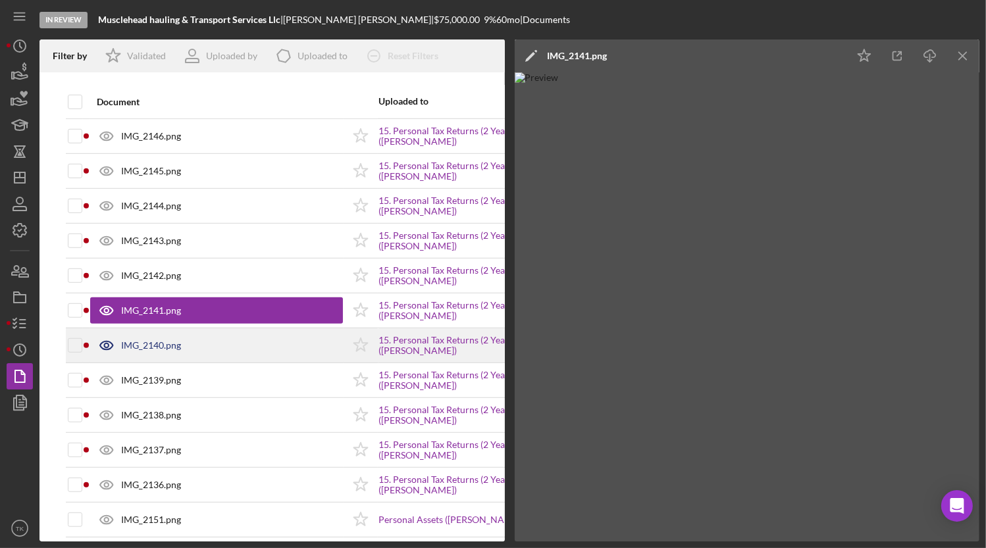
scroll to position [1085, 0]
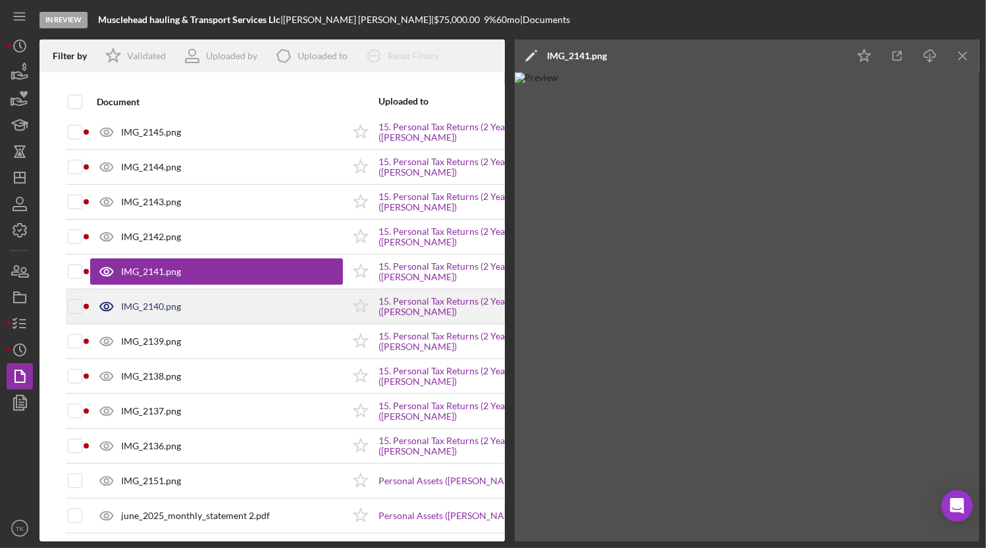
click at [159, 305] on div "IMG_2140.png" at bounding box center [151, 306] width 60 height 11
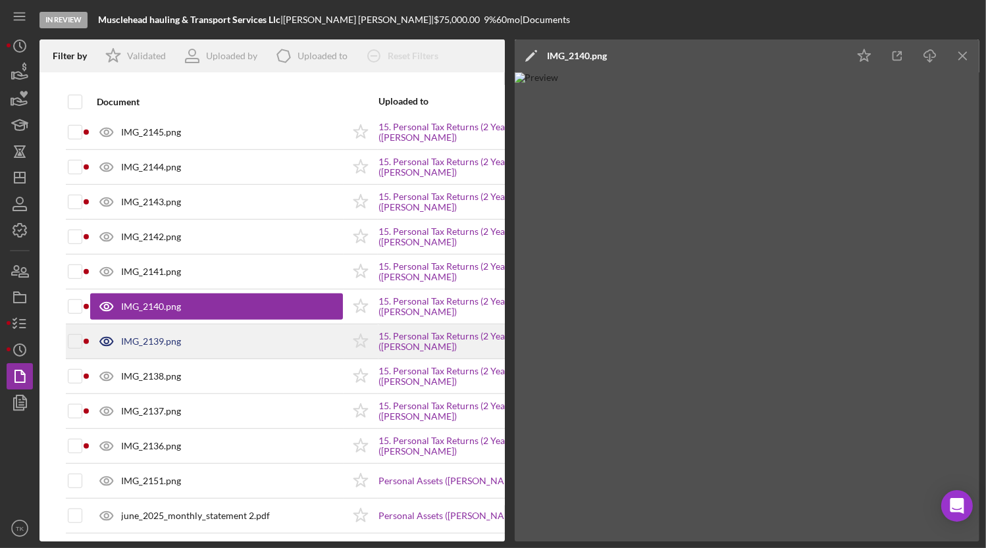
click at [151, 336] on div "IMG_2139.png" at bounding box center [151, 341] width 60 height 11
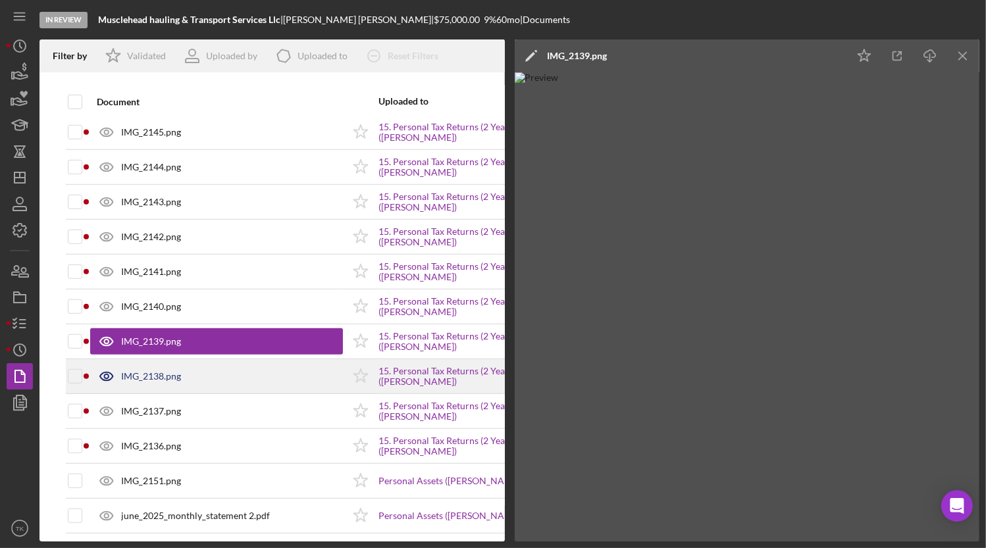
click at [155, 373] on div "IMG_2138.png" at bounding box center [151, 376] width 60 height 11
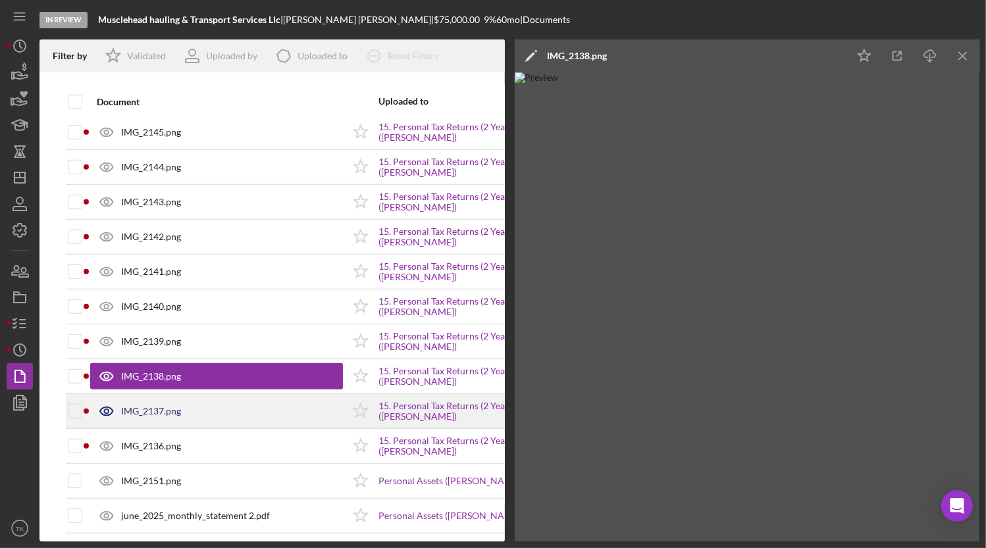
click at [147, 406] on div "IMG_2137.png" at bounding box center [151, 411] width 60 height 11
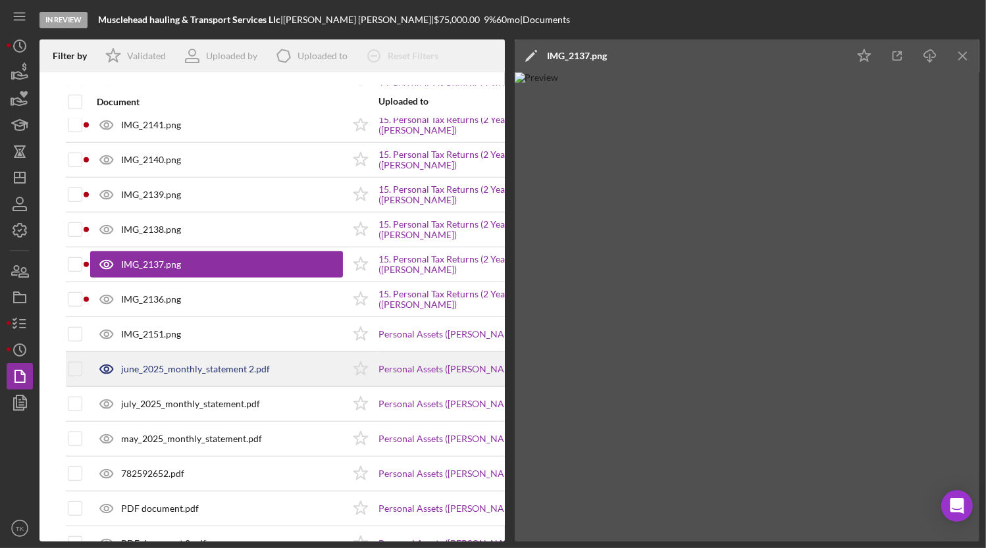
scroll to position [1264, 0]
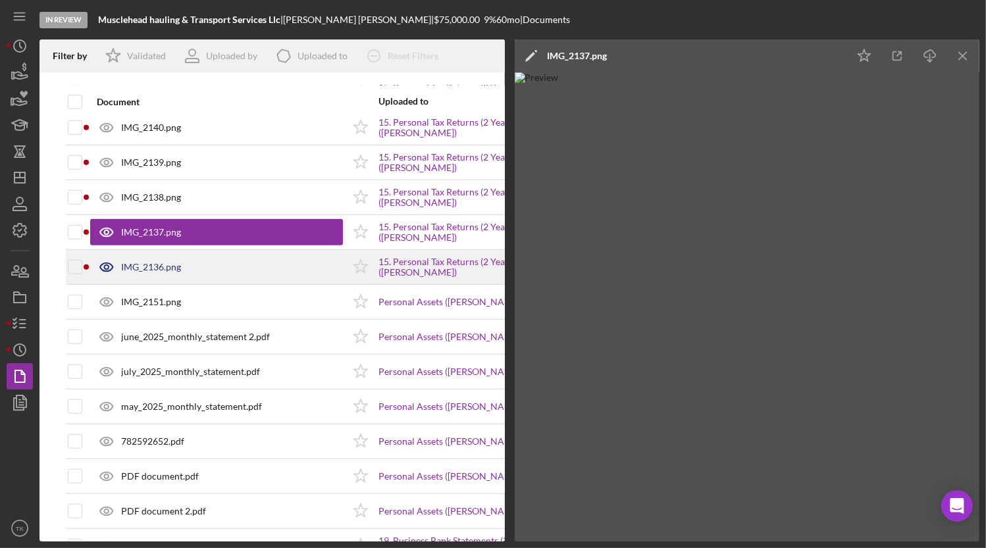
click at [140, 262] on div "IMG_2136.png" at bounding box center [151, 267] width 60 height 11
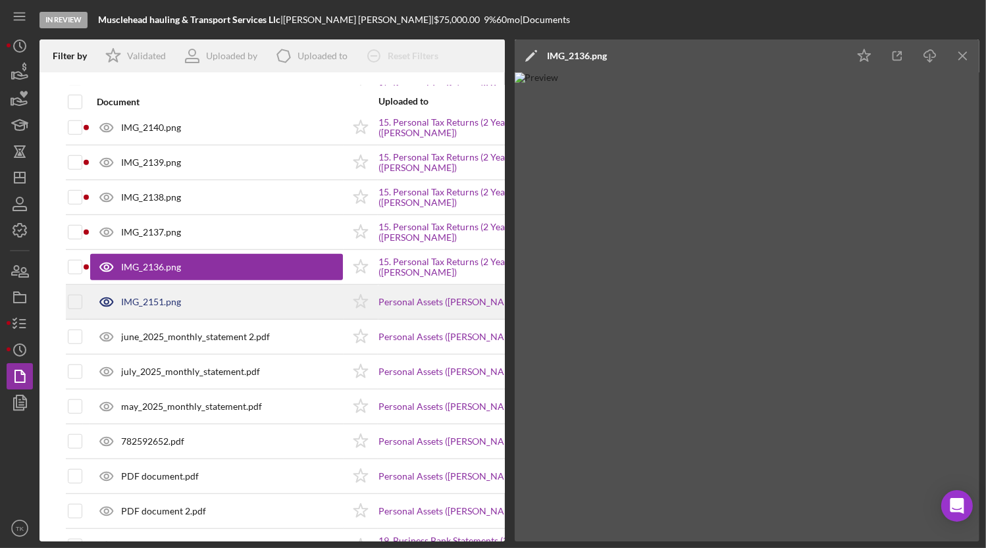
click at [163, 302] on div "IMG_2151.png" at bounding box center [151, 302] width 60 height 11
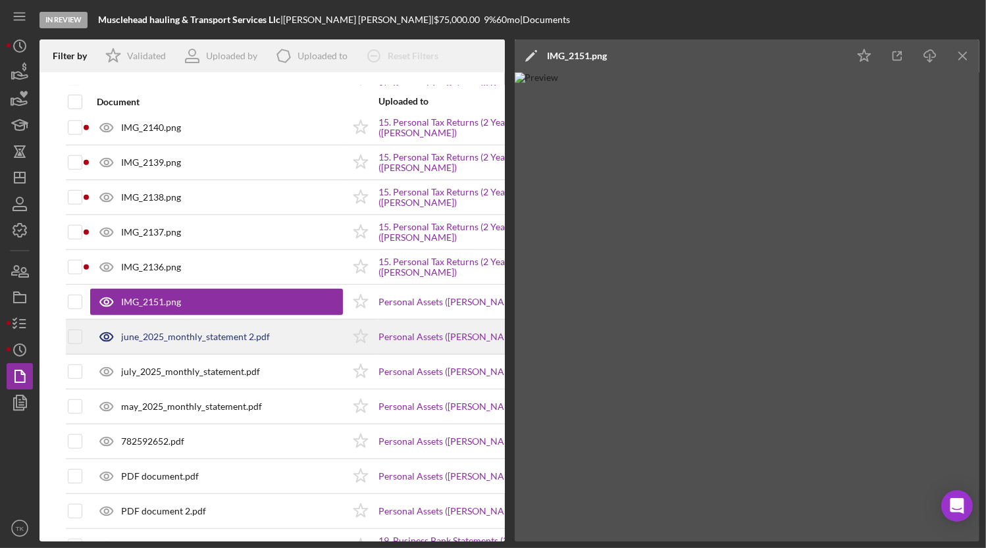
click at [155, 332] on div "june_2025_monthly_statement 2.pdf" at bounding box center [195, 337] width 149 height 11
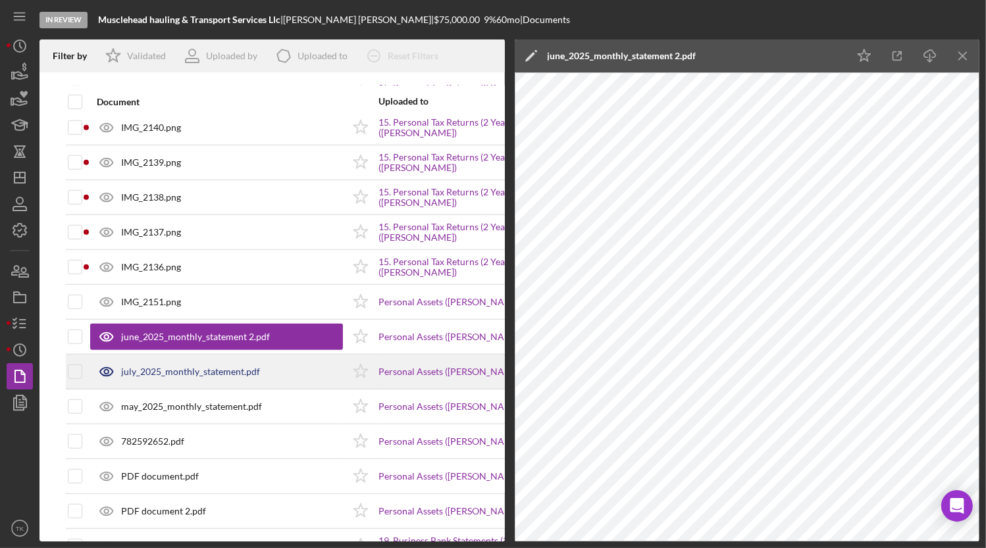
click at [167, 368] on div "july_2025_monthly_statement.pdf" at bounding box center [190, 372] width 139 height 11
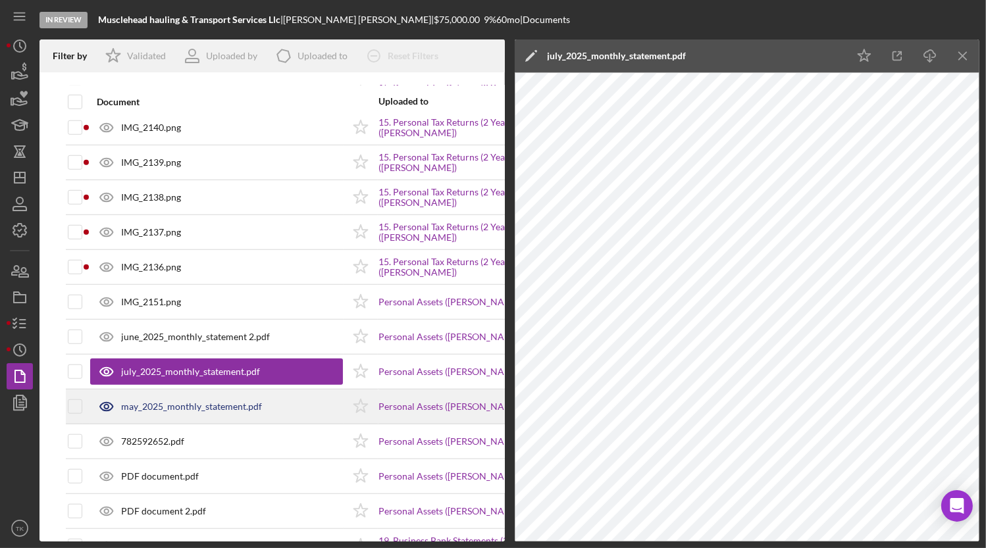
click at [159, 396] on div "may_2025_monthly_statement.pdf" at bounding box center [216, 406] width 253 height 33
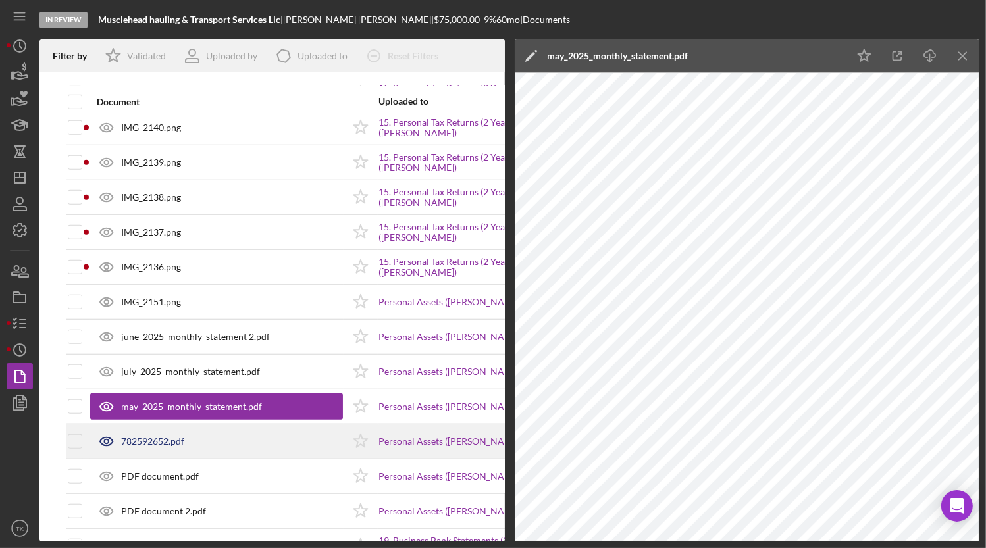
click at [140, 439] on div "782592652.pdf" at bounding box center [152, 441] width 63 height 11
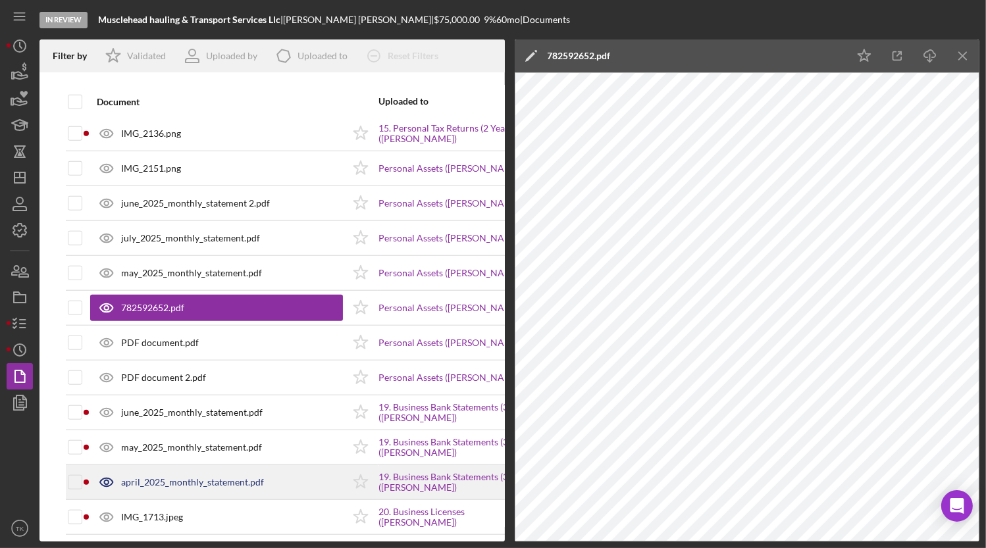
scroll to position [1444, 0]
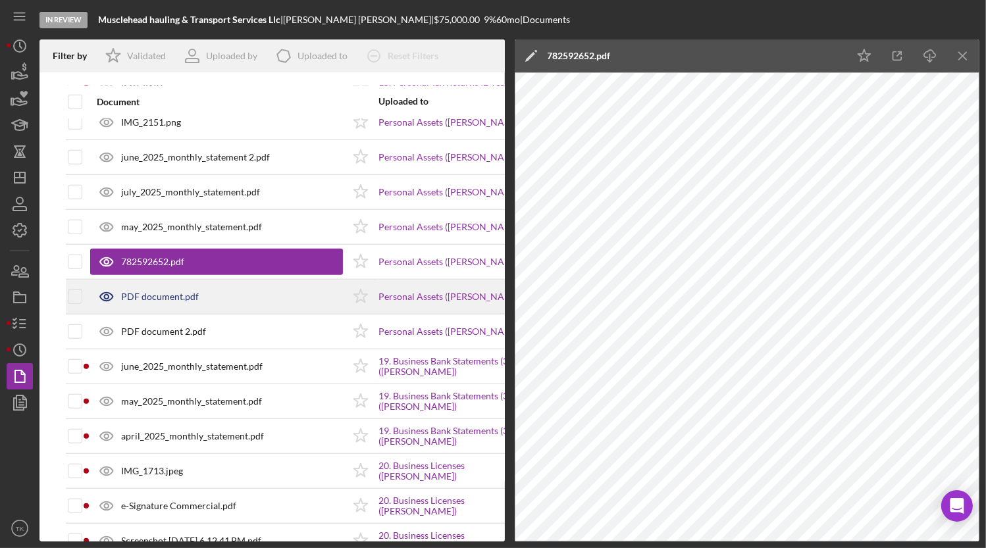
click at [157, 297] on div "PDF document.pdf" at bounding box center [160, 297] width 78 height 11
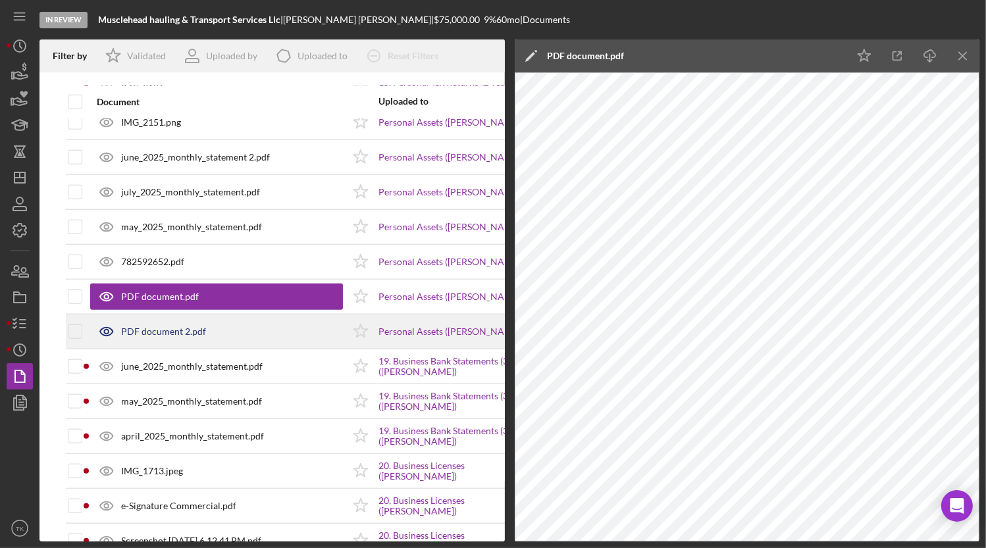
click at [161, 328] on div "PDF document 2.pdf" at bounding box center [163, 331] width 85 height 11
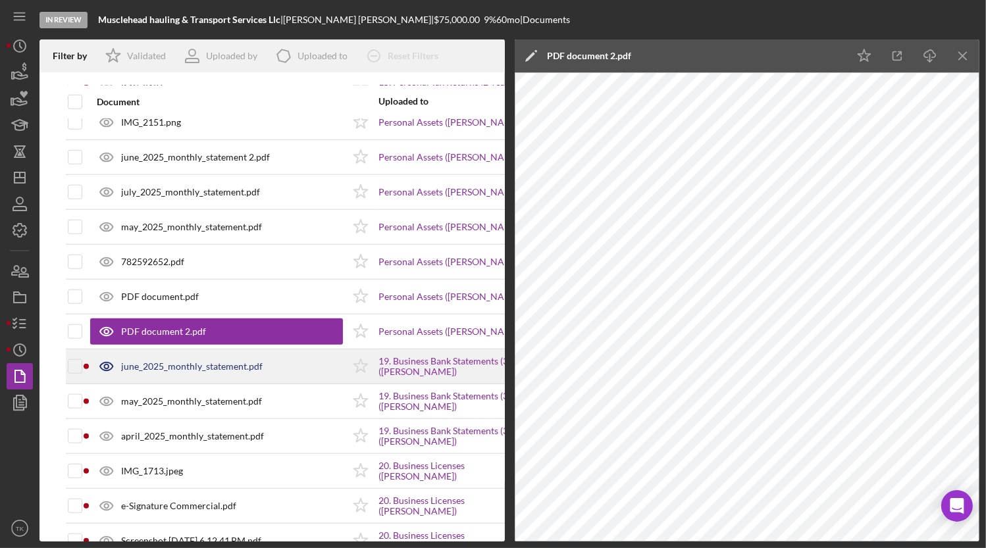
click at [147, 361] on div "june_2025_monthly_statement.pdf" at bounding box center [192, 366] width 142 height 11
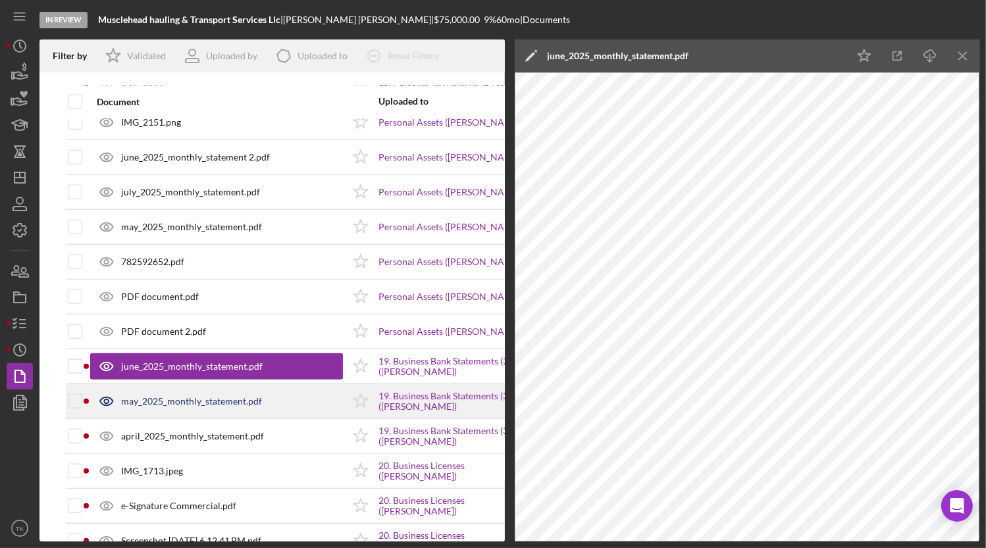
click at [138, 396] on div "may_2025_monthly_statement.pdf" at bounding box center [191, 401] width 141 height 11
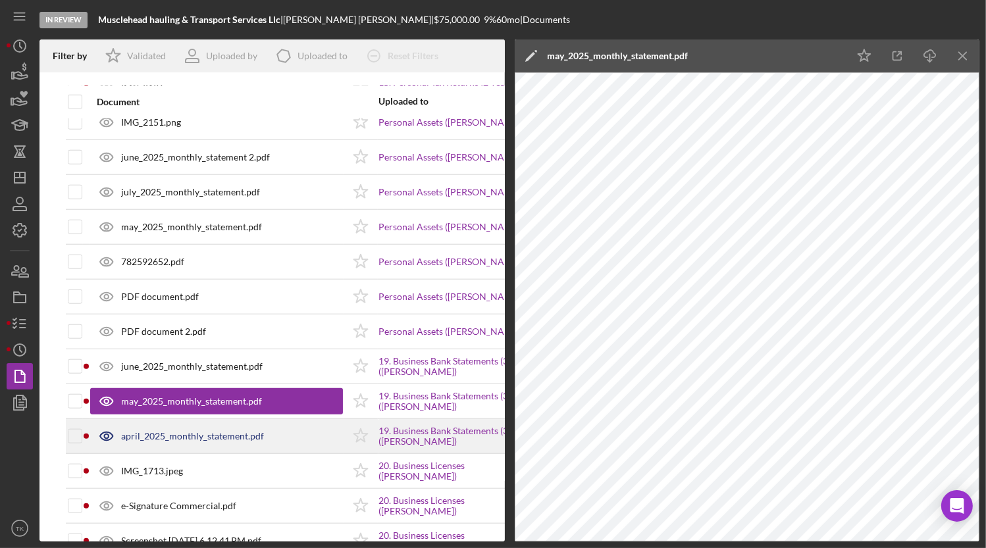
click at [136, 431] on div "april_2025_monthly_statement.pdf" at bounding box center [192, 436] width 143 height 11
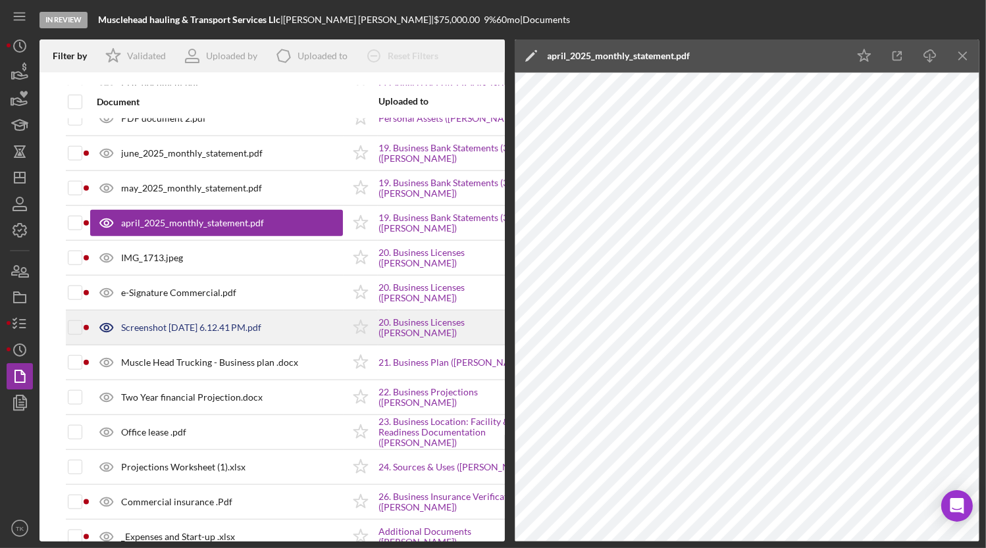
scroll to position [1684, 0]
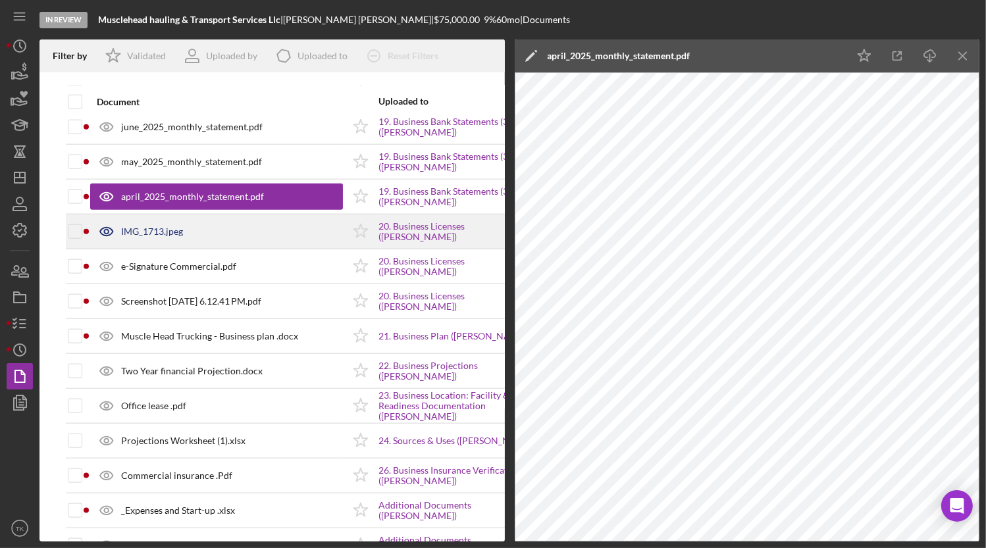
click at [144, 234] on div "IMG_1713.jpeg" at bounding box center [216, 231] width 253 height 33
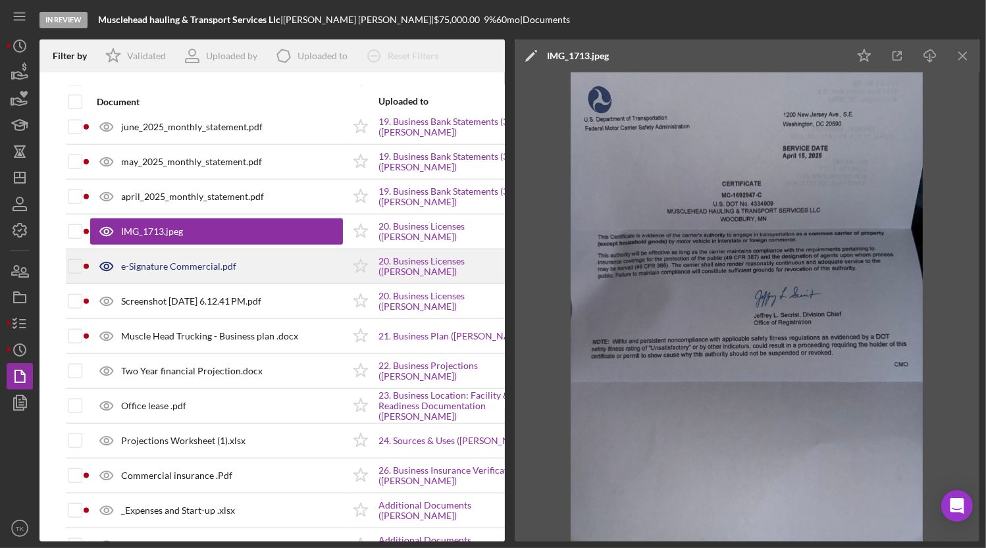
click at [153, 263] on div "e-Signature Commercial.pdf" at bounding box center [178, 266] width 115 height 11
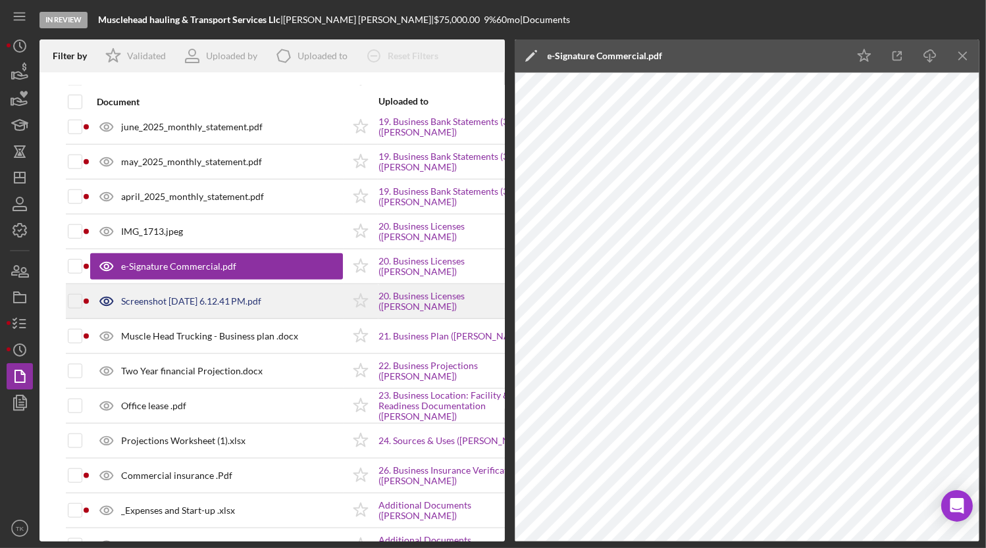
click at [155, 297] on div "Screenshot [DATE] 6.12.41 PM.pdf" at bounding box center [191, 301] width 140 height 11
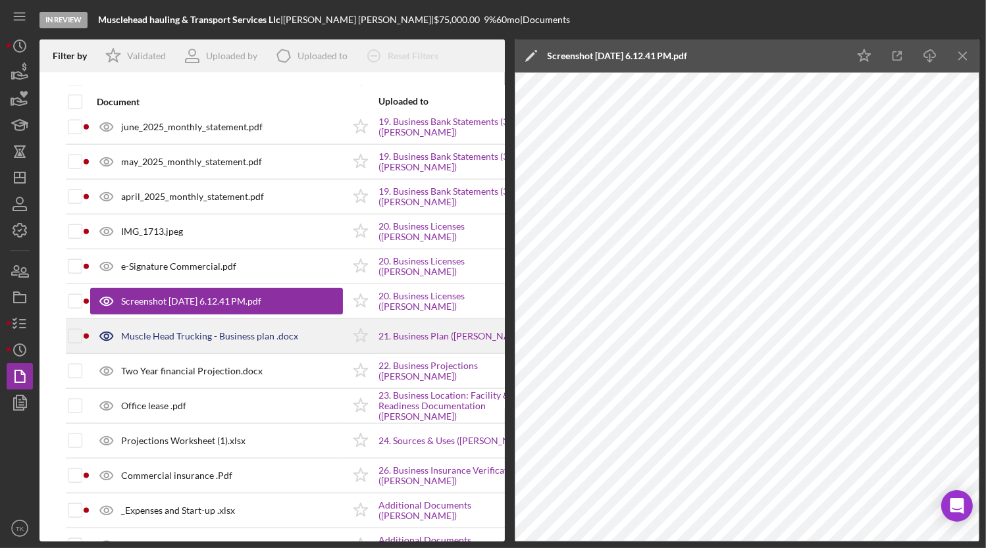
click at [151, 331] on div "Muscle Head Trucking - Business plan .docx" at bounding box center [209, 336] width 177 height 11
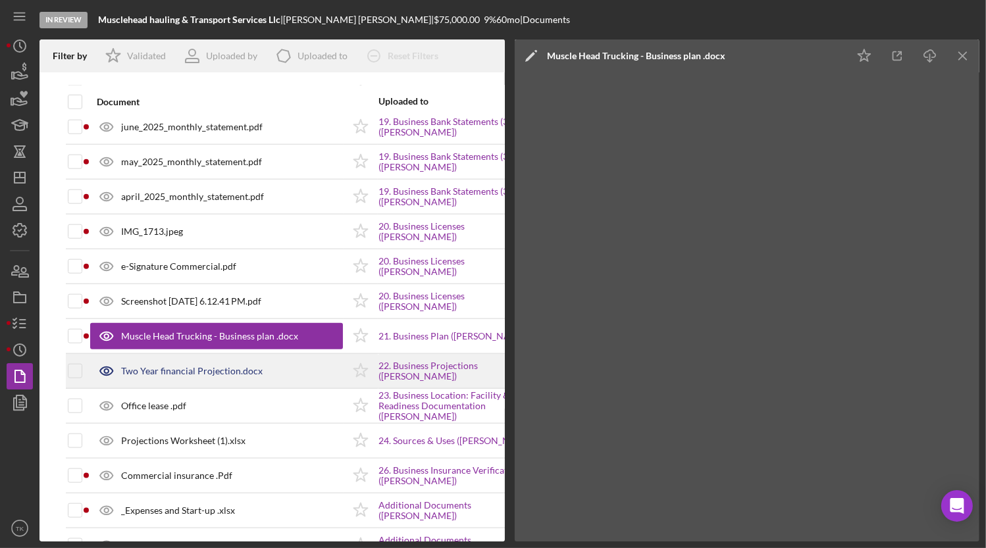
click at [149, 366] on div "Two Year financial Projection.docx" at bounding box center [192, 371] width 142 height 11
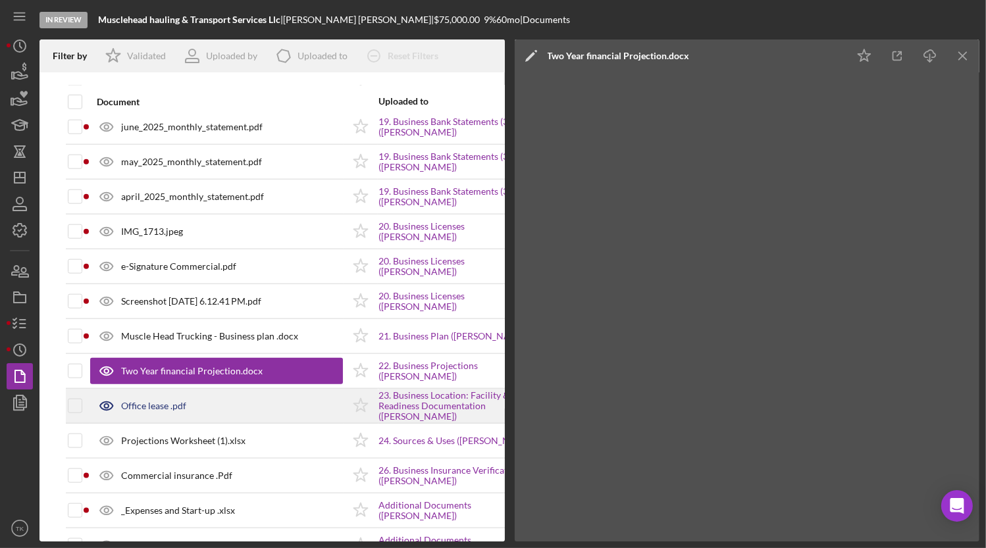
click at [137, 401] on div "Office lease .pdf" at bounding box center [153, 406] width 65 height 11
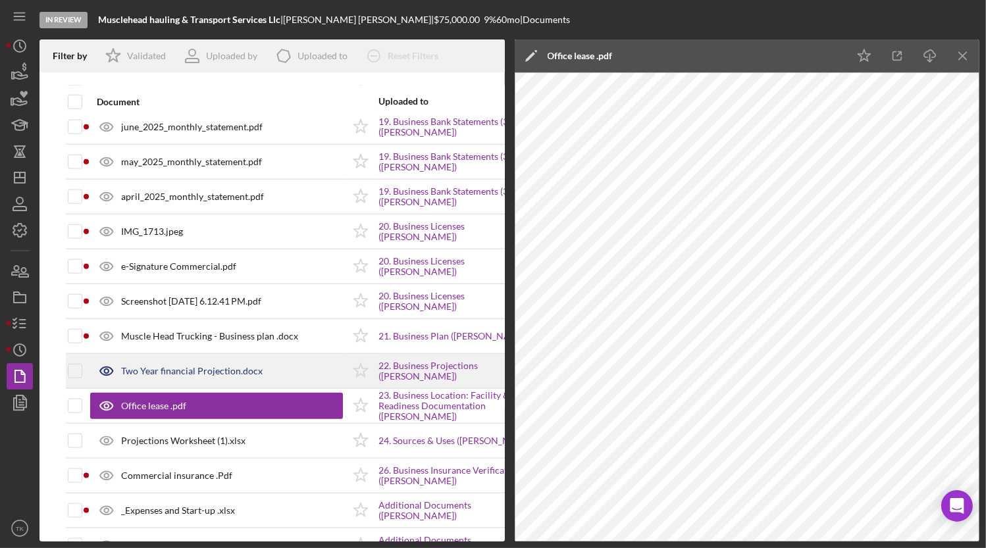
click at [148, 361] on div "Two Year financial Projection.docx" at bounding box center [216, 371] width 253 height 33
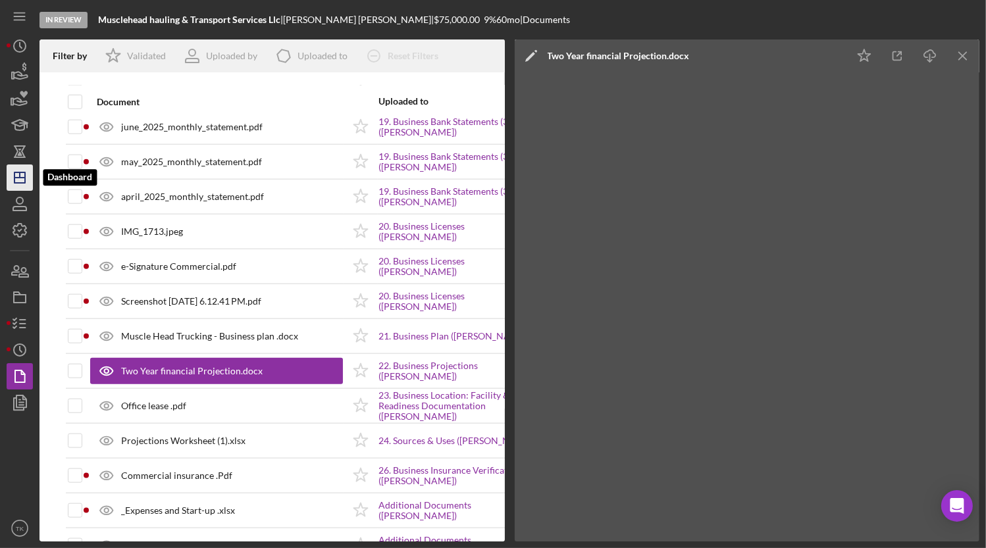
drag, startPoint x: 19, startPoint y: 182, endPoint x: 28, endPoint y: 172, distance: 13.6
click at [19, 182] on polygon "button" at bounding box center [19, 177] width 11 height 11
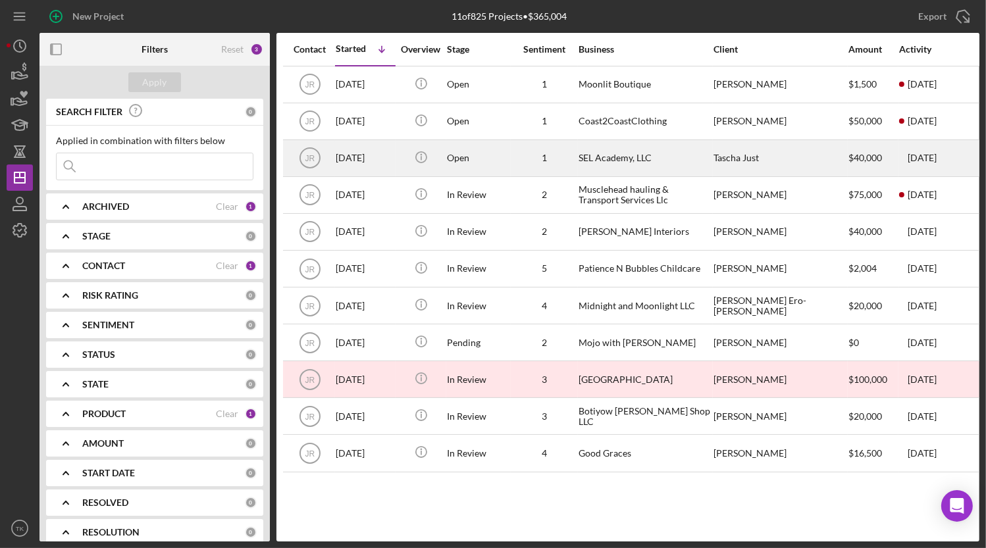
click at [488, 155] on div "Open" at bounding box center [478, 158] width 63 height 35
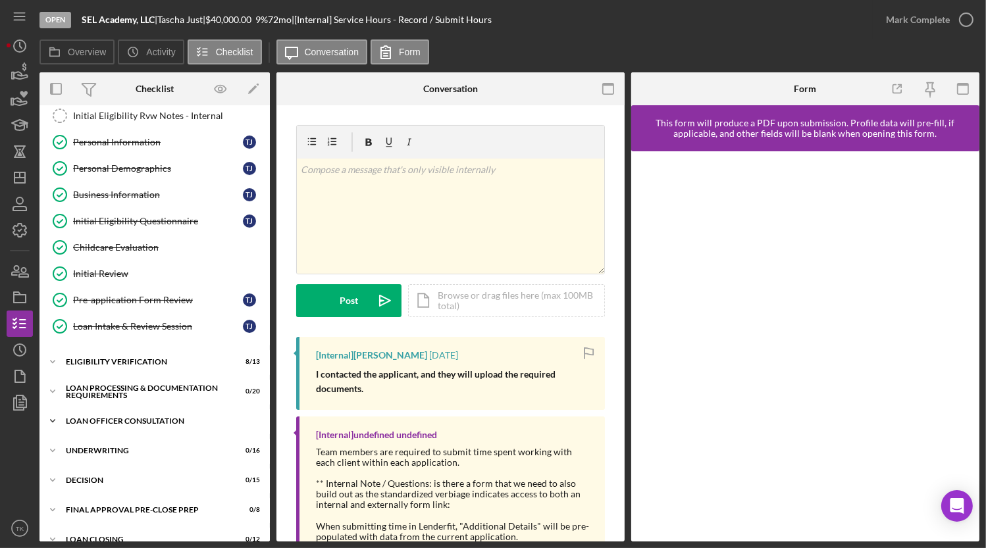
scroll to position [179, 0]
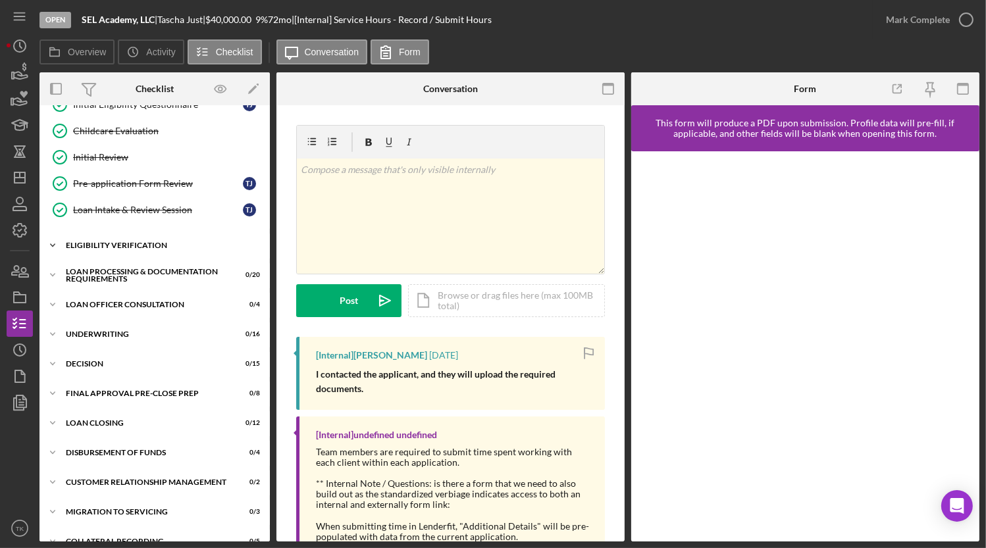
click at [58, 244] on icon "Icon/Expander" at bounding box center [52, 245] width 26 height 26
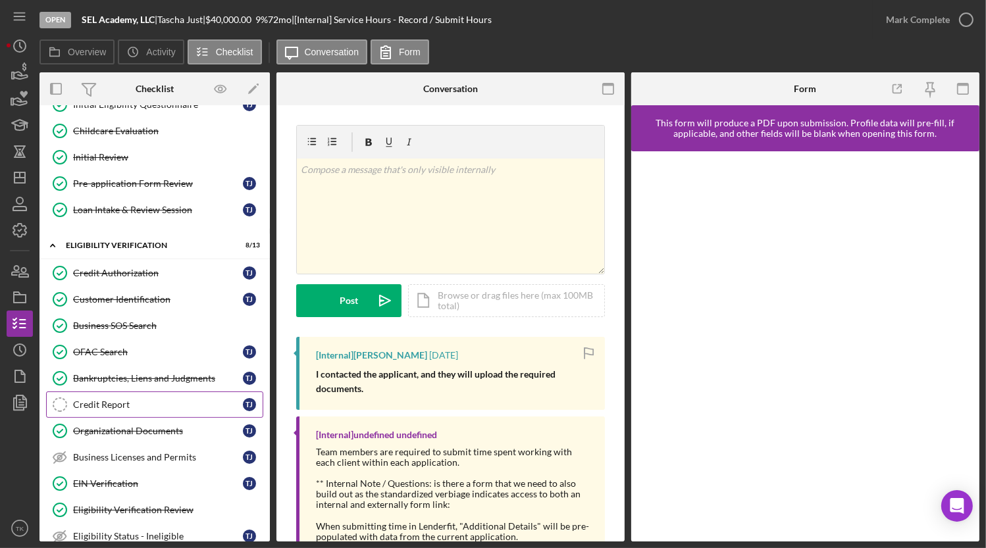
click at [136, 399] on div "Credit Report" at bounding box center [158, 404] width 170 height 11
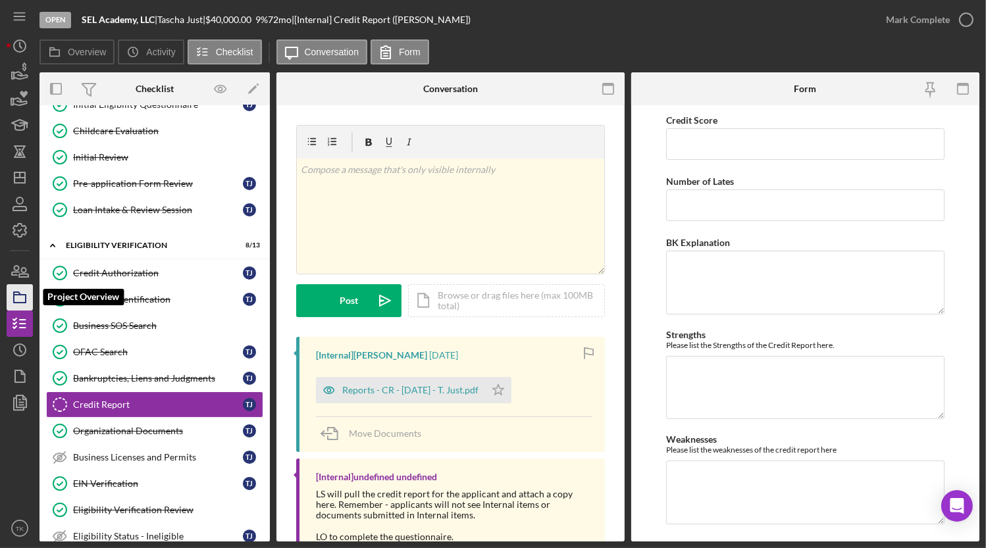
click at [19, 293] on polygon "button" at bounding box center [17, 293] width 7 height 3
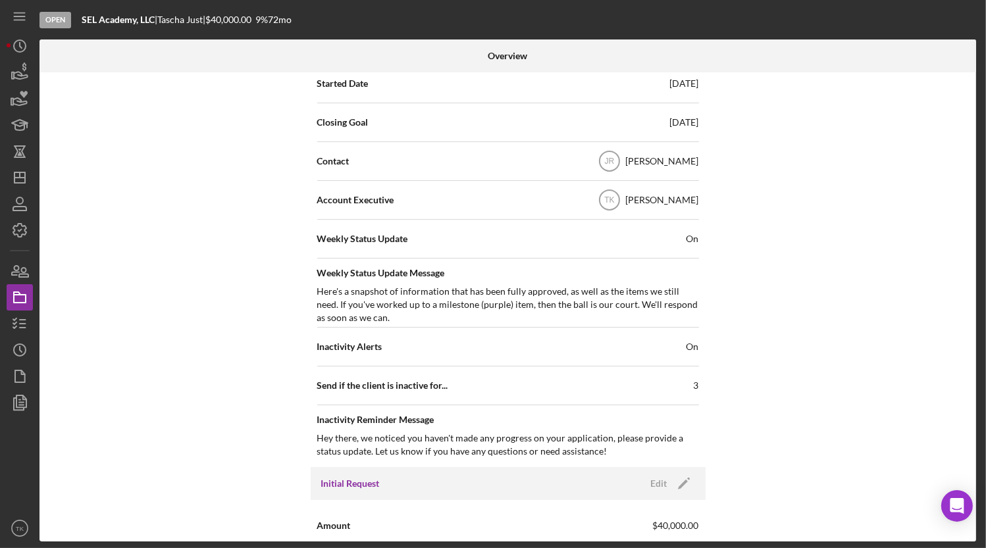
scroll to position [598, 0]
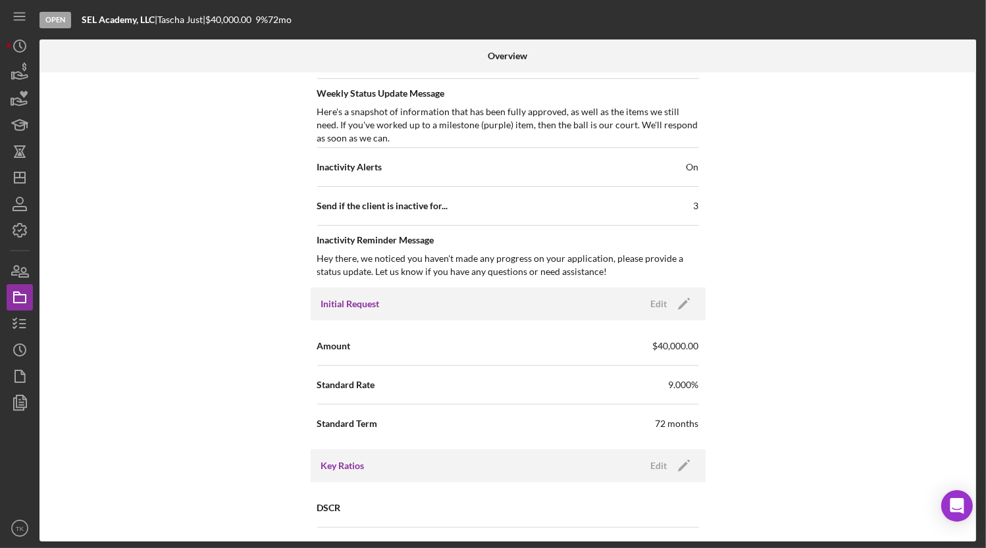
click at [677, 168] on div "Inactivity Alerts On" at bounding box center [508, 167] width 382 height 33
click at [690, 171] on span "On" at bounding box center [692, 167] width 13 height 13
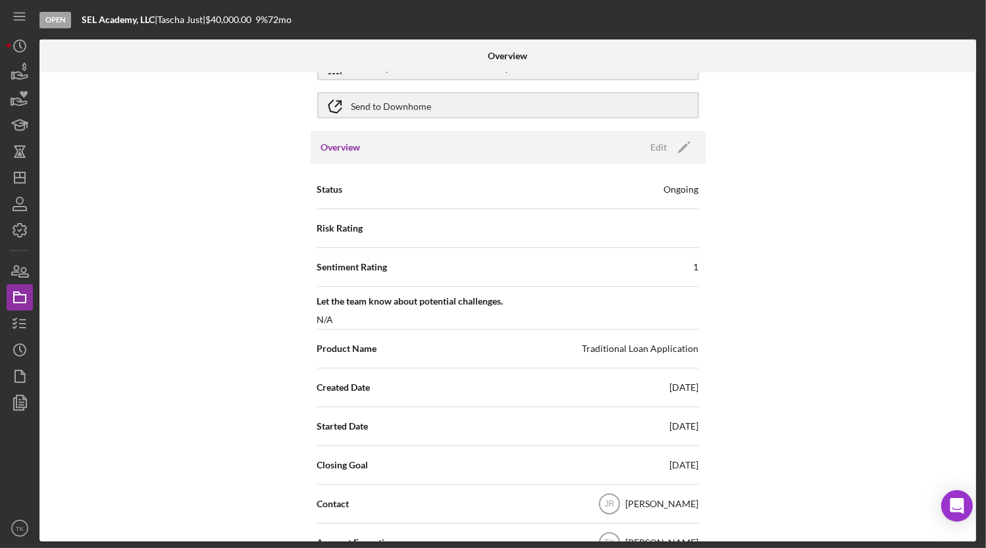
scroll to position [59, 0]
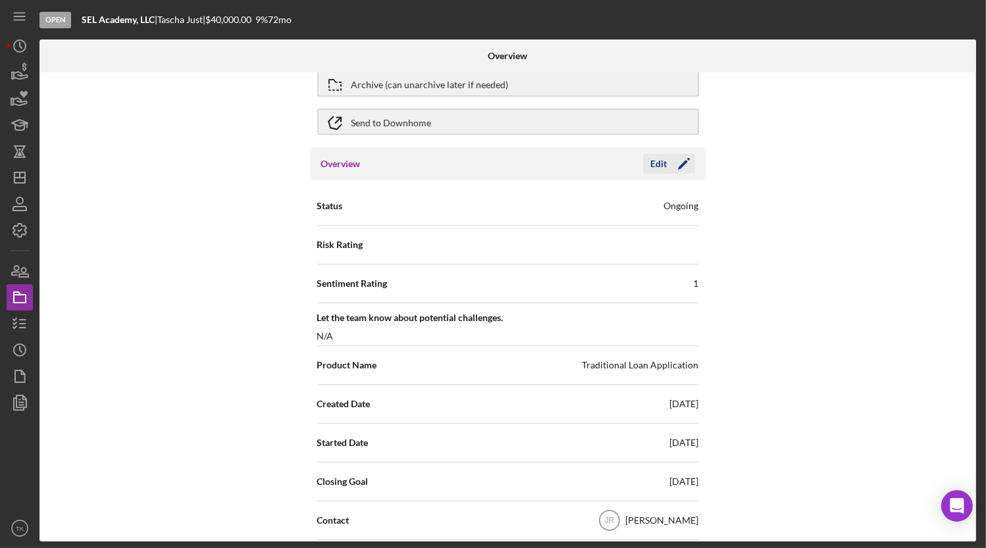
click at [658, 162] on div "Edit" at bounding box center [659, 164] width 16 height 20
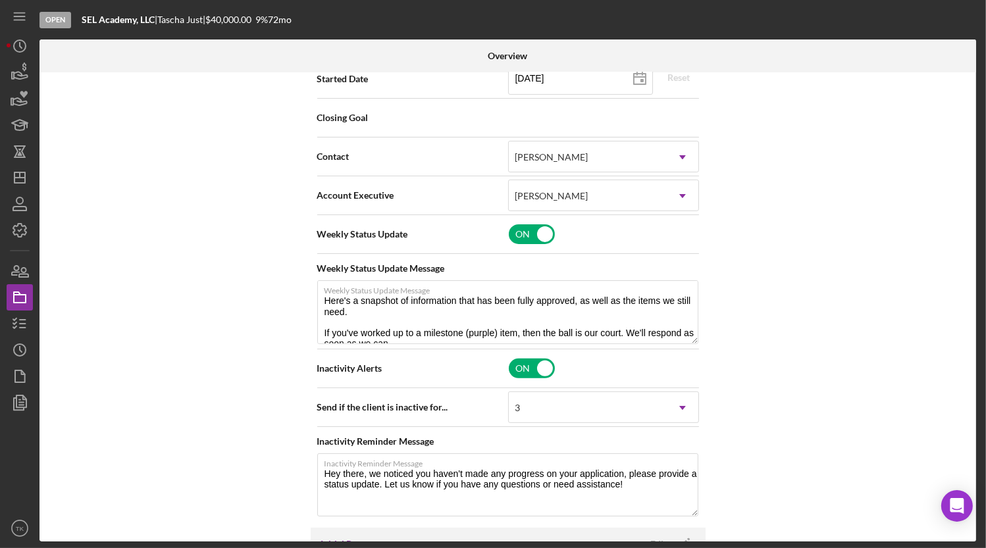
scroll to position [538, 0]
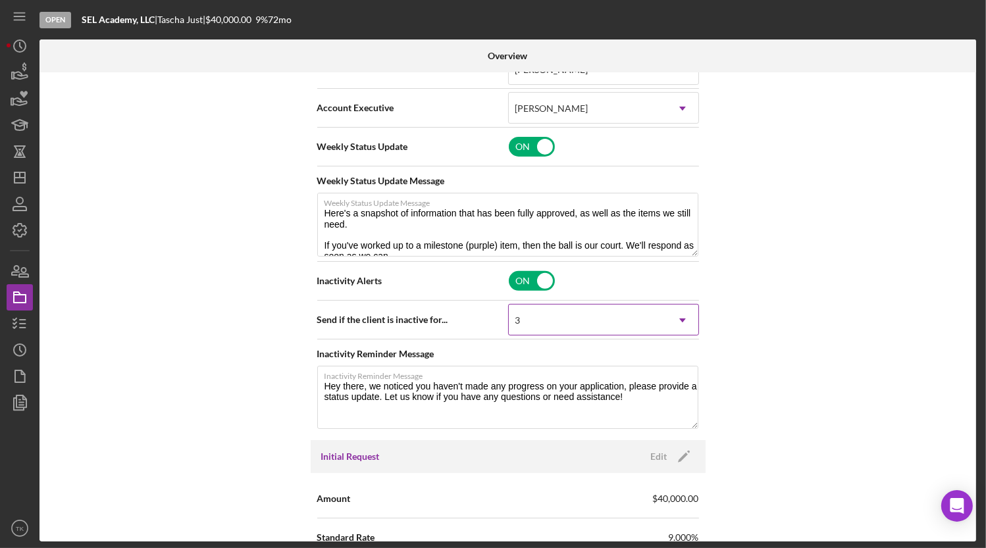
click at [663, 316] on div "3" at bounding box center [588, 320] width 158 height 30
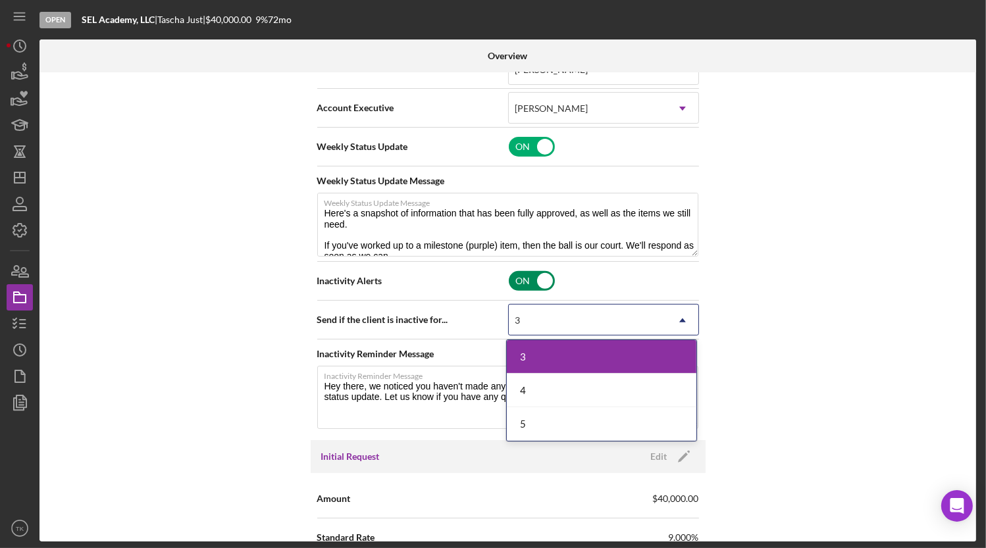
click at [517, 274] on input "checkbox" at bounding box center [532, 281] width 46 height 20
checkbox input "false"
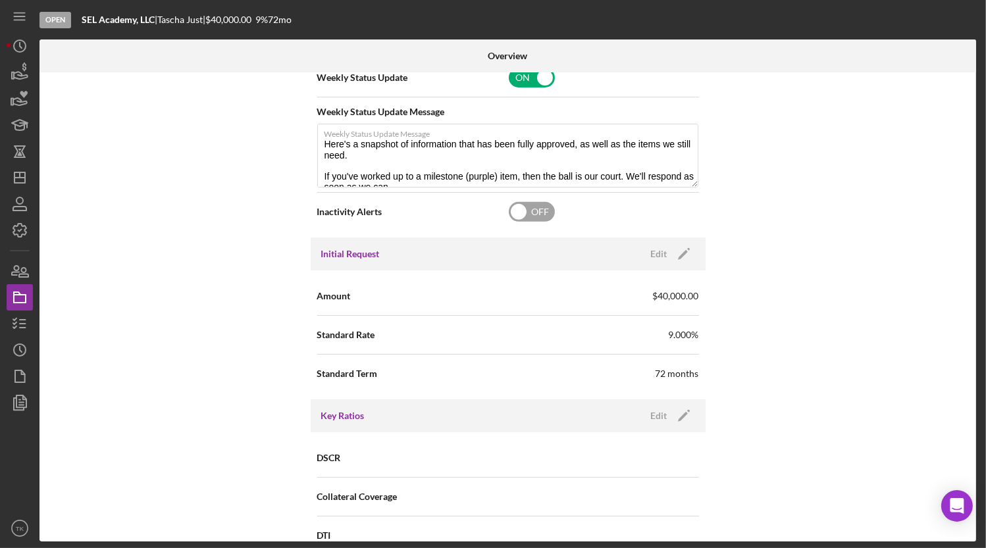
scroll to position [419, 0]
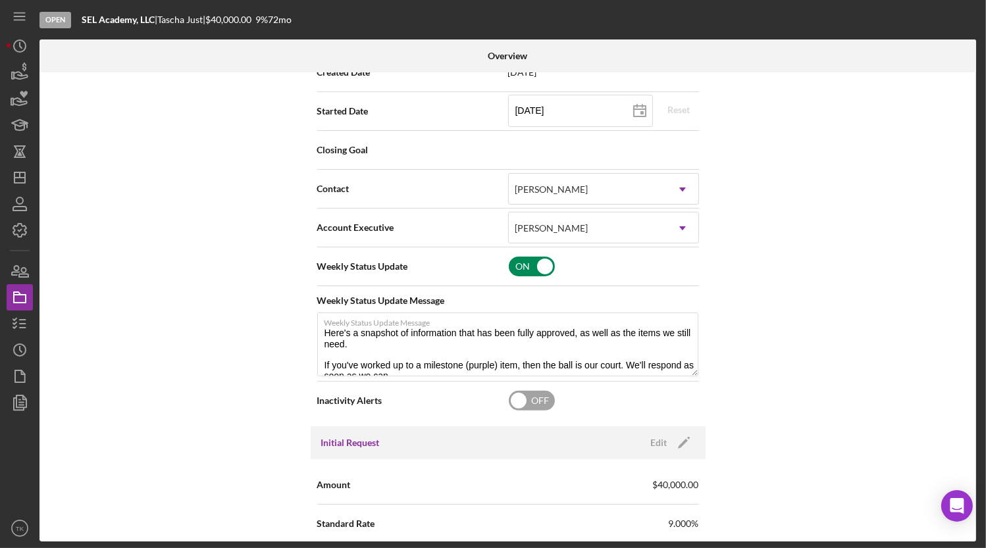
type textarea "Here's a snapshot of information that has been fully approved, as well as the i…"
click at [523, 265] on input "checkbox" at bounding box center [532, 267] width 46 height 20
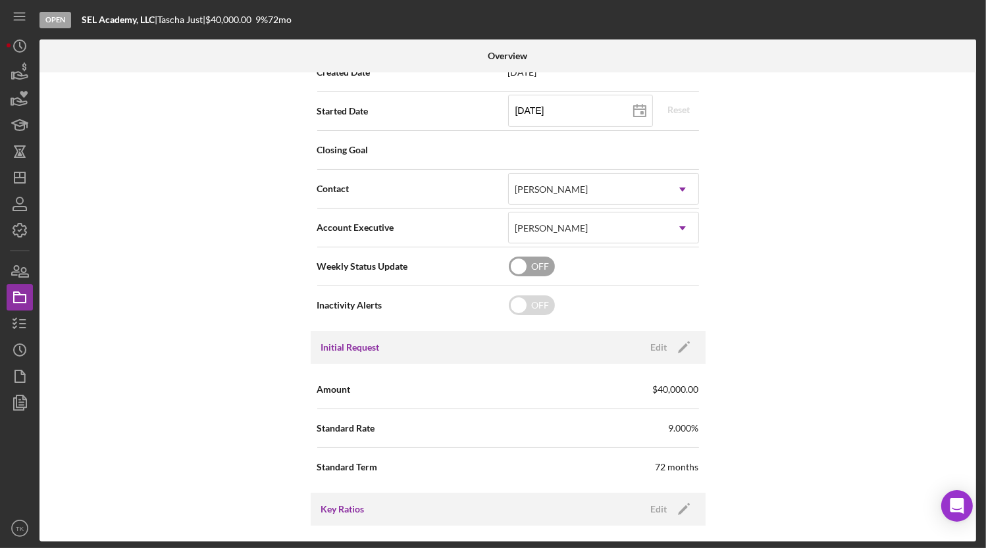
click at [536, 262] on input "checkbox" at bounding box center [532, 267] width 46 height 20
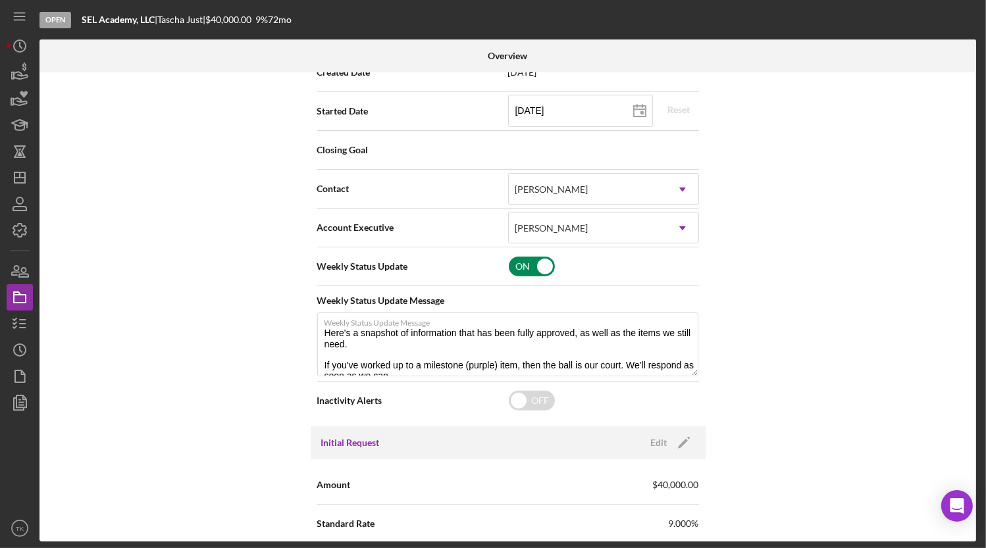
click at [528, 264] on input "checkbox" at bounding box center [532, 267] width 46 height 20
checkbox input "false"
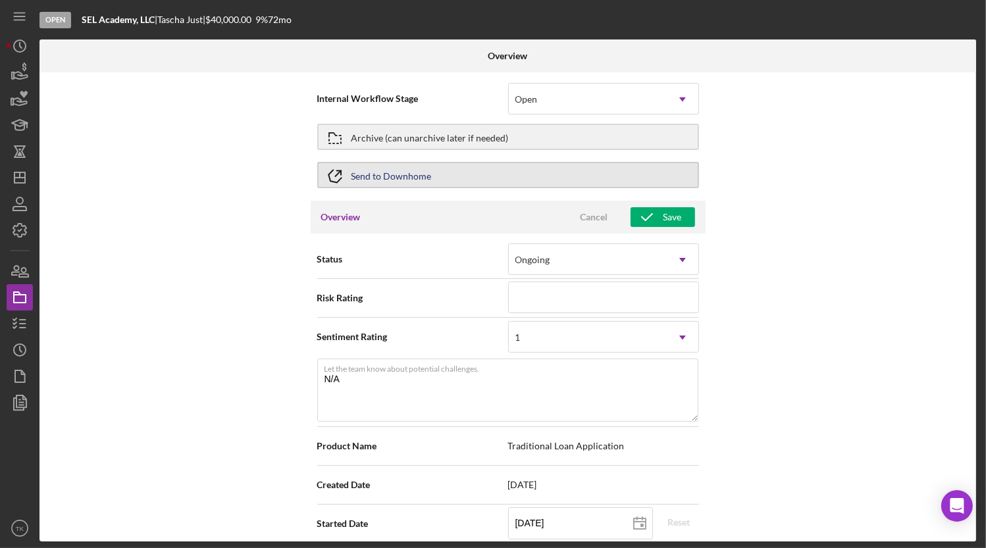
scroll to position [0, 0]
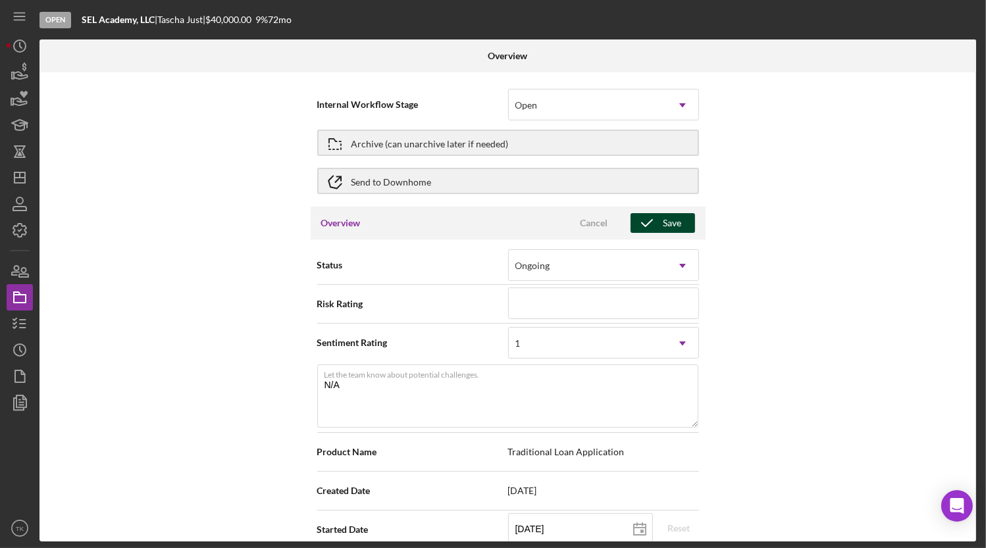
click at [645, 227] on icon "button" at bounding box center [647, 223] width 33 height 33
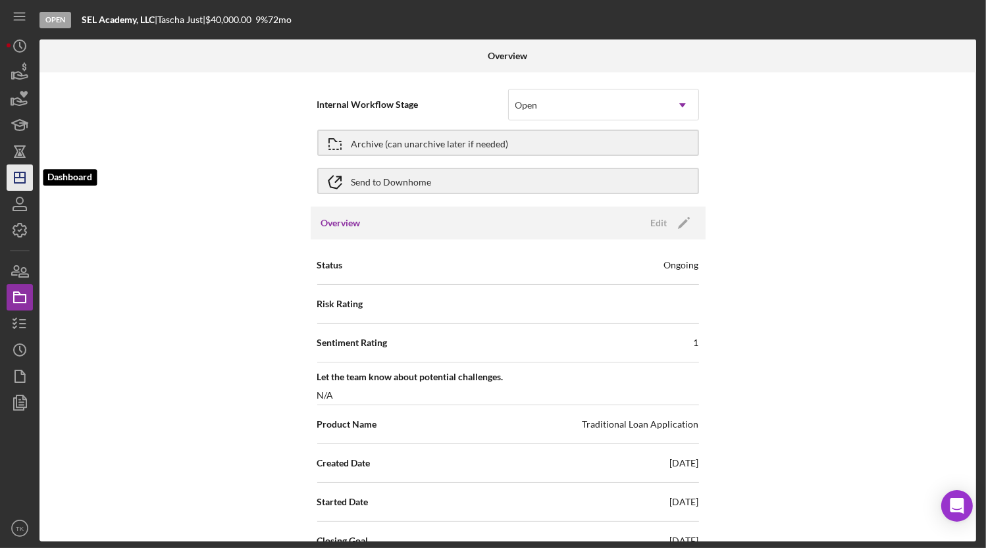
click at [18, 182] on polygon "button" at bounding box center [19, 177] width 11 height 11
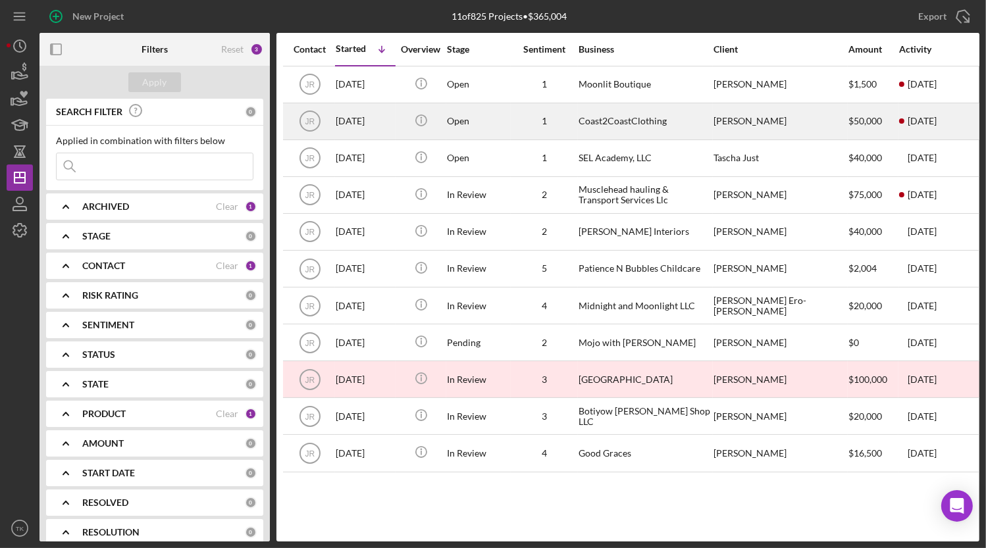
click at [459, 117] on div "Open" at bounding box center [478, 121] width 63 height 35
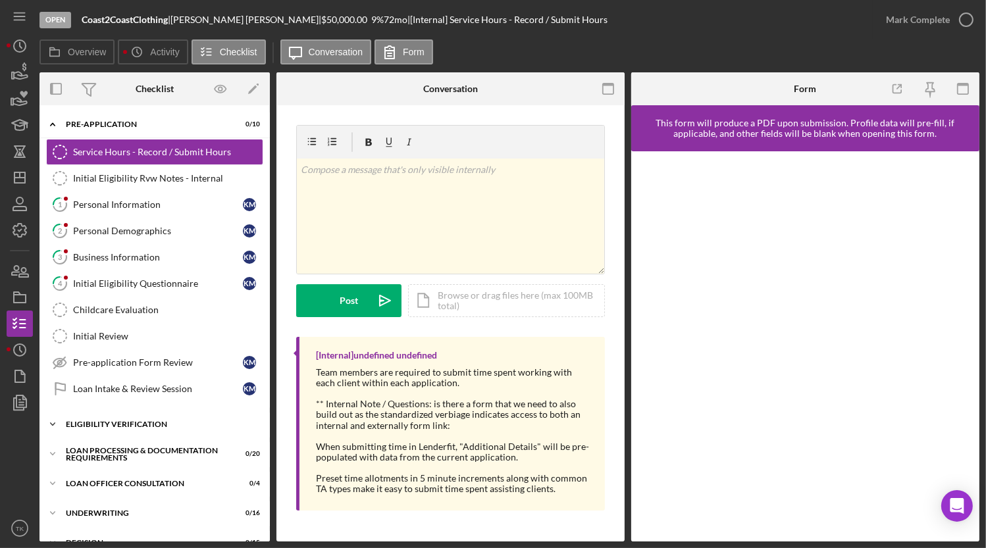
click at [100, 421] on div "Eligibility Verification" at bounding box center [160, 425] width 188 height 8
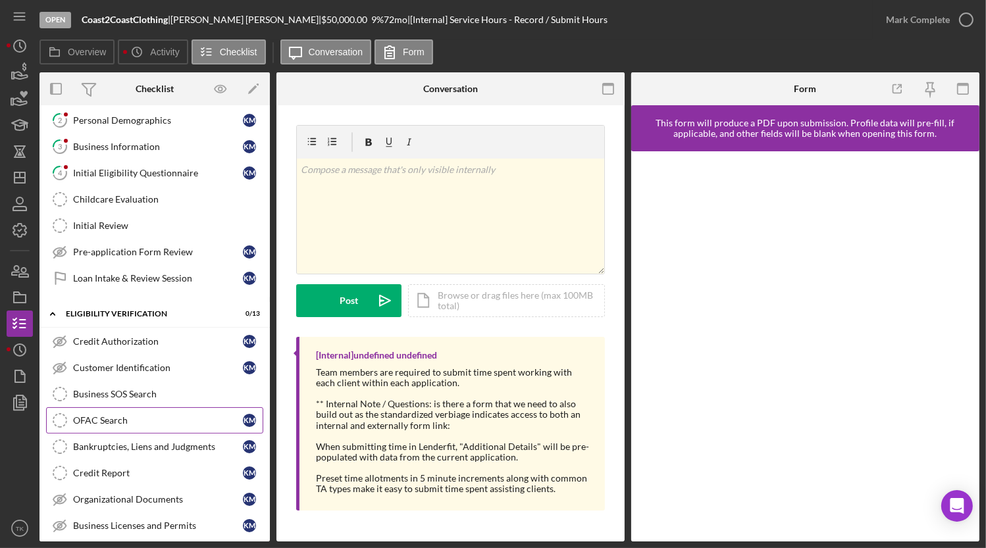
scroll to position [119, 0]
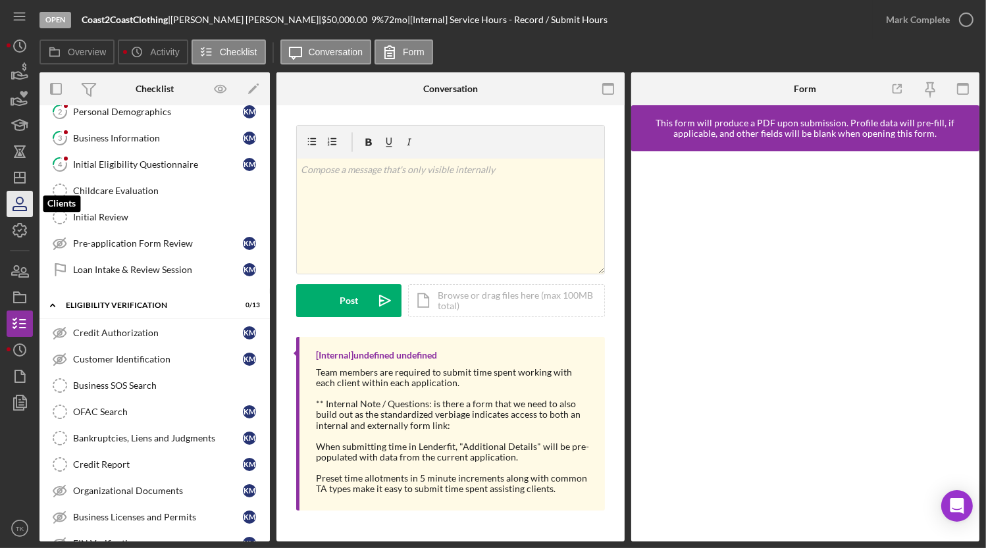
click at [24, 204] on icon "button" at bounding box center [19, 204] width 33 height 33
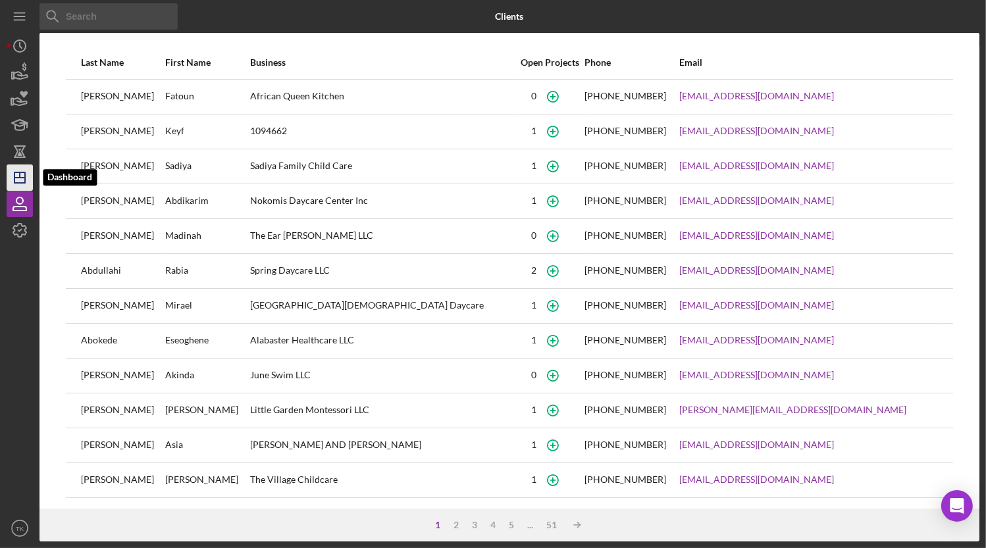
click at [22, 181] on icon "Icon/Dashboard" at bounding box center [19, 177] width 33 height 33
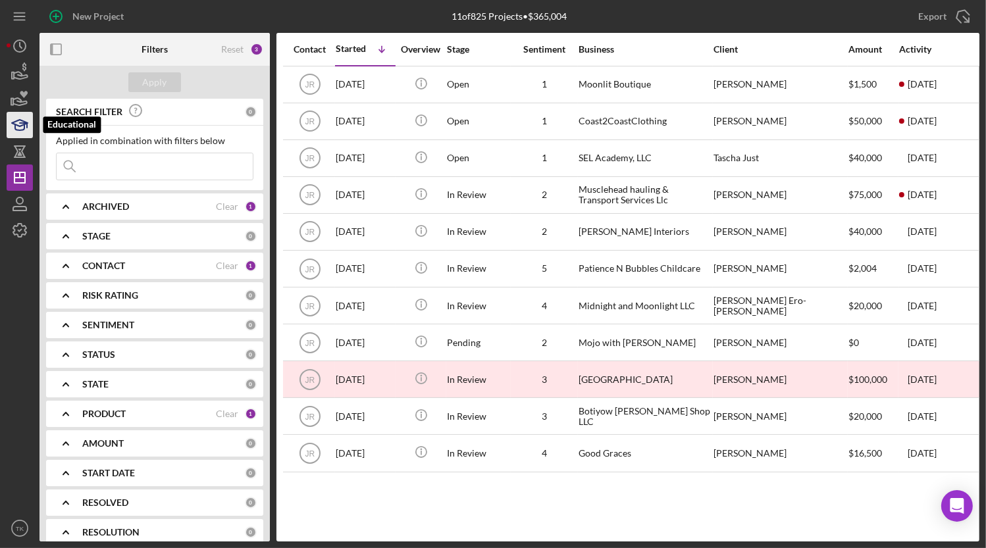
click at [20, 123] on icon "button" at bounding box center [23, 125] width 7 height 5
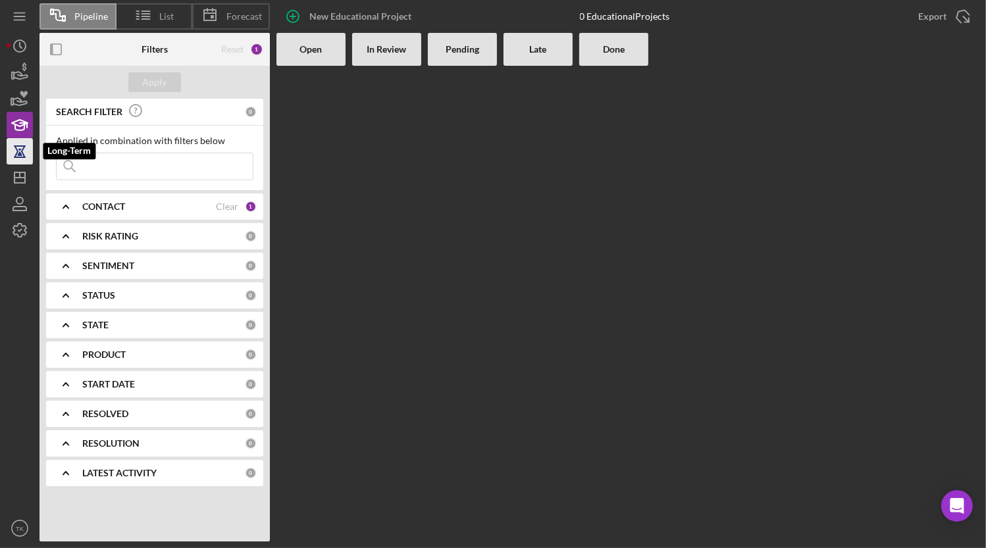
click at [19, 148] on icon "button" at bounding box center [19, 151] width 33 height 33
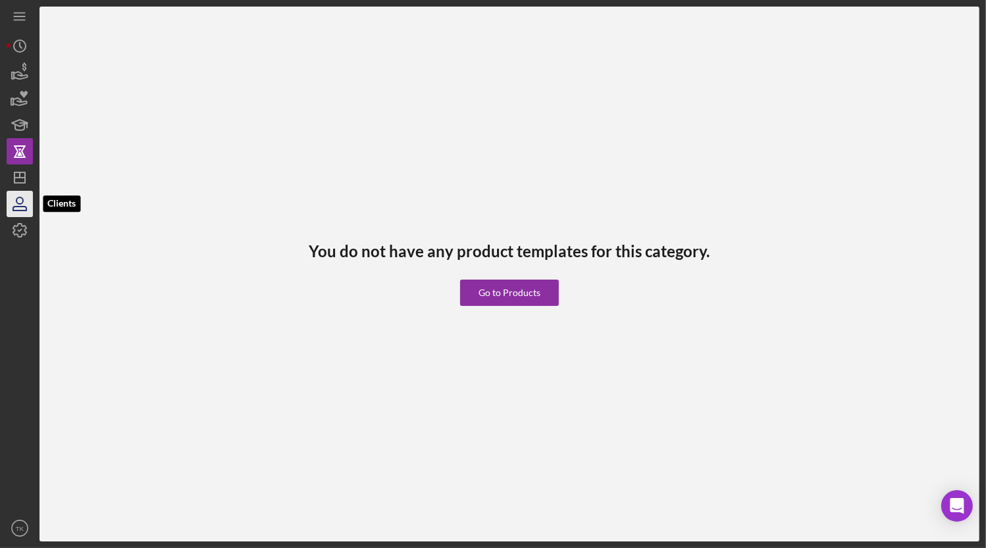
click at [14, 200] on icon "button" at bounding box center [19, 204] width 33 height 33
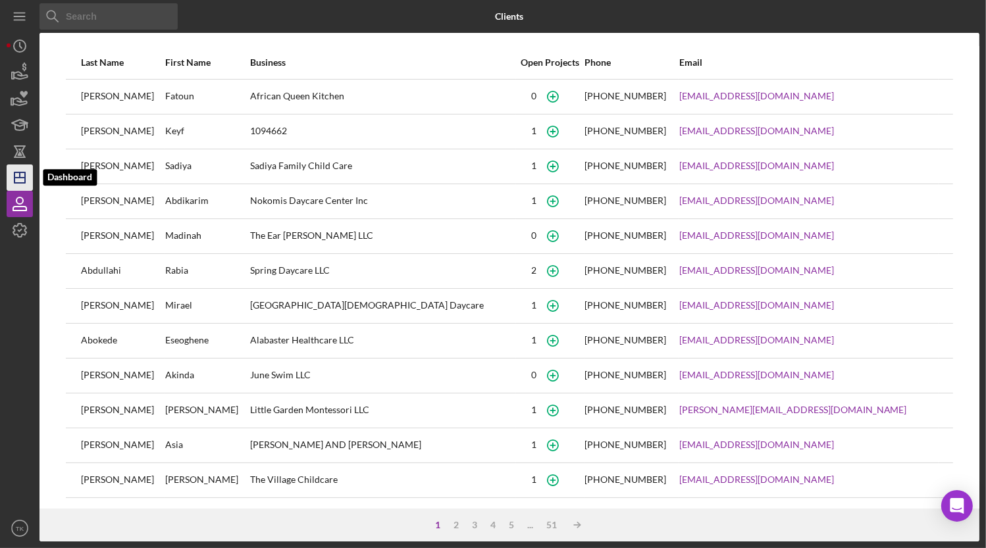
click at [21, 187] on icon "Icon/Dashboard" at bounding box center [19, 177] width 33 height 33
